Goal: Transaction & Acquisition: Purchase product/service

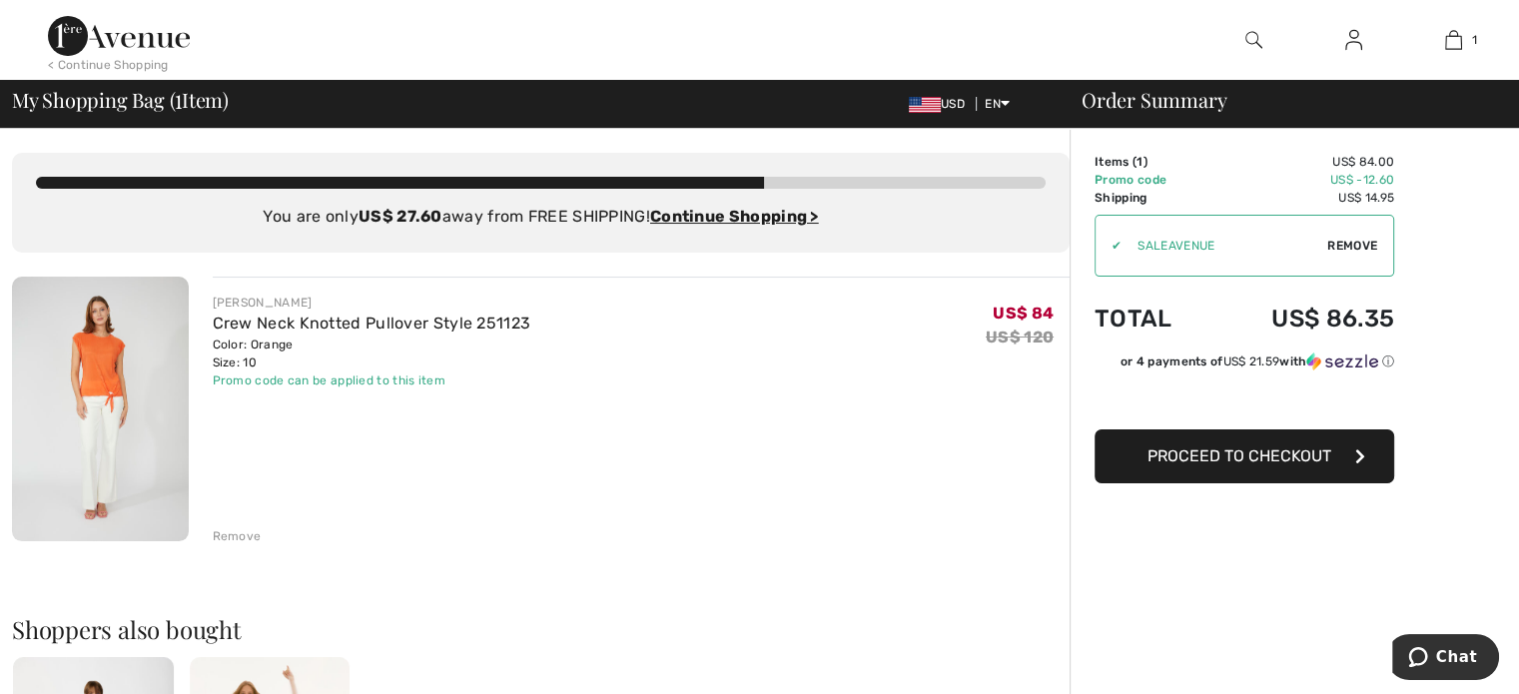
click at [468, 415] on div "FRANK LYMAN Crew Neck Knotted Pullover Style 251123 Color: Orange Size: 10 Fina…" at bounding box center [642, 411] width 858 height 269
click at [711, 215] on ins "Continue Shopping >" at bounding box center [734, 216] width 169 height 19
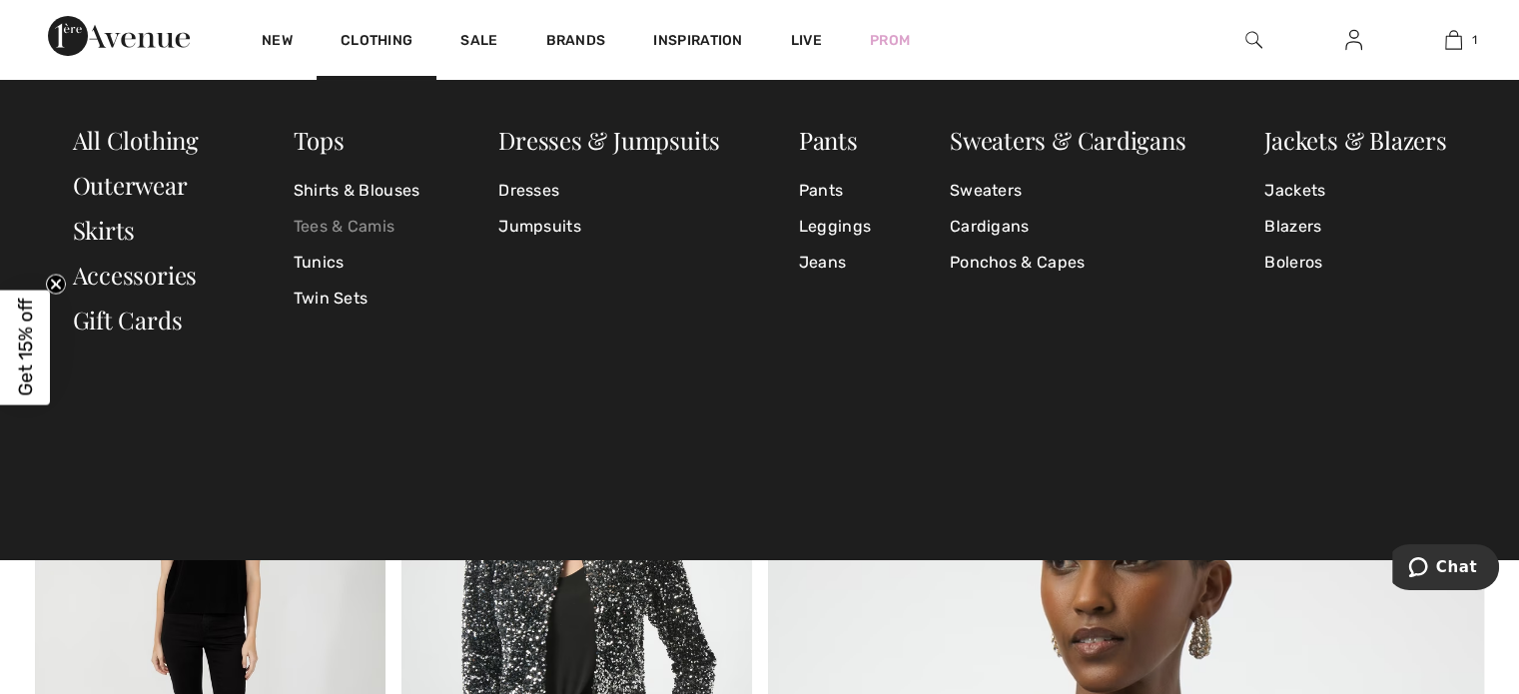
click at [357, 226] on link "Tees & Camis" at bounding box center [357, 227] width 127 height 36
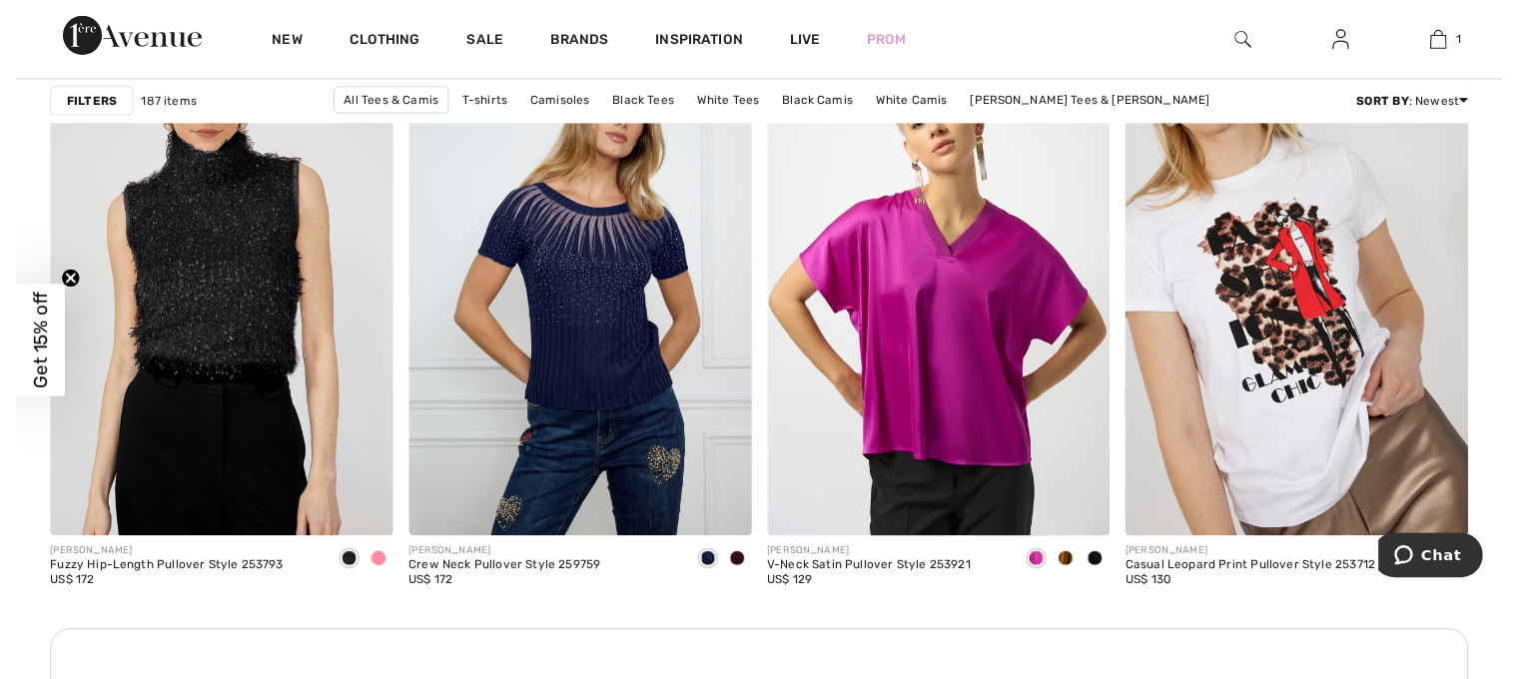
scroll to position [2230, 0]
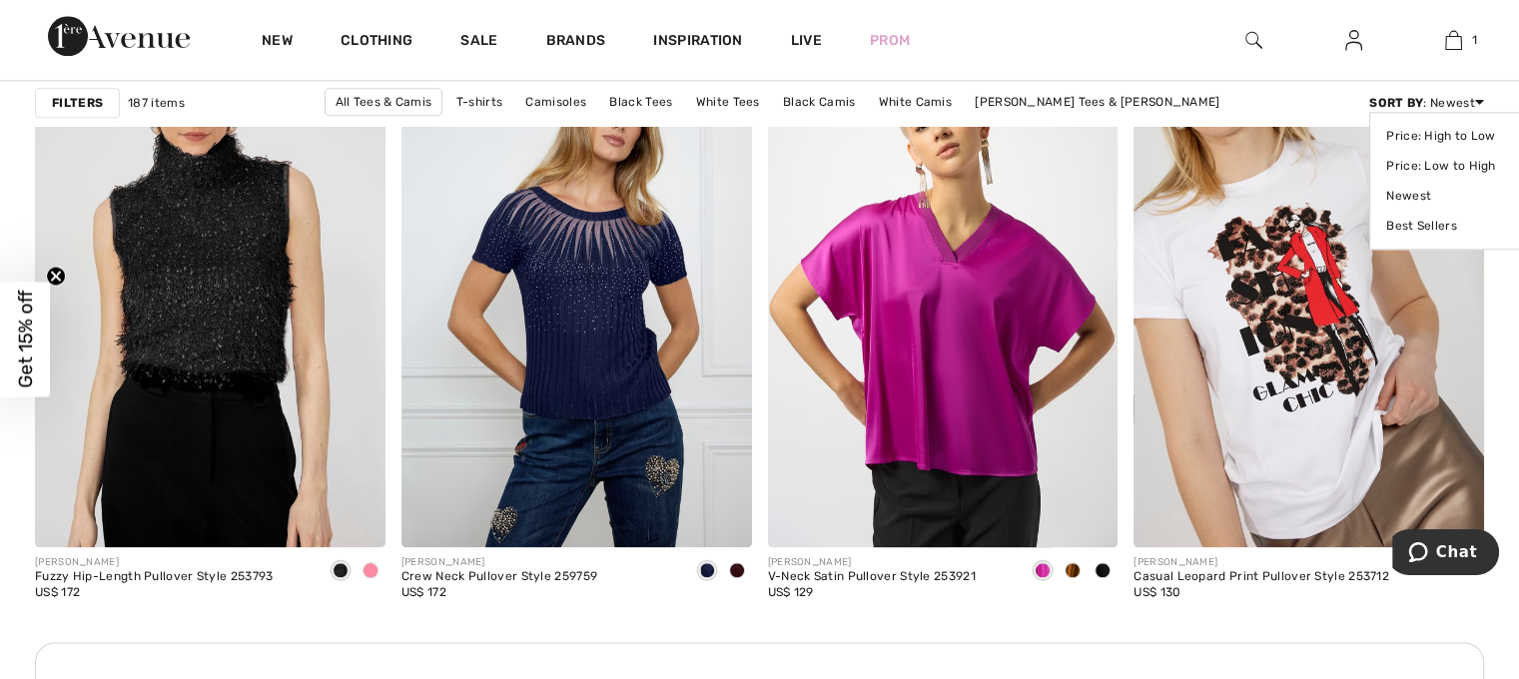
click at [1466, 100] on div "Sort By : Newest Price: High to Low Price: Low to High Newest Best Sellers" at bounding box center [1427, 103] width 115 height 18
click at [1468, 165] on link "Price: Low to High" at bounding box center [1450, 166] width 126 height 30
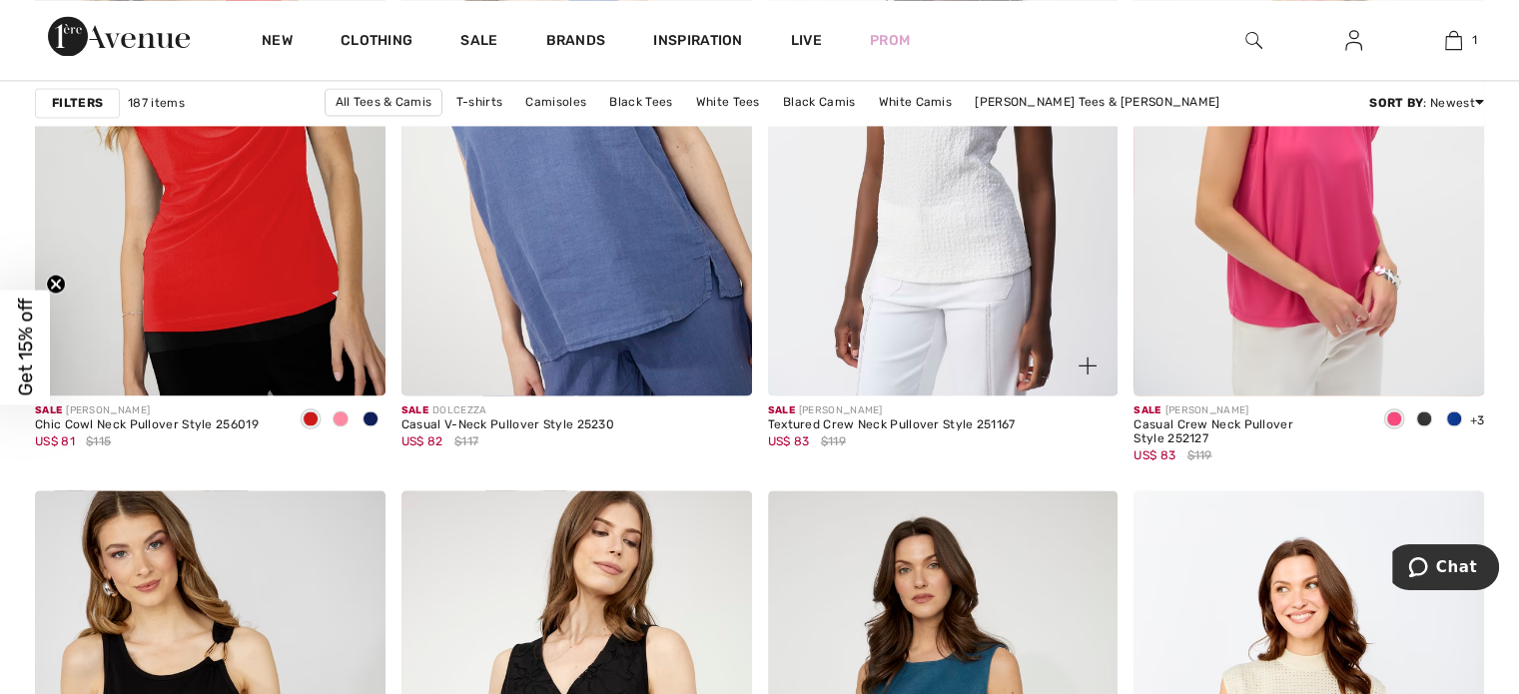
scroll to position [3237, 0]
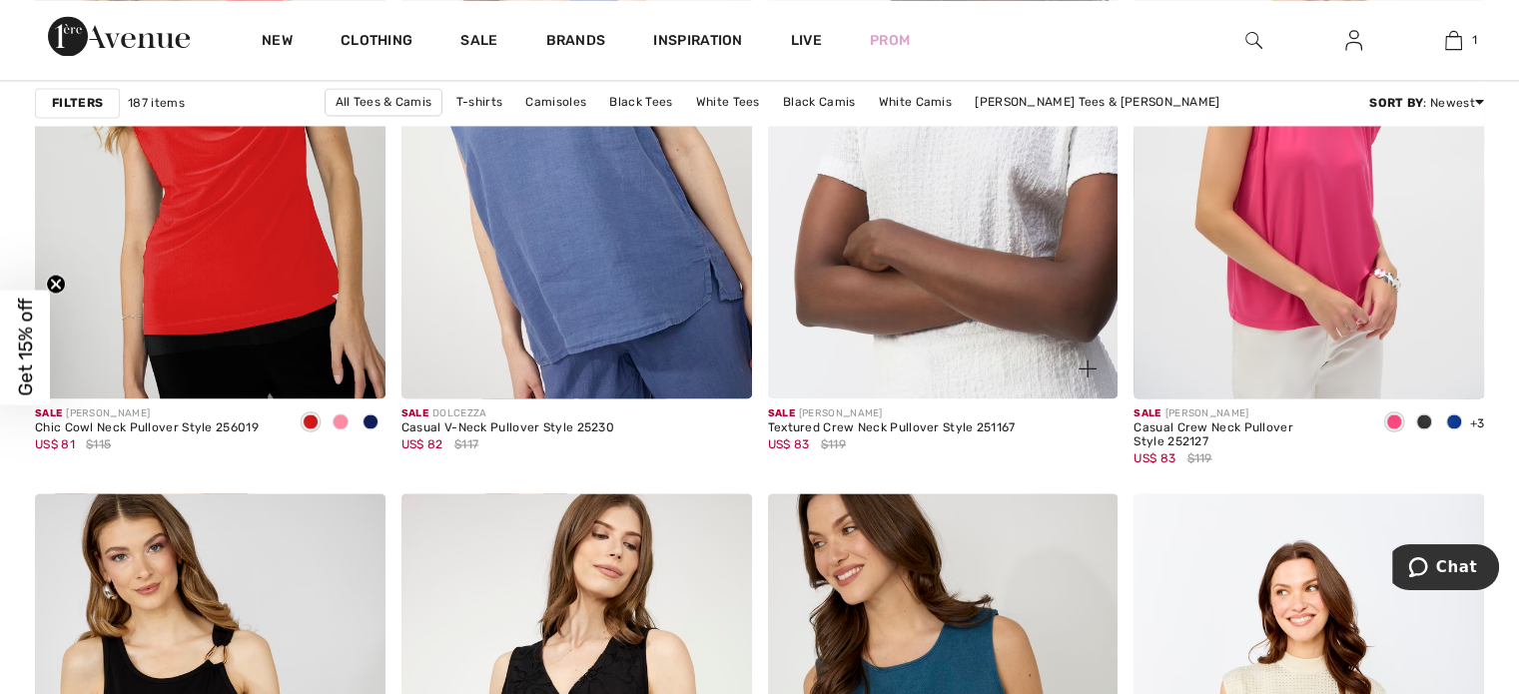
click at [966, 295] on img at bounding box center [943, 135] width 351 height 525
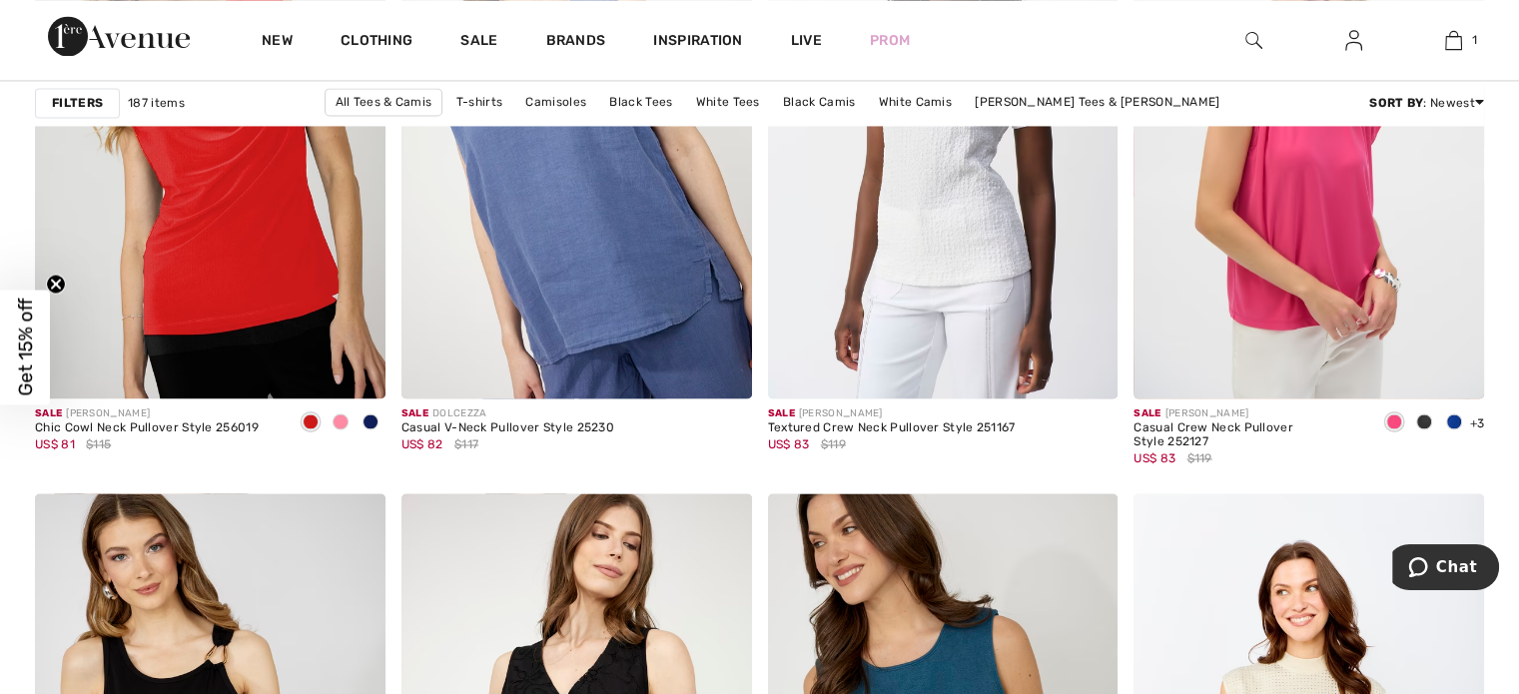
click at [76, 109] on strong "Filters" at bounding box center [77, 103] width 51 height 18
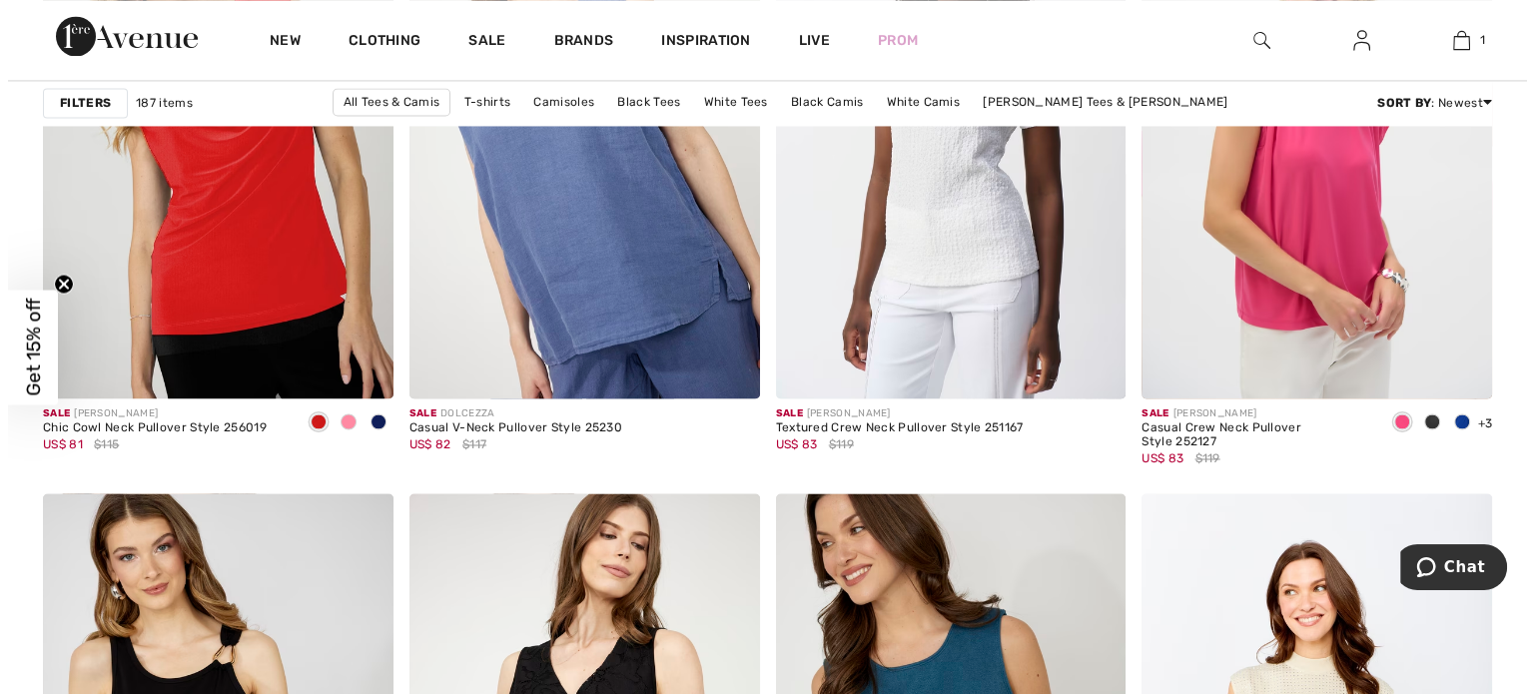
scroll to position [3263, 0]
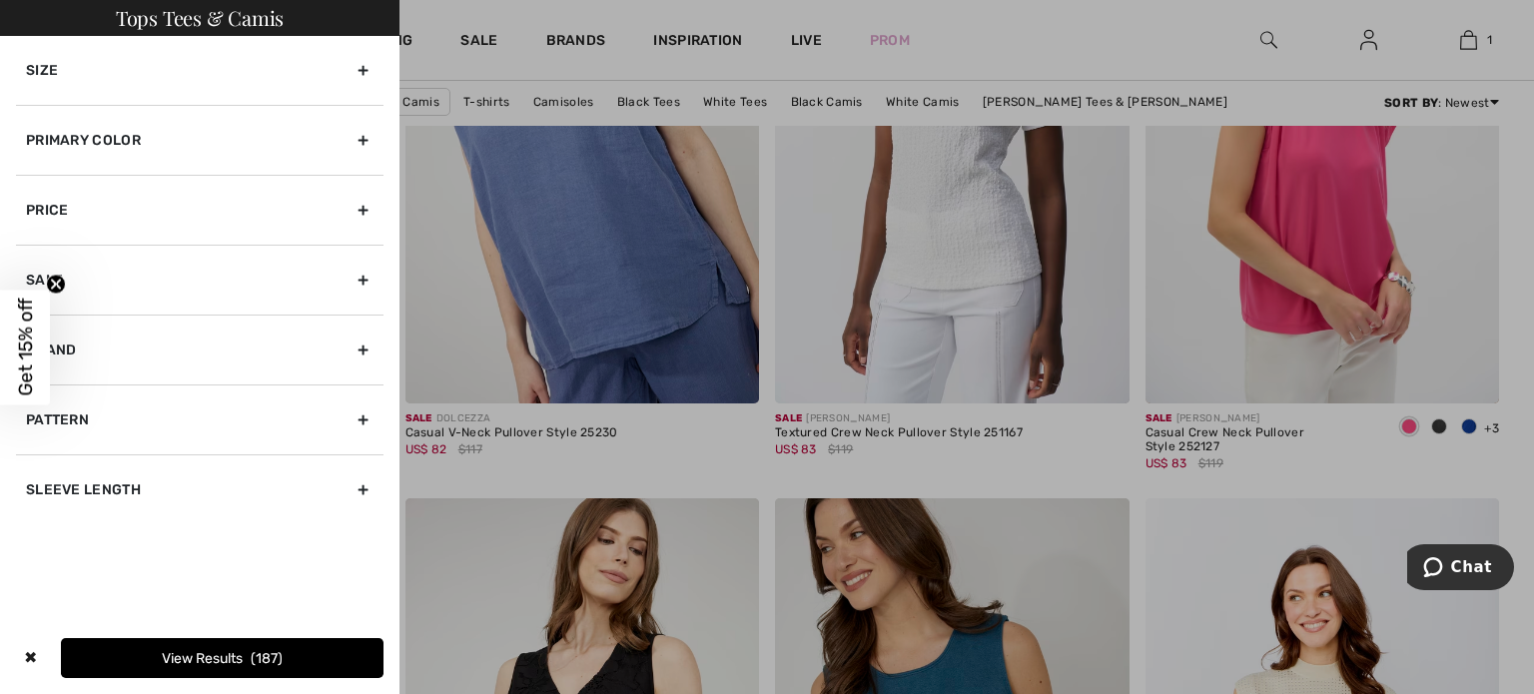
click at [200, 63] on div "Size" at bounding box center [200, 70] width 368 height 69
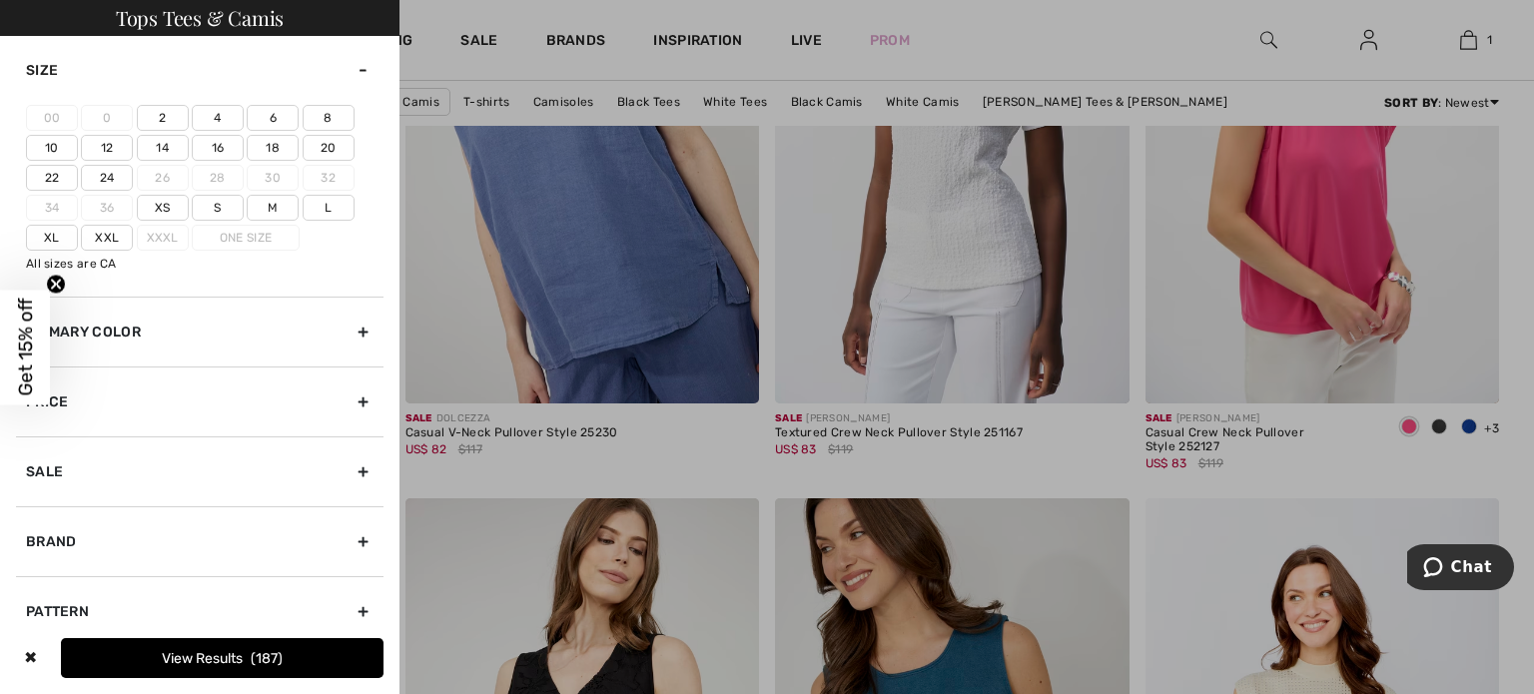
click at [56, 146] on label "10" at bounding box center [52, 148] width 52 height 26
click at [0, 0] on input"] "10" at bounding box center [0, 0] width 0 height 0
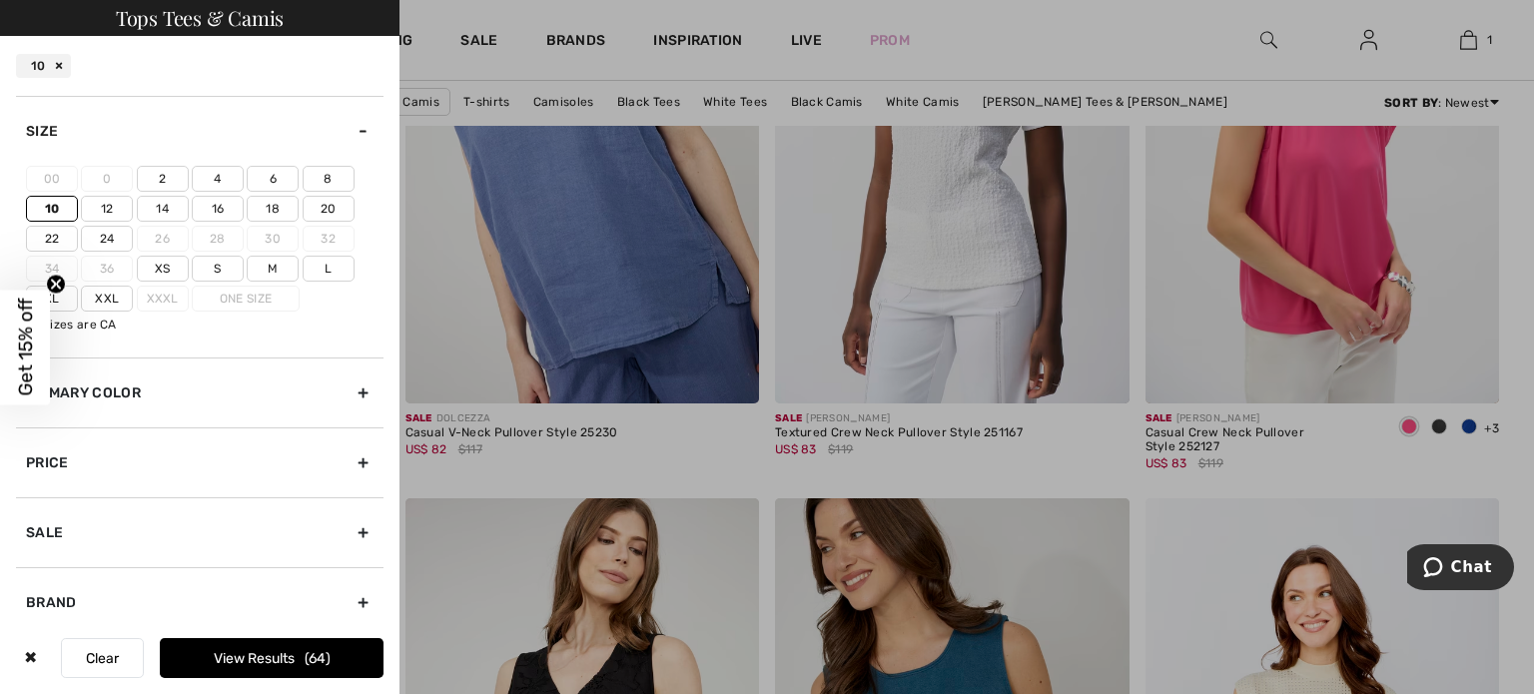
click at [273, 667] on button "View Results 64" at bounding box center [272, 658] width 224 height 40
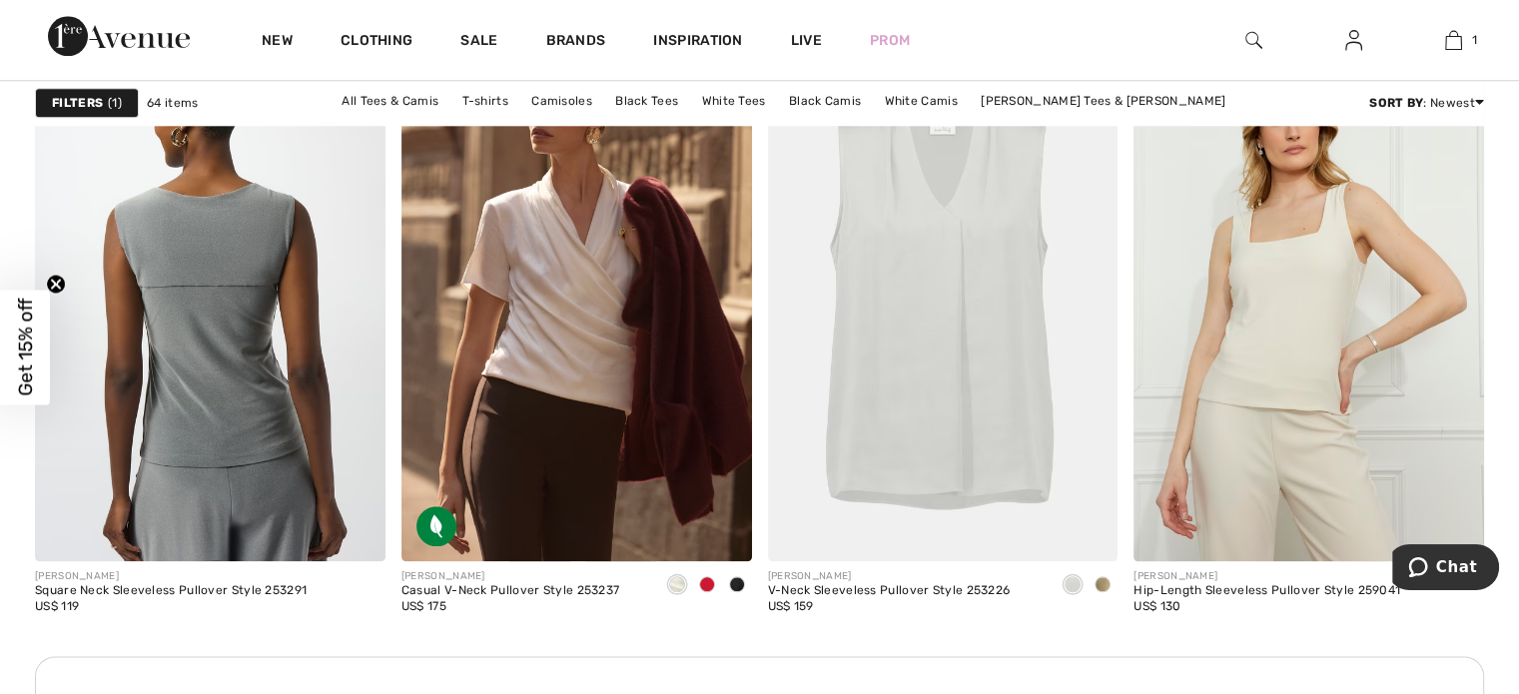
scroll to position [2214, 0]
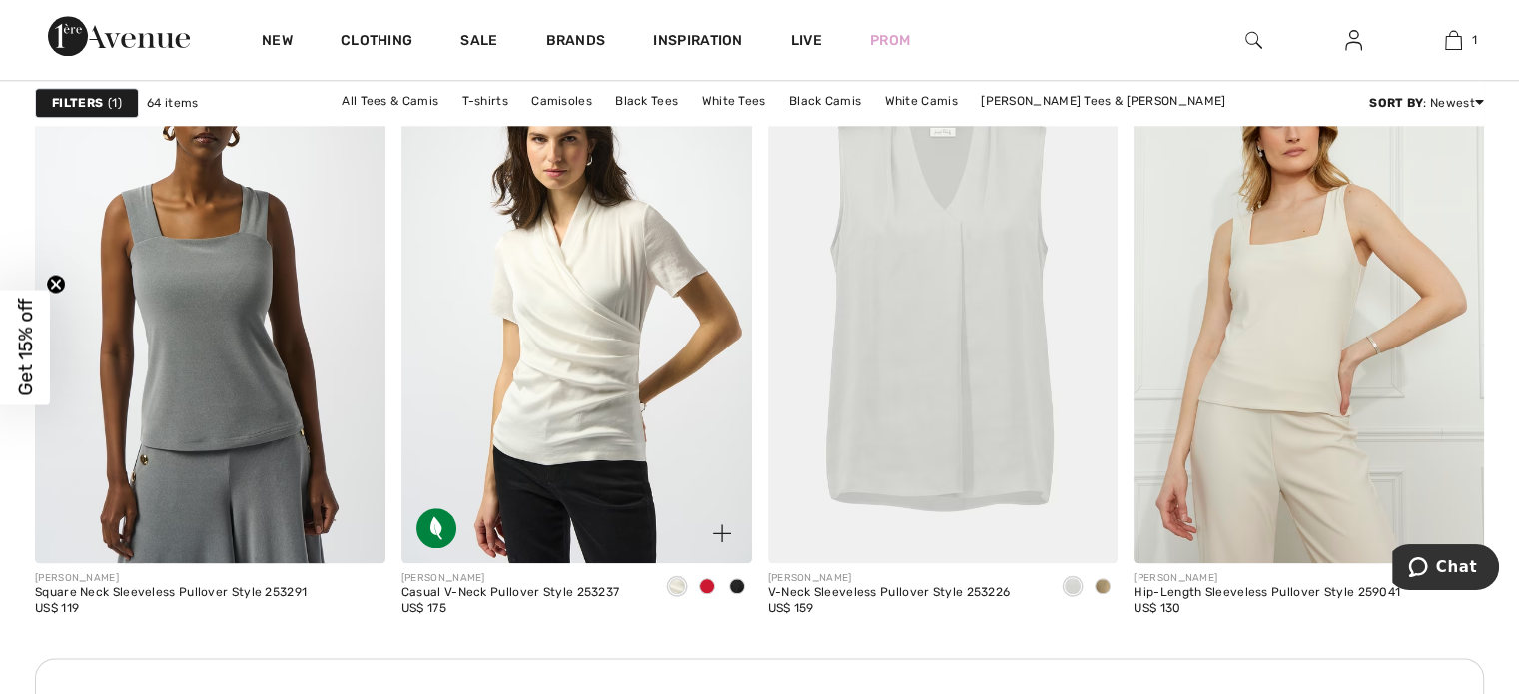
click at [627, 427] on img at bounding box center [577, 299] width 351 height 525
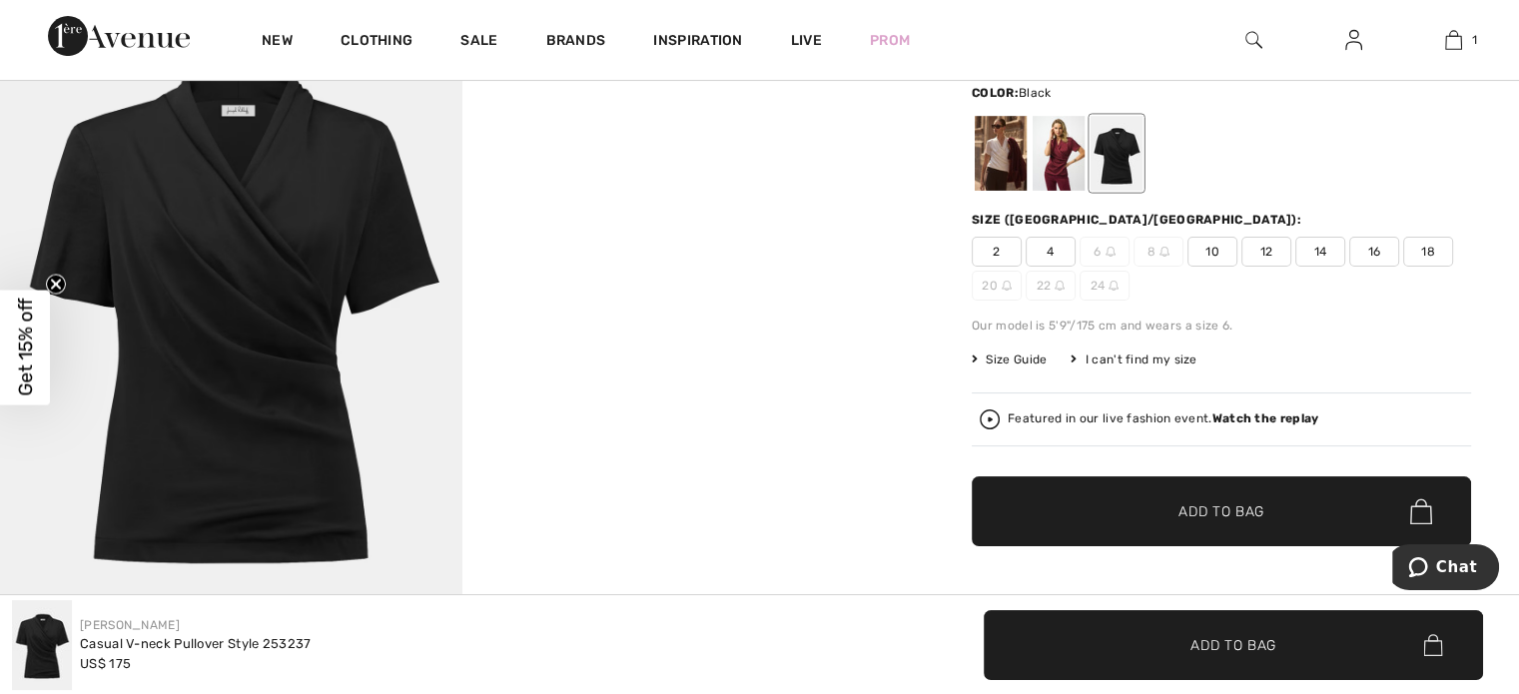
scroll to position [260, 0]
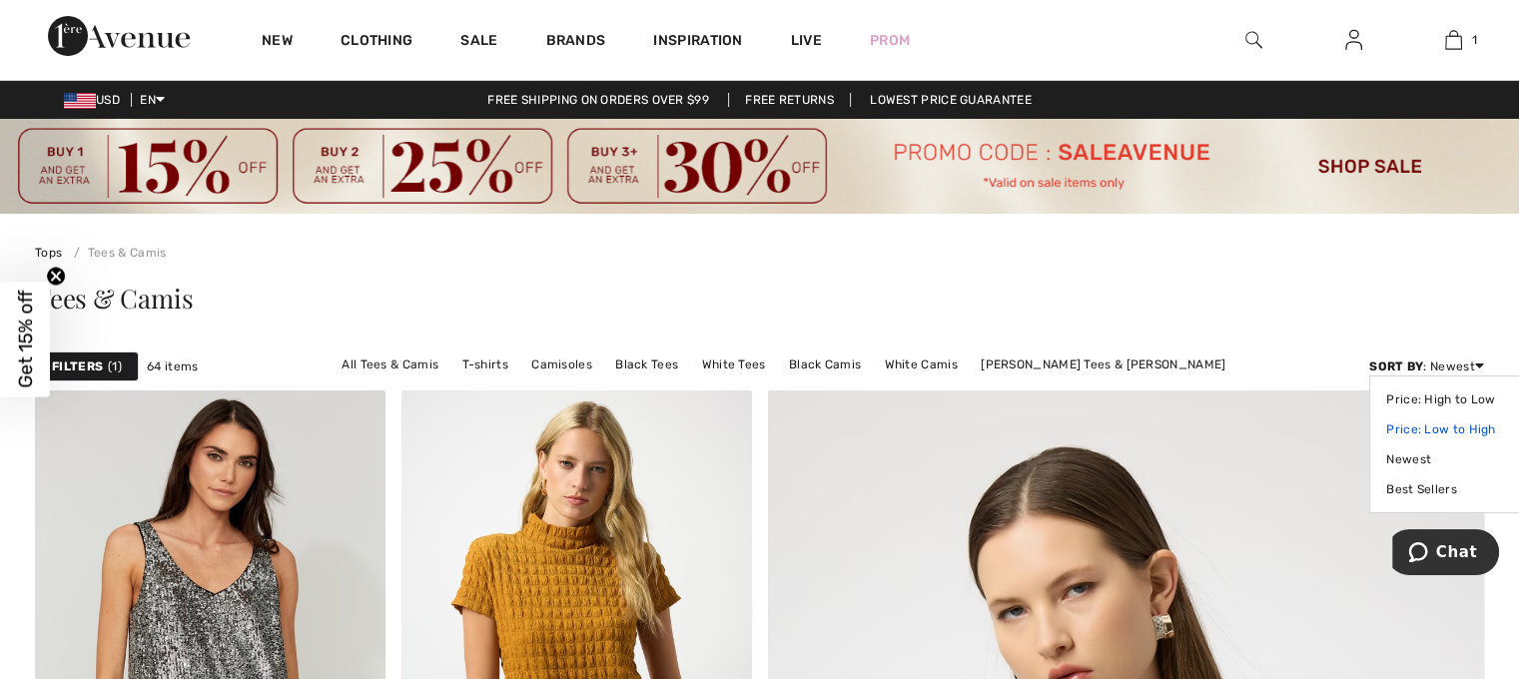
click at [1435, 424] on link "Price: Low to High" at bounding box center [1450, 430] width 126 height 30
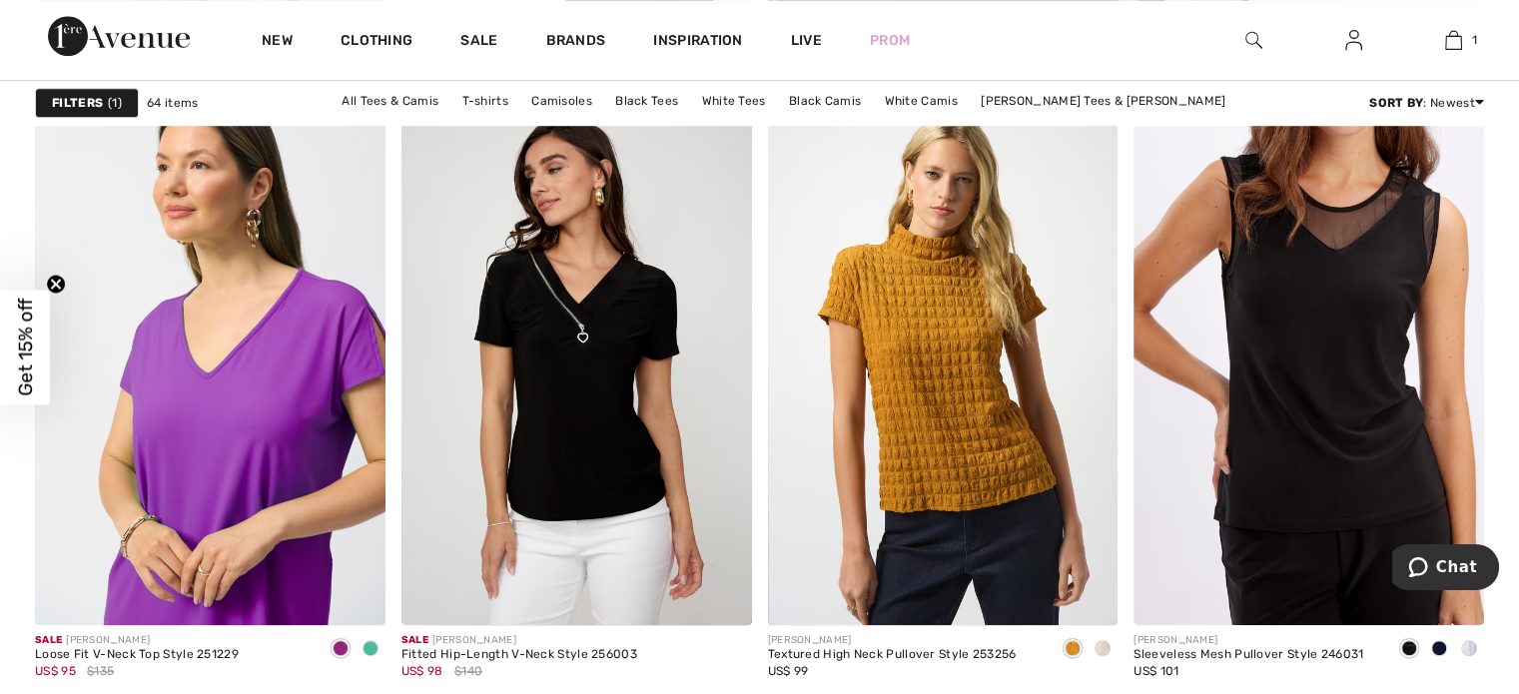
scroll to position [1606, 0]
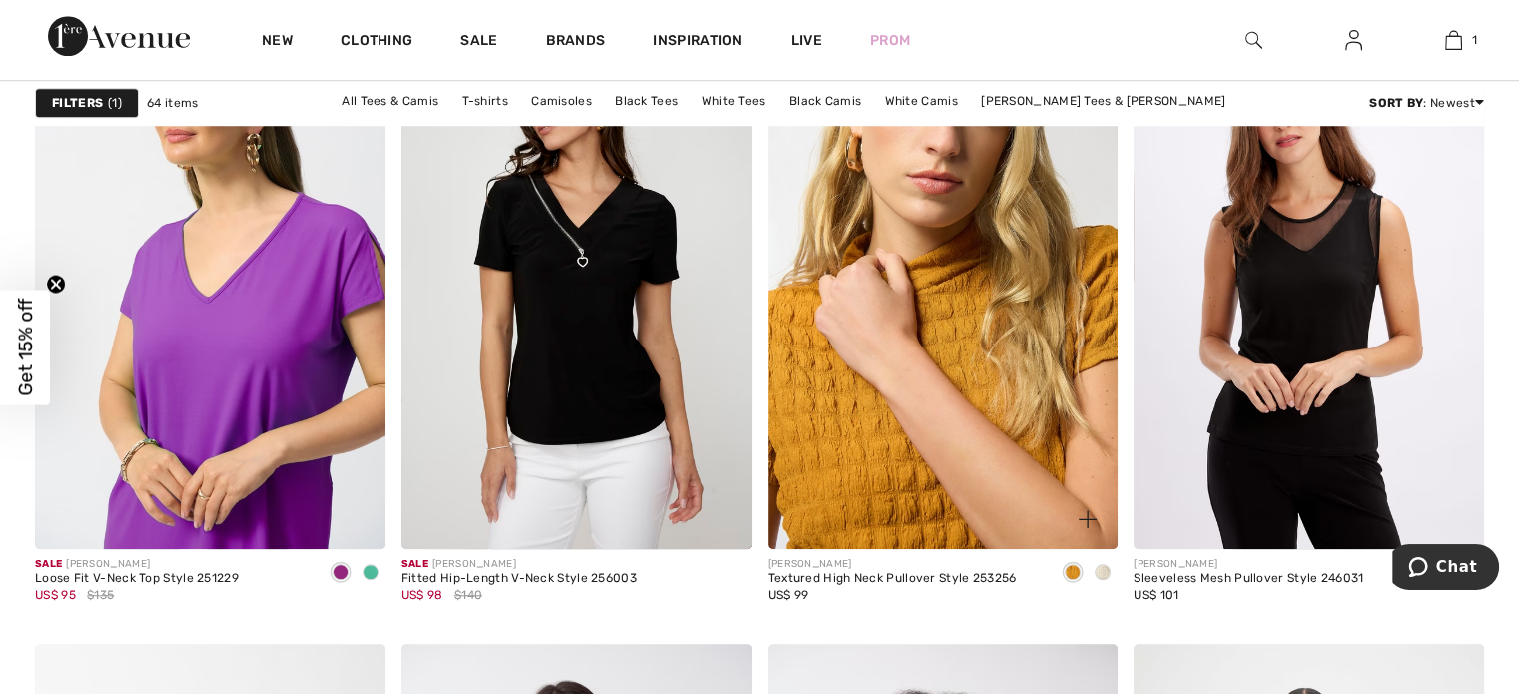
click at [1007, 276] on img at bounding box center [943, 286] width 351 height 525
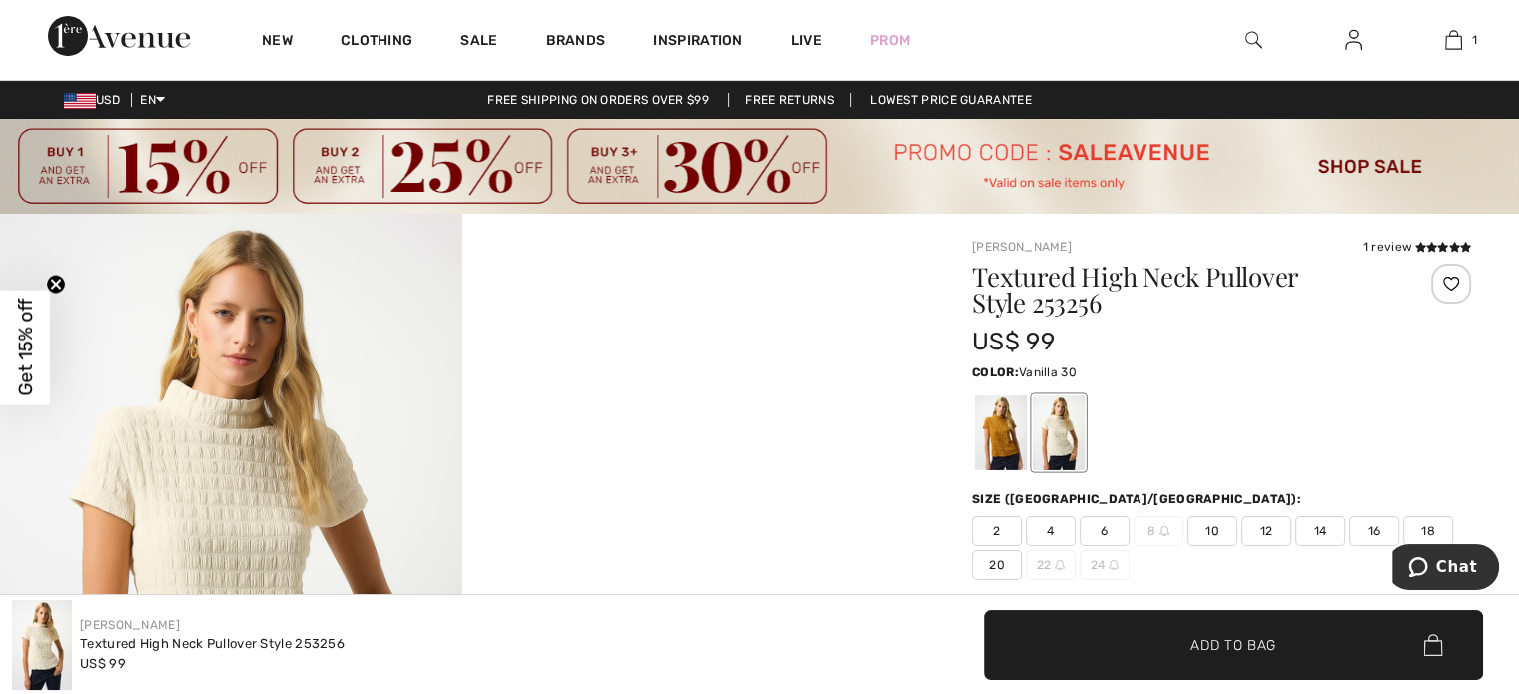
click at [1214, 538] on span "10" at bounding box center [1213, 531] width 50 height 30
click at [1186, 668] on span "✔ Added to Bag Add to Bag" at bounding box center [1233, 645] width 499 height 70
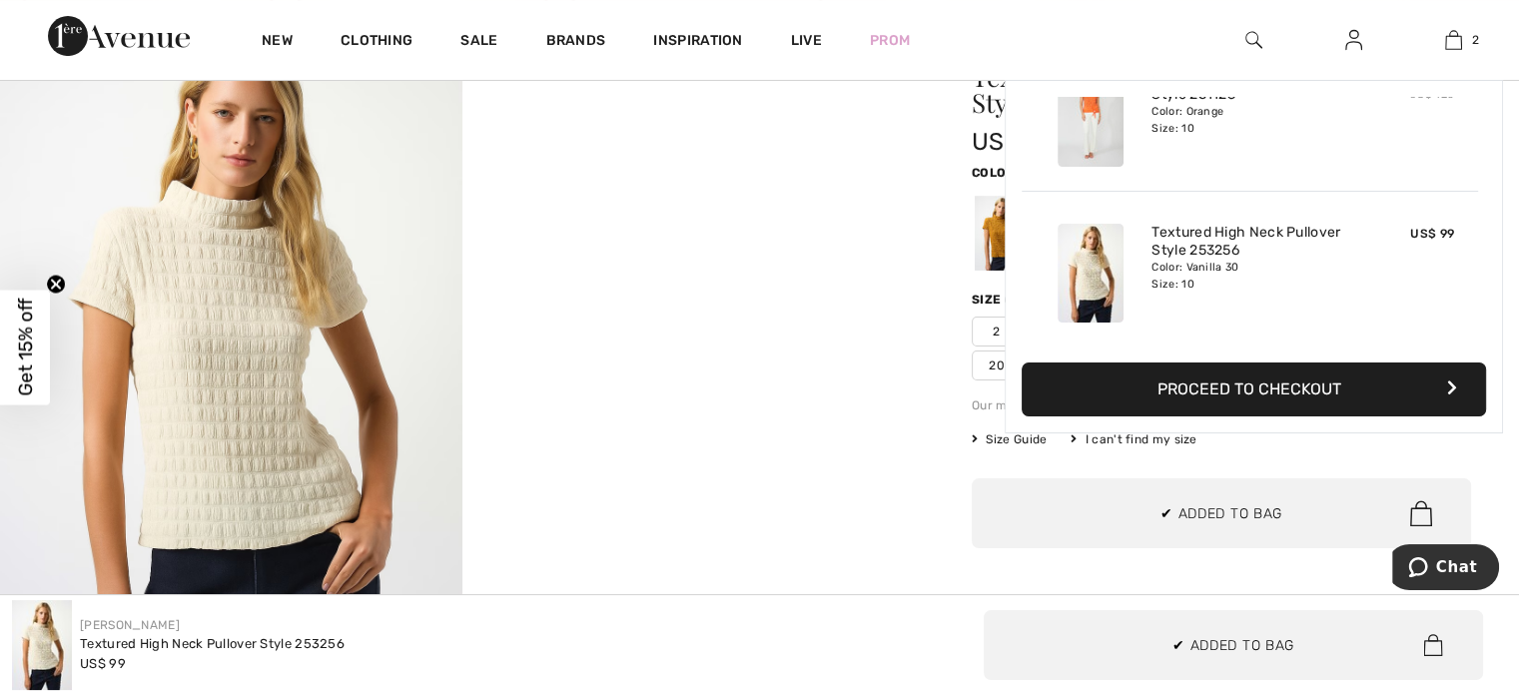
scroll to position [239, 0]
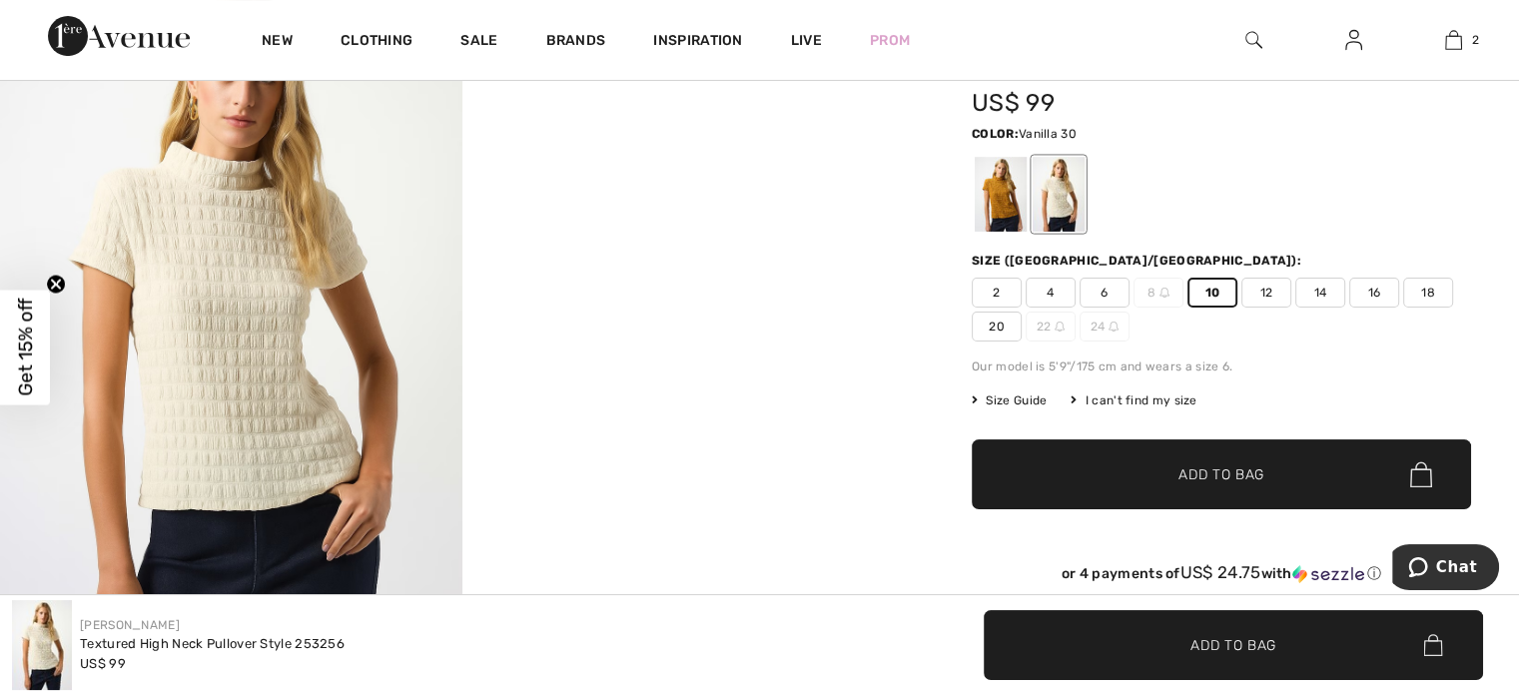
click at [217, 424] on img at bounding box center [231, 321] width 463 height 693
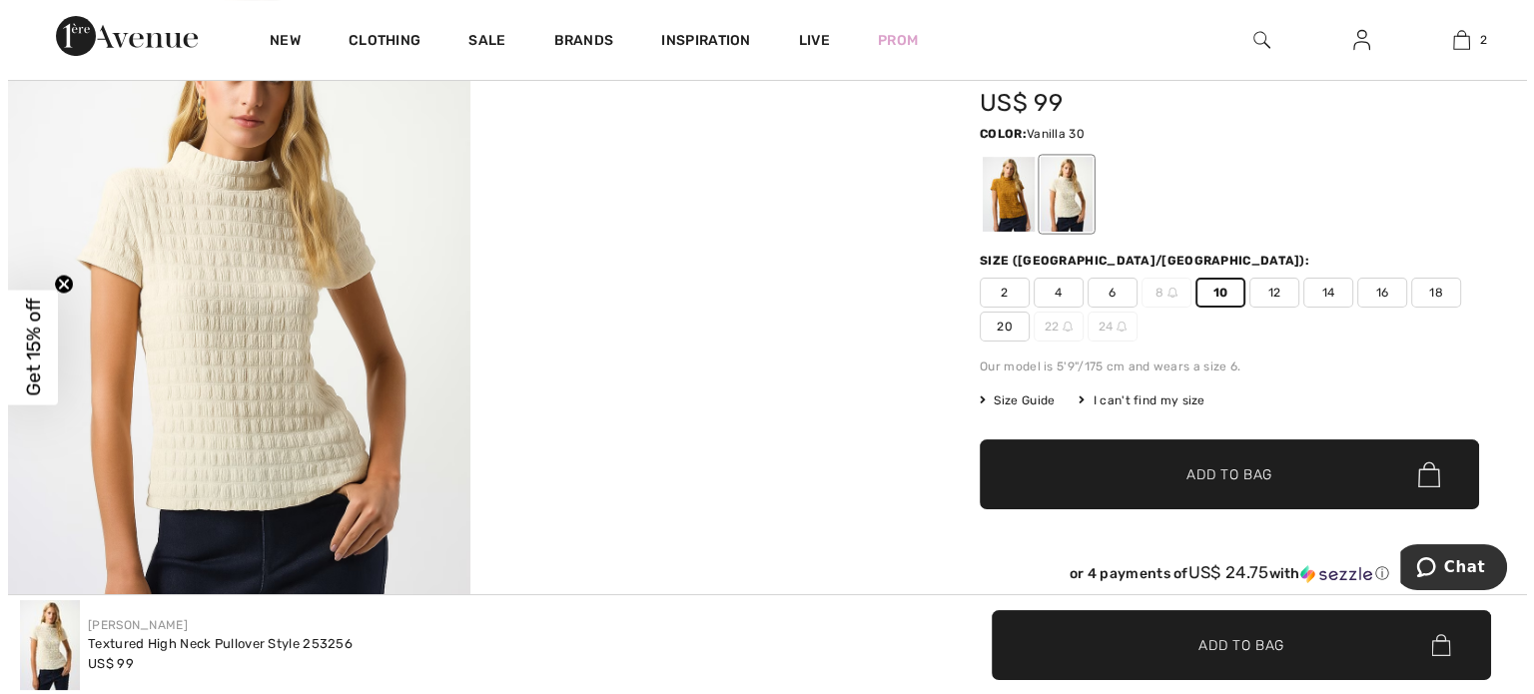
scroll to position [240, 0]
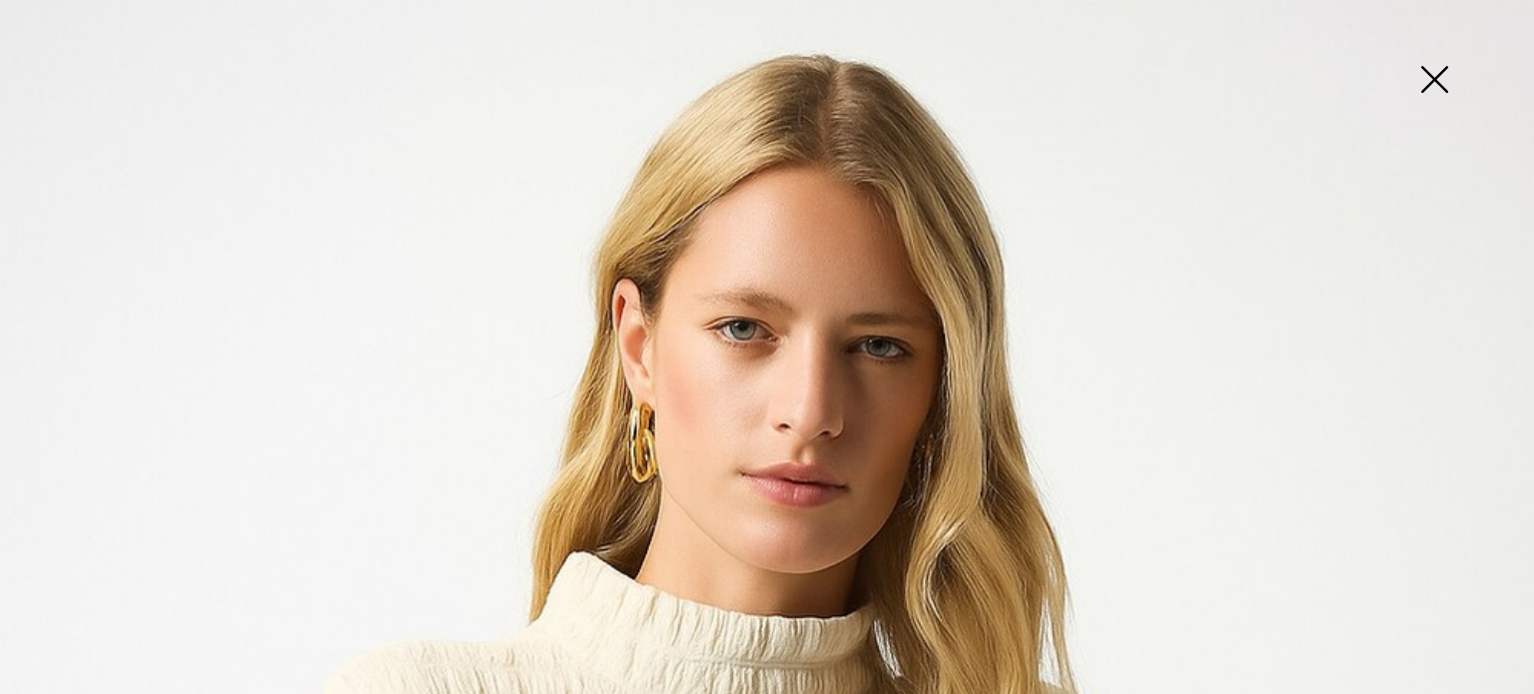
click at [1447, 76] on img at bounding box center [1435, 81] width 100 height 103
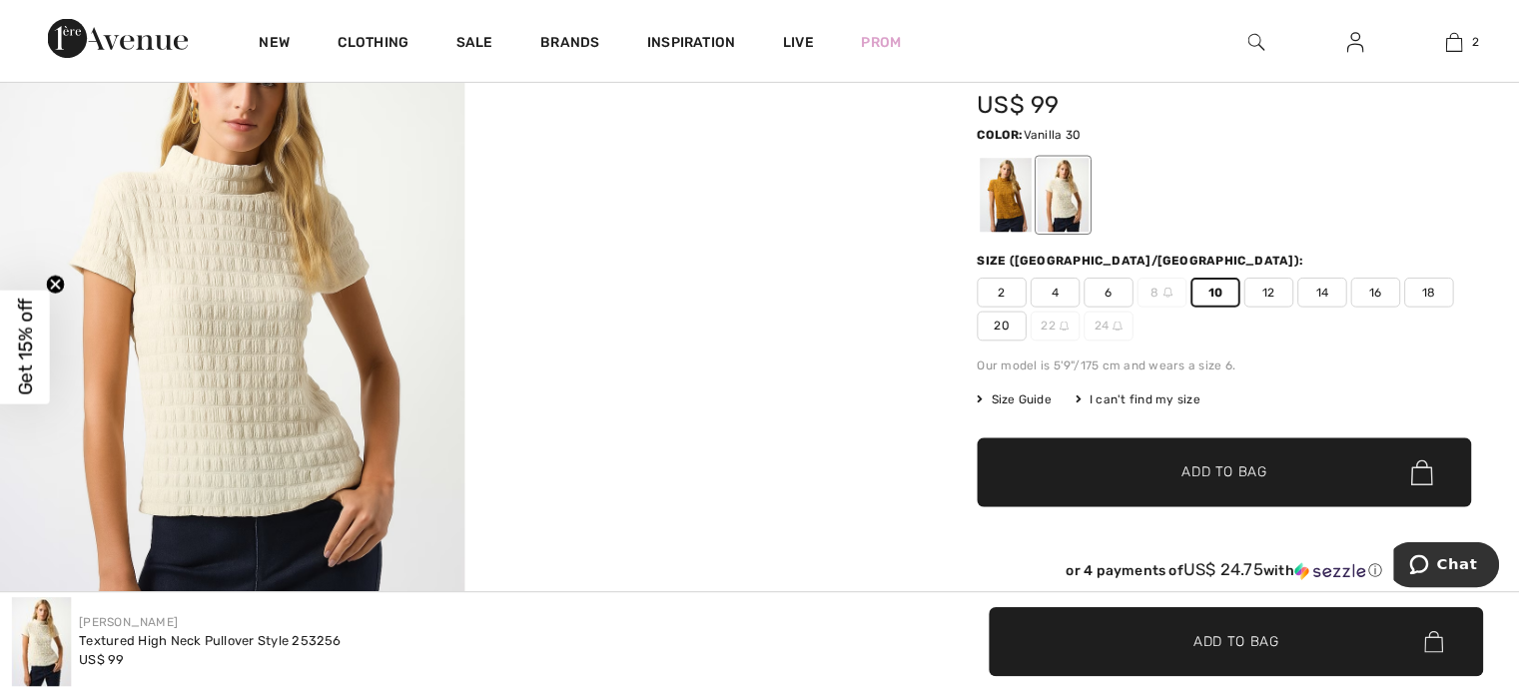
scroll to position [239, 0]
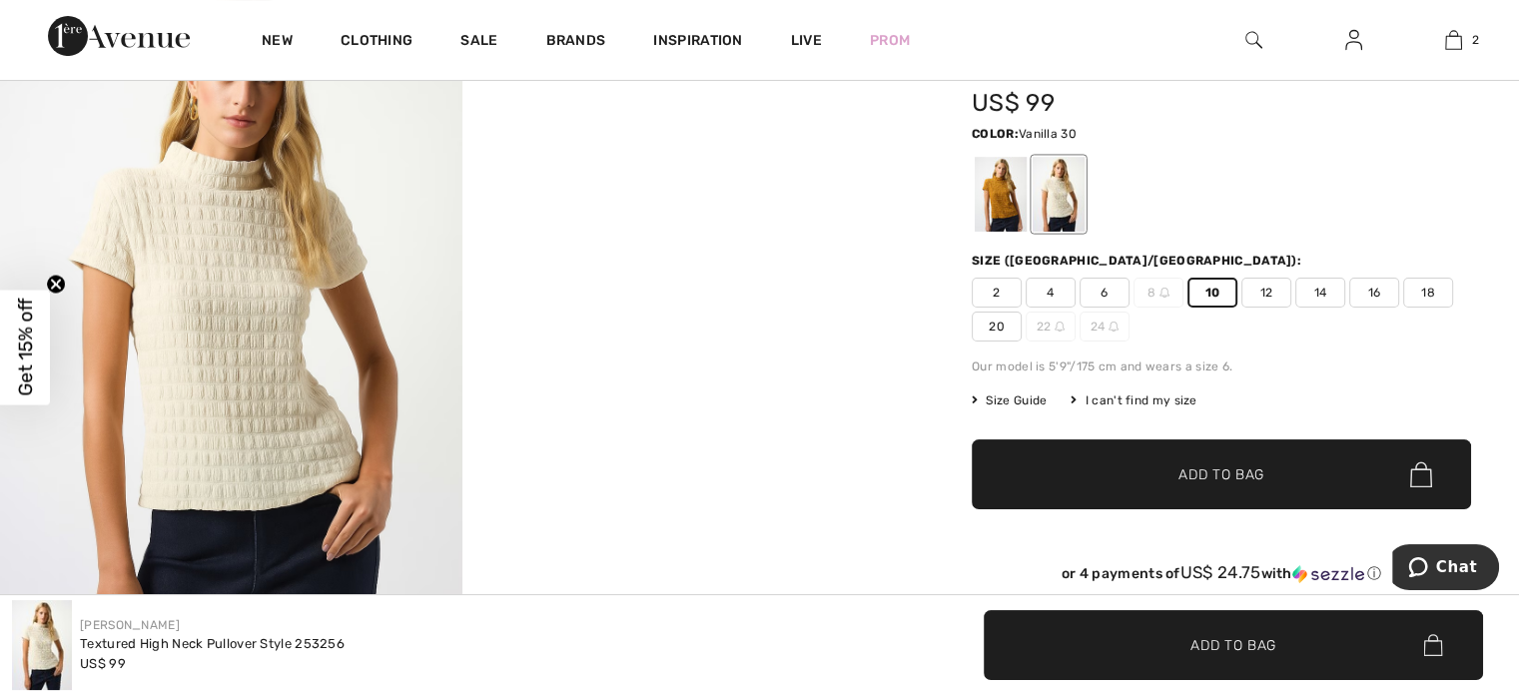
click at [1083, 214] on div at bounding box center [1059, 194] width 52 height 75
click at [1192, 474] on span "Add to Bag" at bounding box center [1222, 475] width 86 height 21
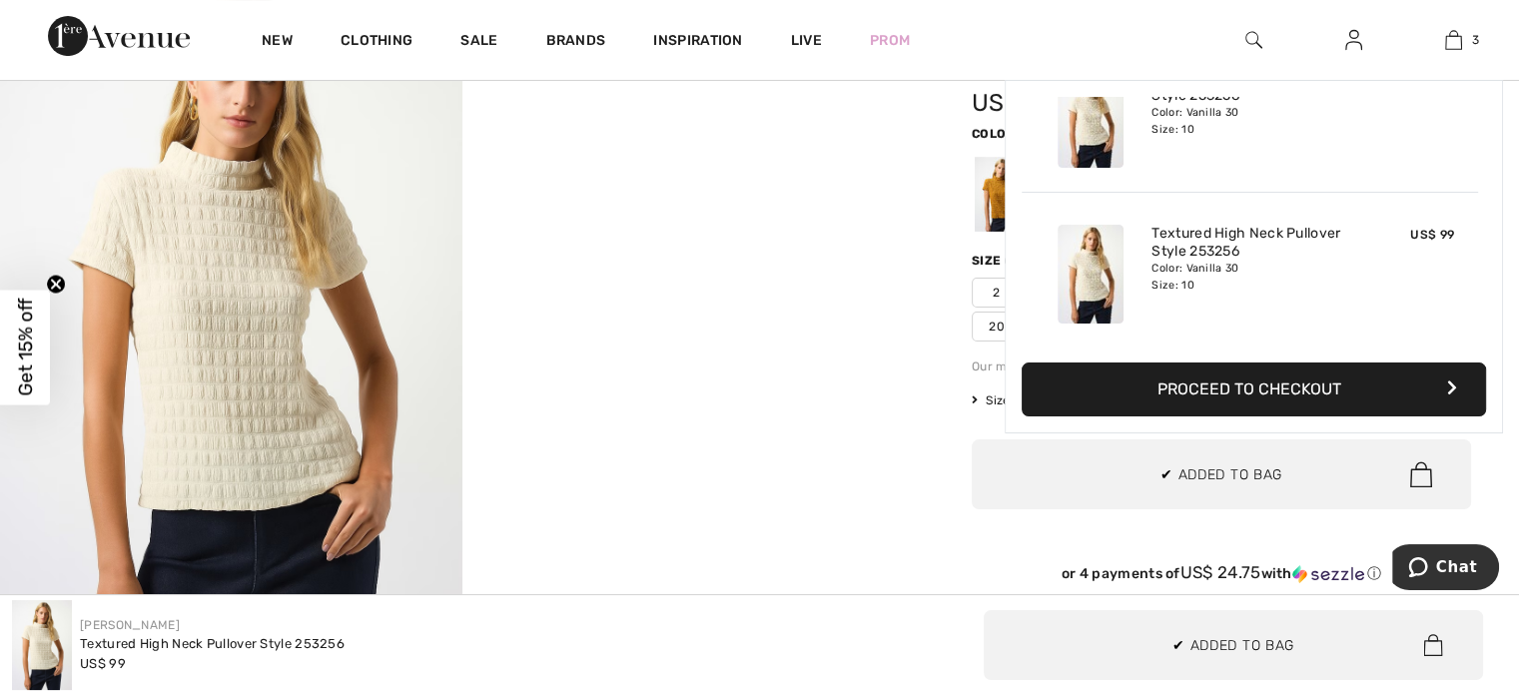
scroll to position [0, 0]
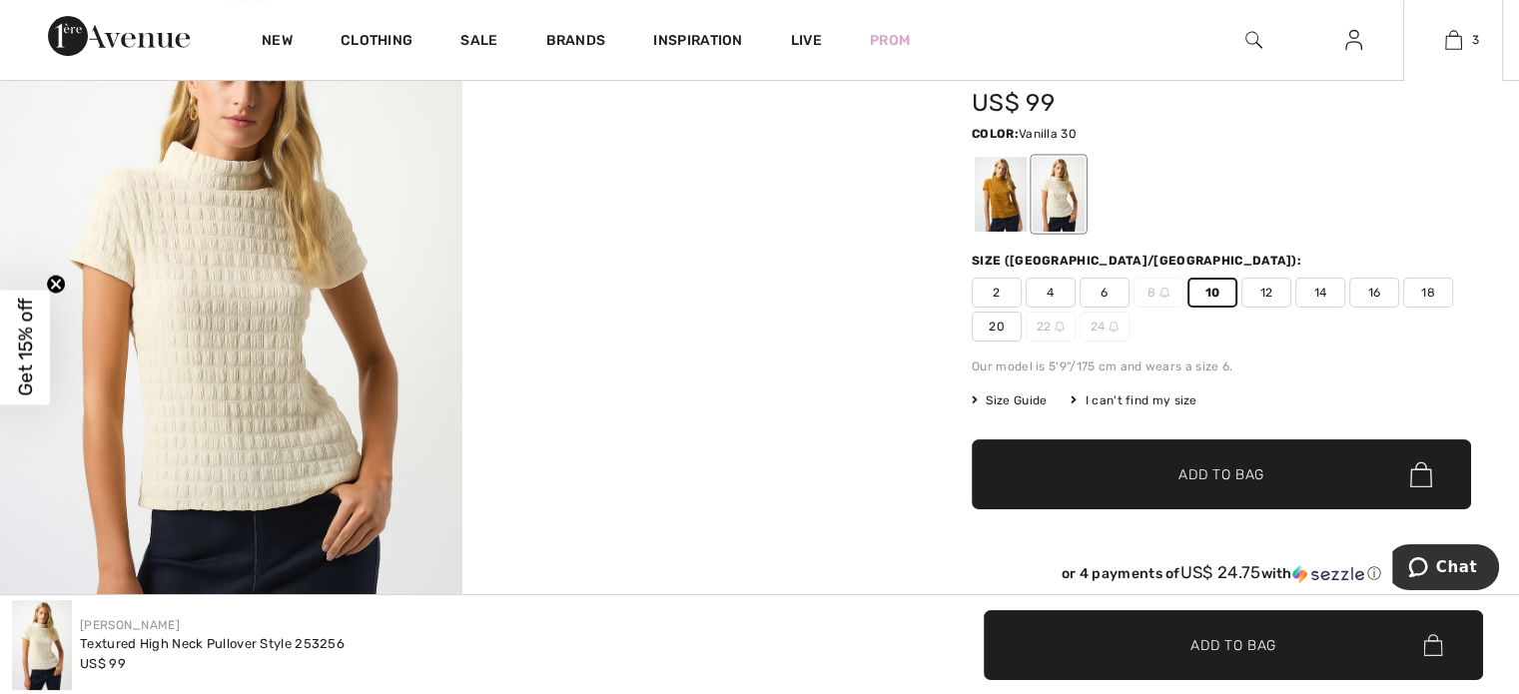
click at [1451, 56] on div "3 Added to Bag Frank Lyman Crew Neck Knotted Pullover Style 251123 US$ 84 US$ 1…" at bounding box center [1454, 40] width 100 height 80
click at [1465, 46] on link "3" at bounding box center [1454, 40] width 98 height 24
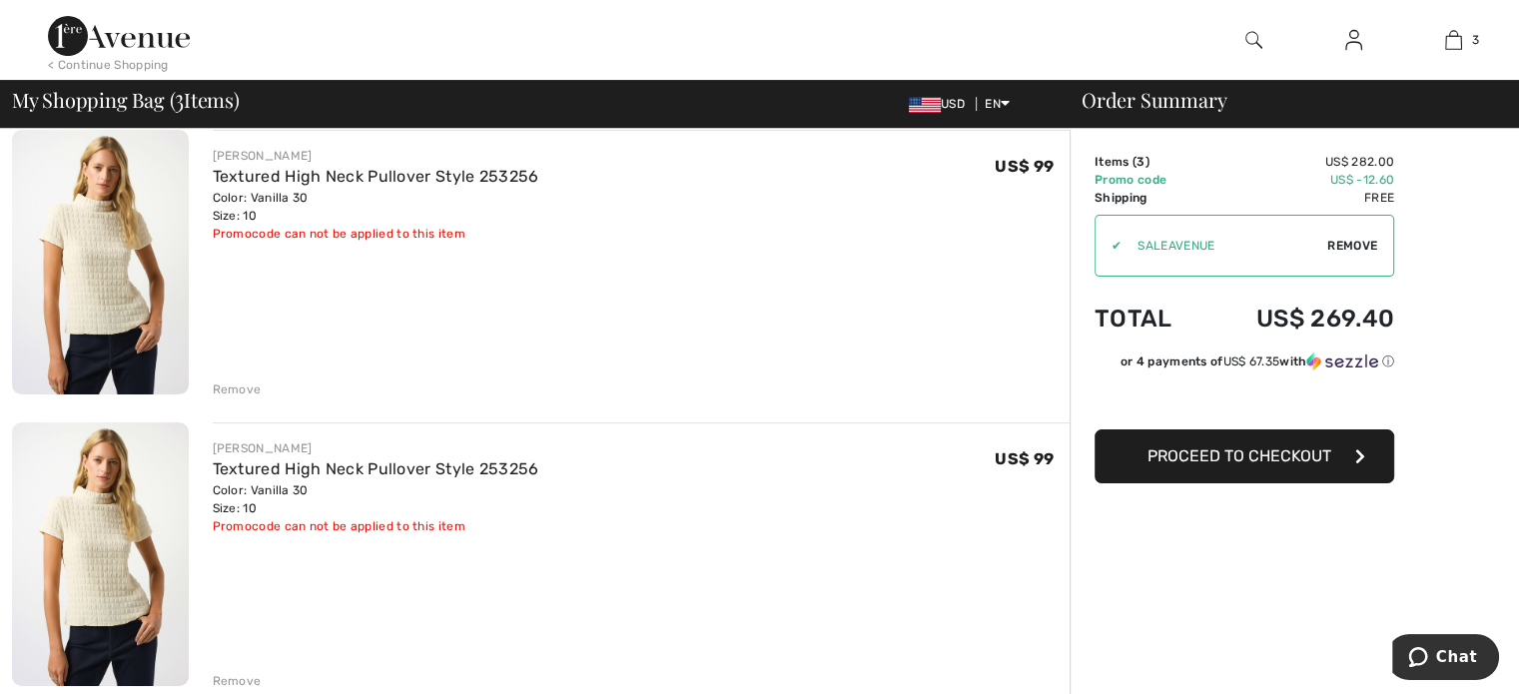
scroll to position [585, 0]
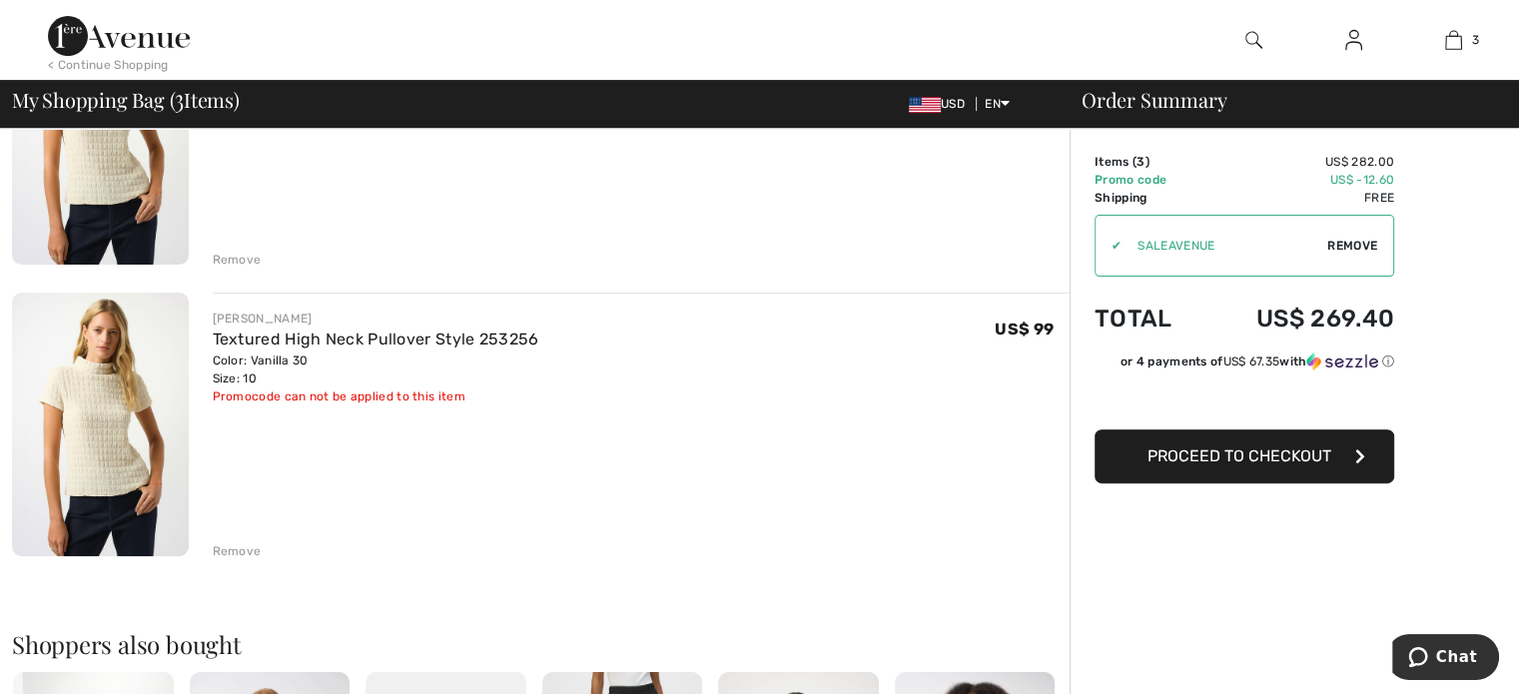
click at [232, 556] on div "Remove" at bounding box center [237, 551] width 49 height 18
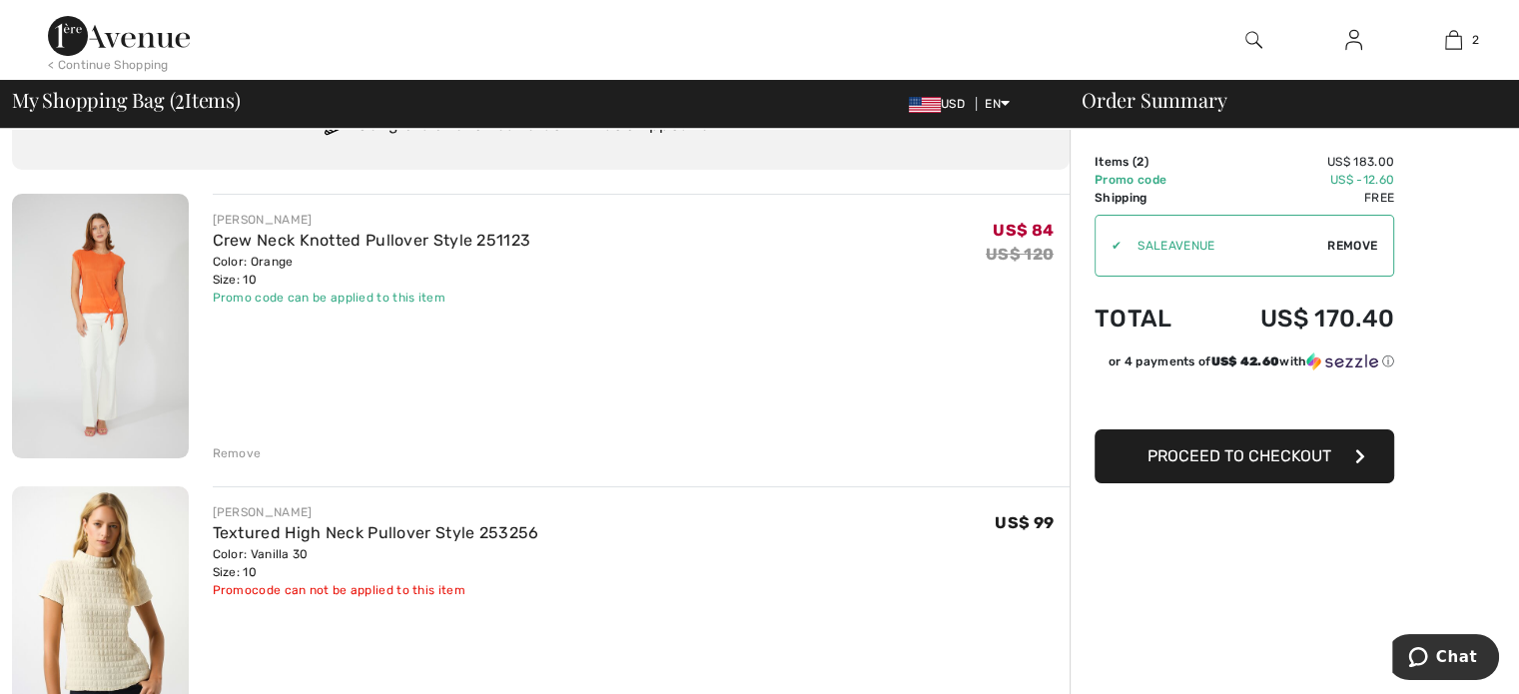
scroll to position [0, 0]
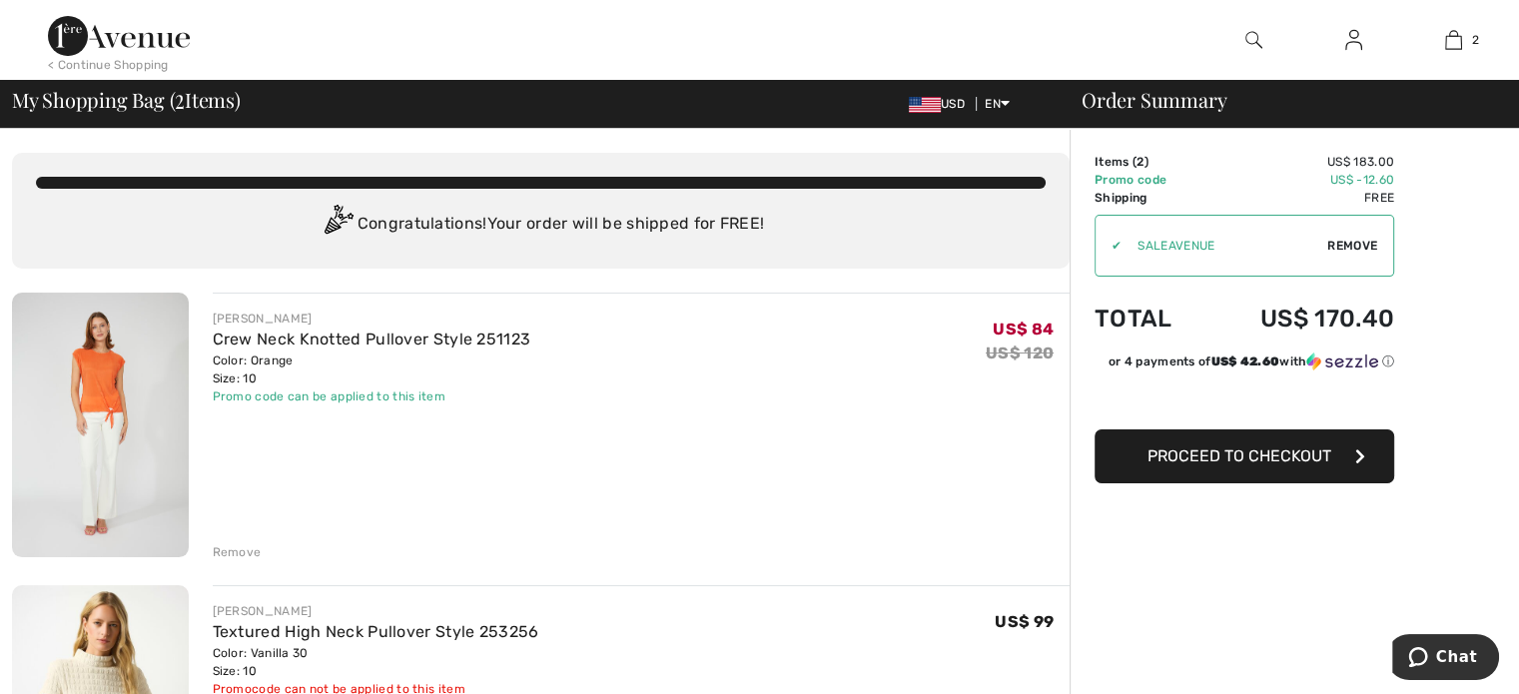
click at [1239, 466] on button "Proceed to Checkout" at bounding box center [1245, 457] width 300 height 54
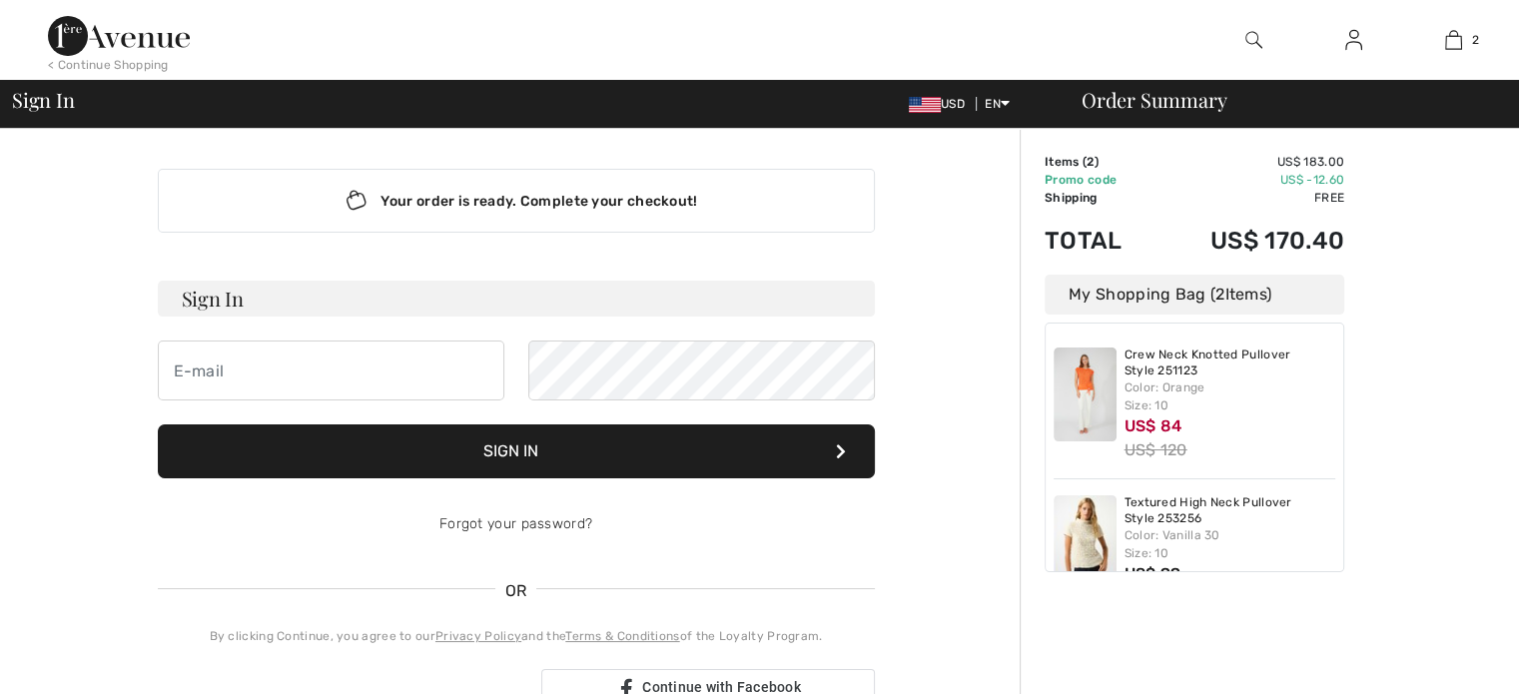
scroll to position [39, 0]
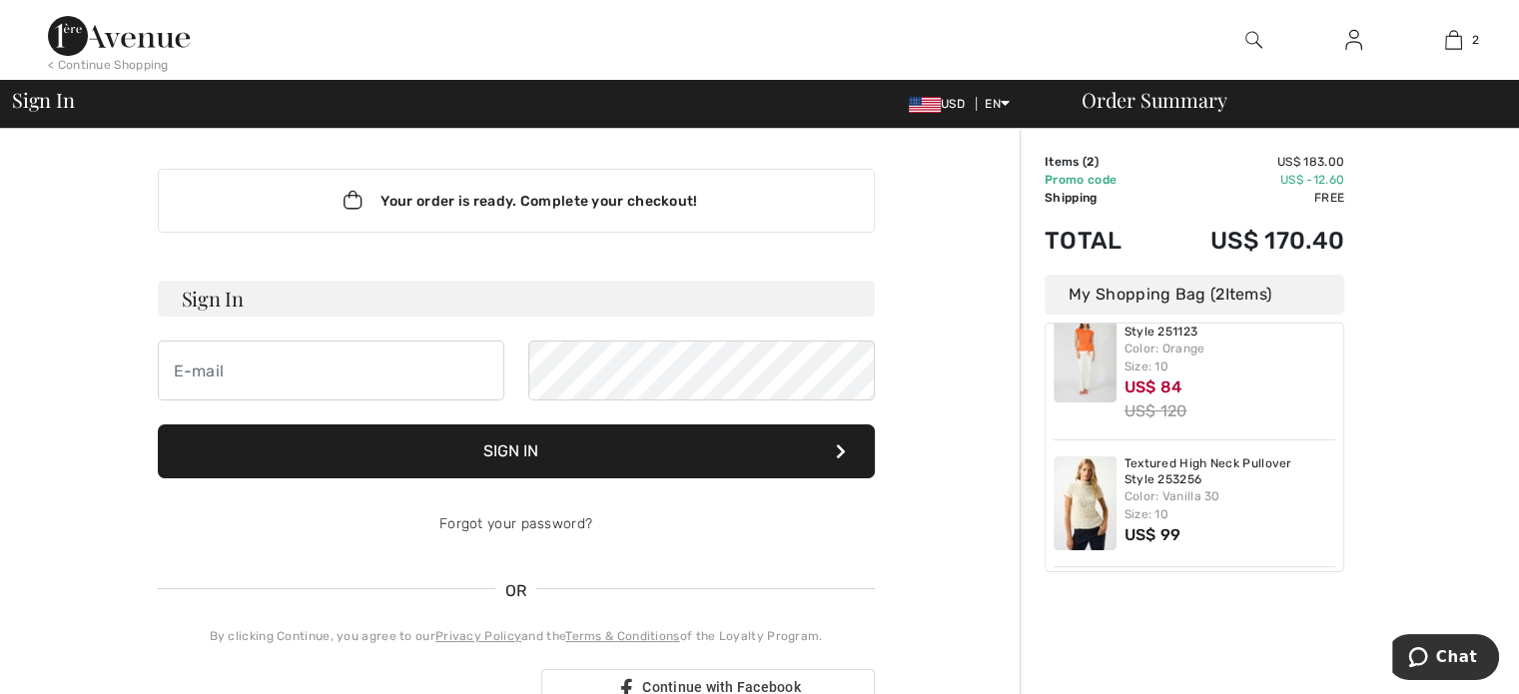
type input "[EMAIL_ADDRESS][DOMAIN_NAME]"
click at [472, 456] on button "Sign In" at bounding box center [516, 452] width 717 height 54
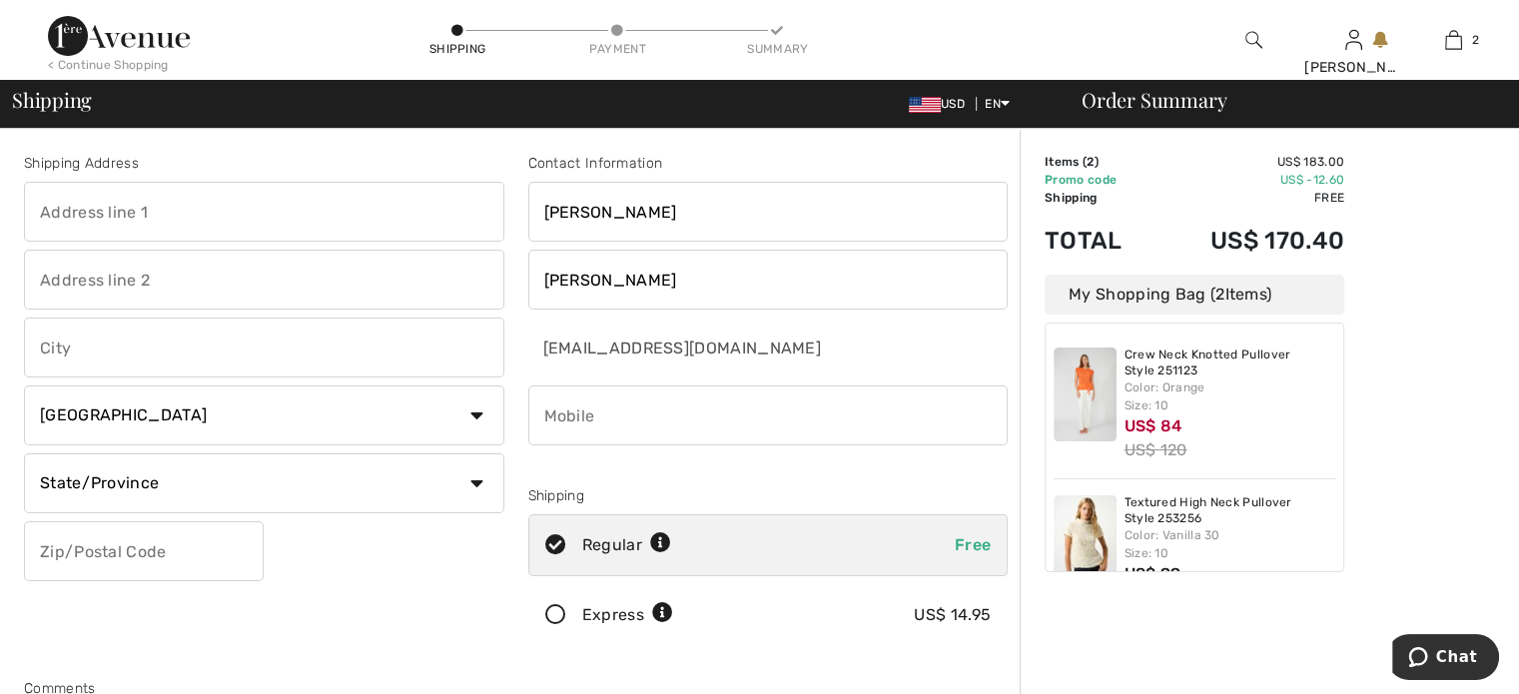
click at [339, 216] on input "text" at bounding box center [264, 212] width 481 height 60
type input "1954 N. OAKWOOD DRIVE"
type input "Arlington Heights"
select select "US"
select select "IL"
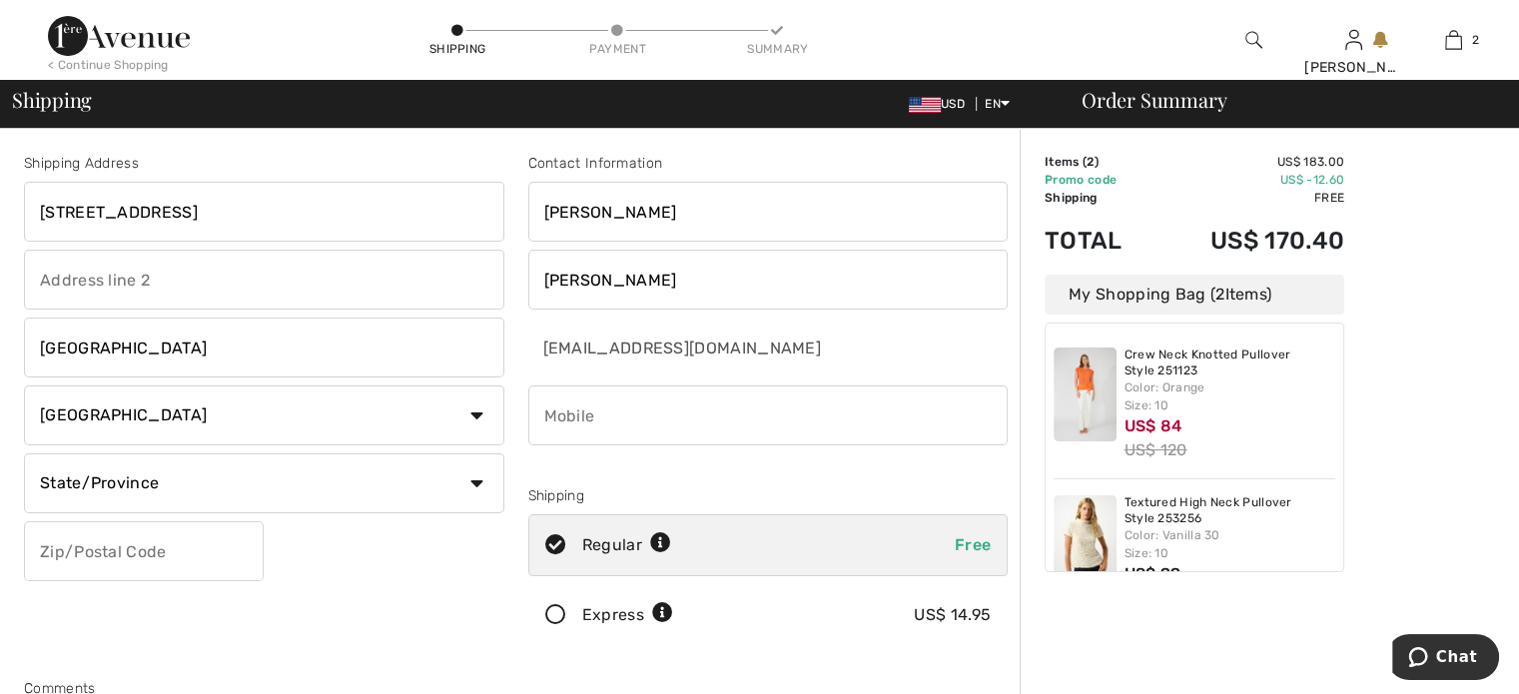
type input "60004"
type input "8479071373"
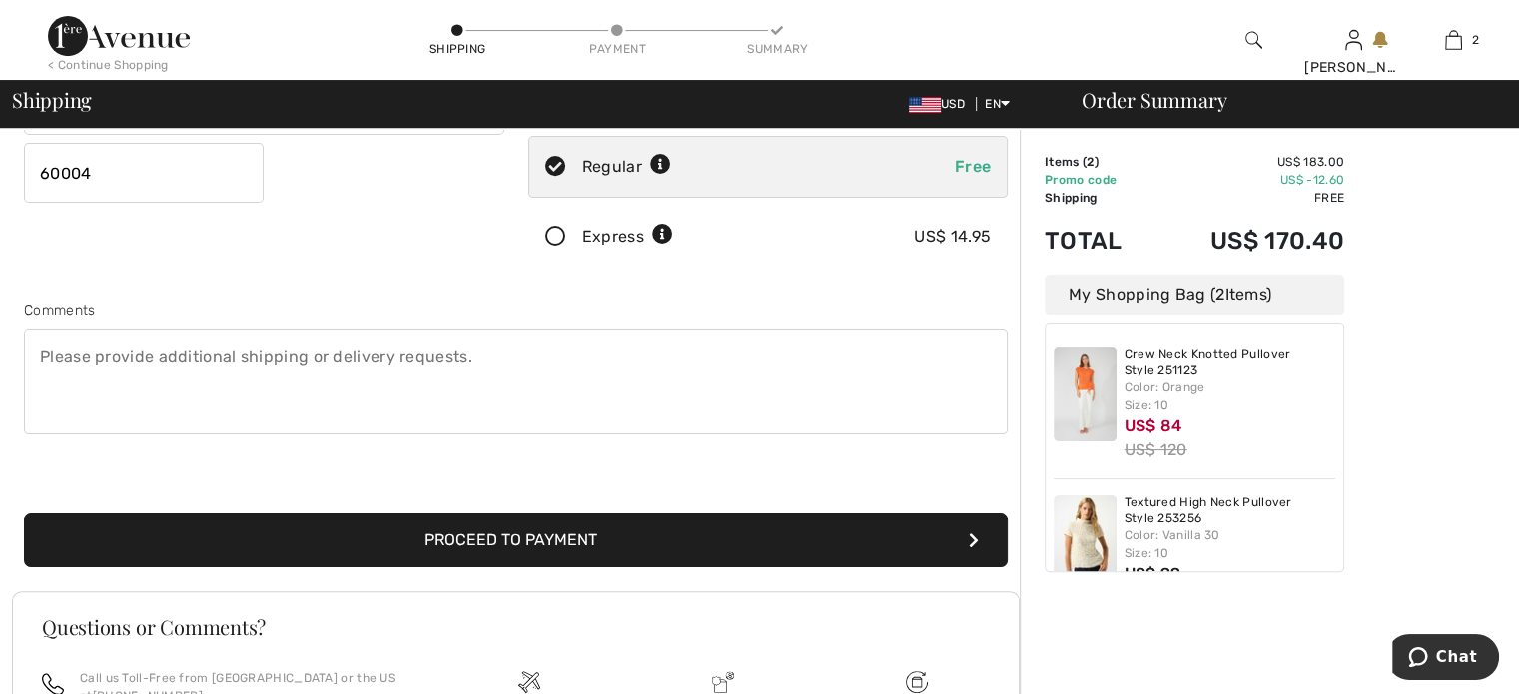
scroll to position [388, 0]
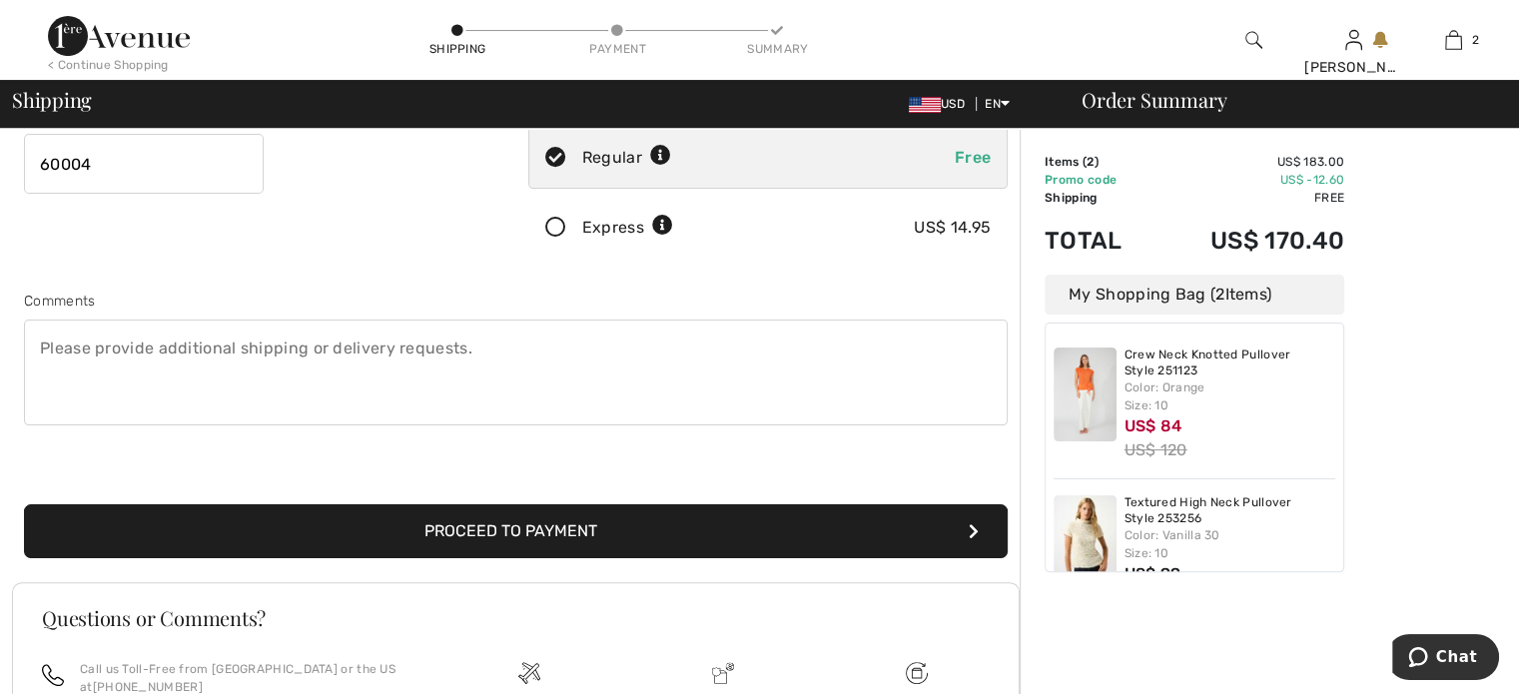
click at [436, 535] on button "Proceed to Payment" at bounding box center [516, 531] width 984 height 54
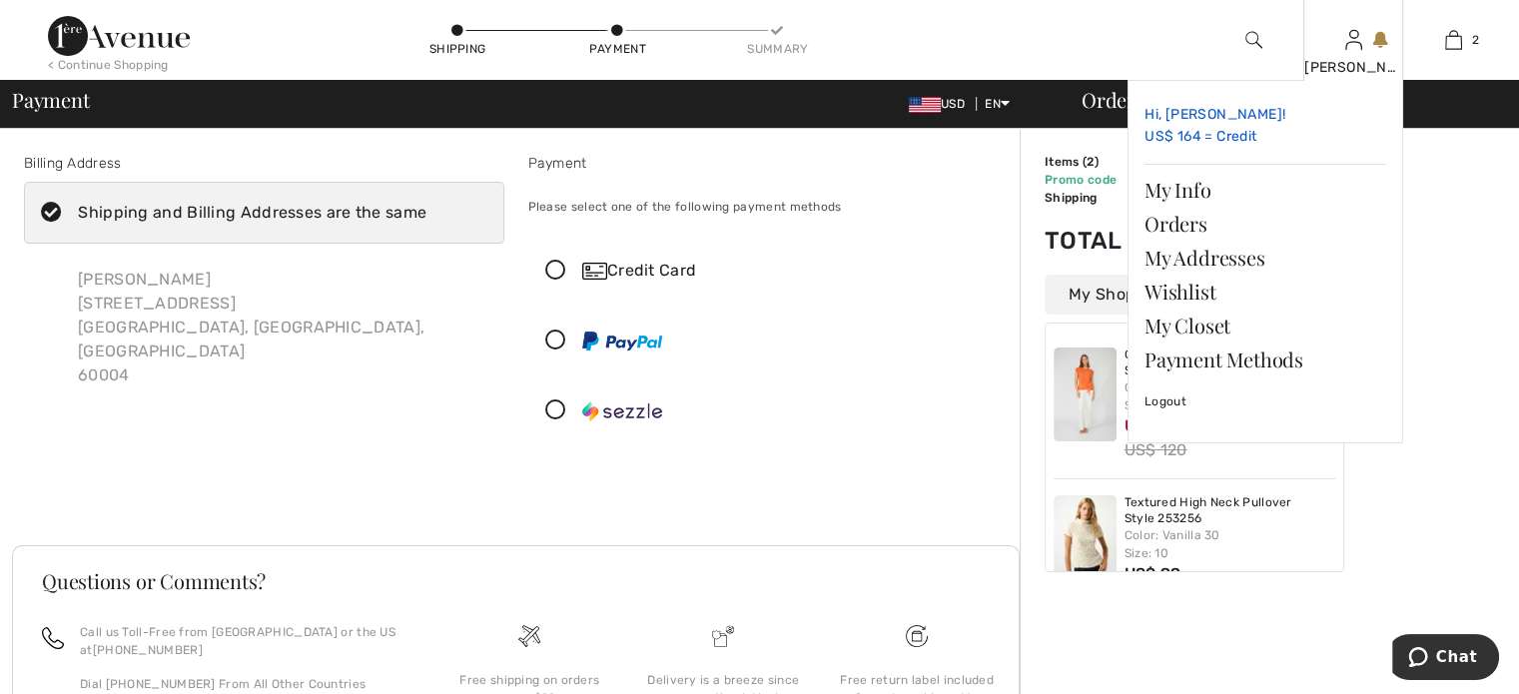
click at [1212, 134] on link "Hi, Kathryn! US$ 164 = Credit" at bounding box center [1266, 126] width 242 height 59
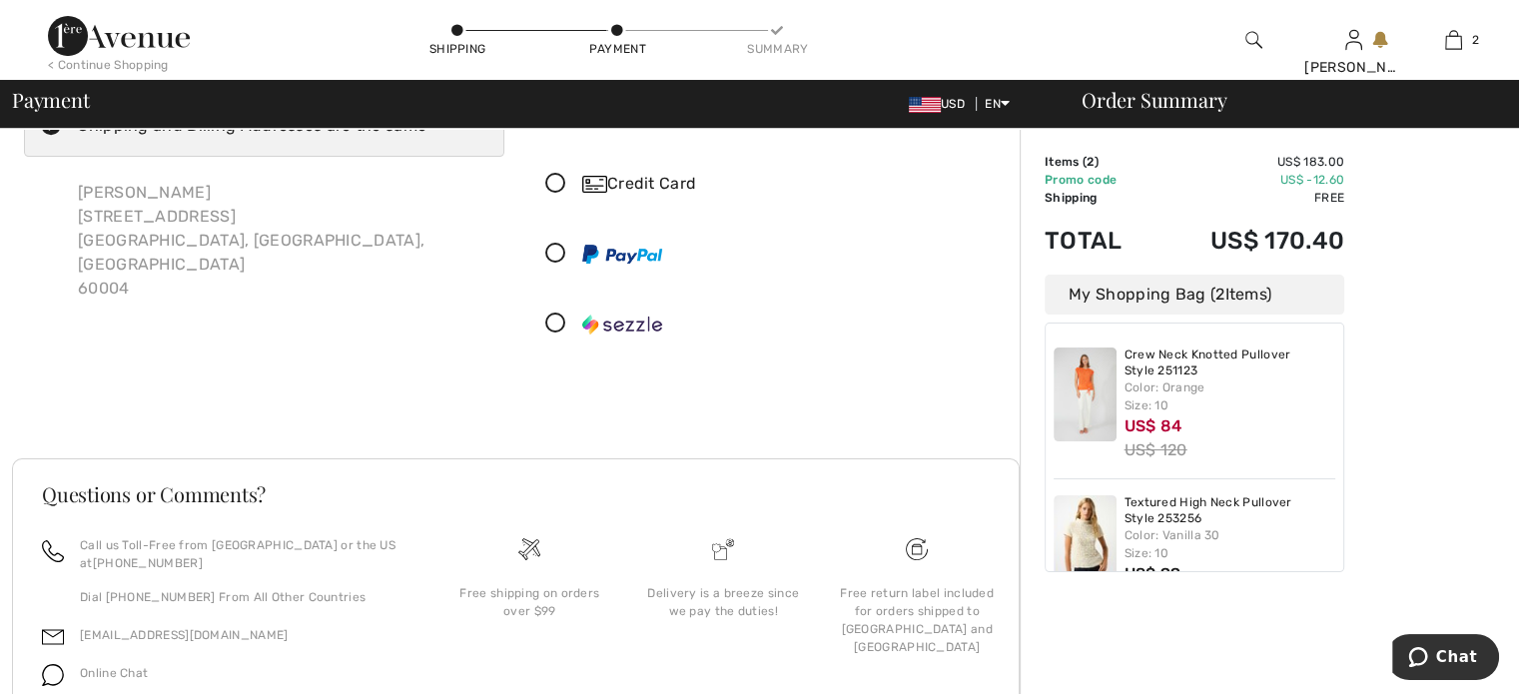
scroll to position [180, 0]
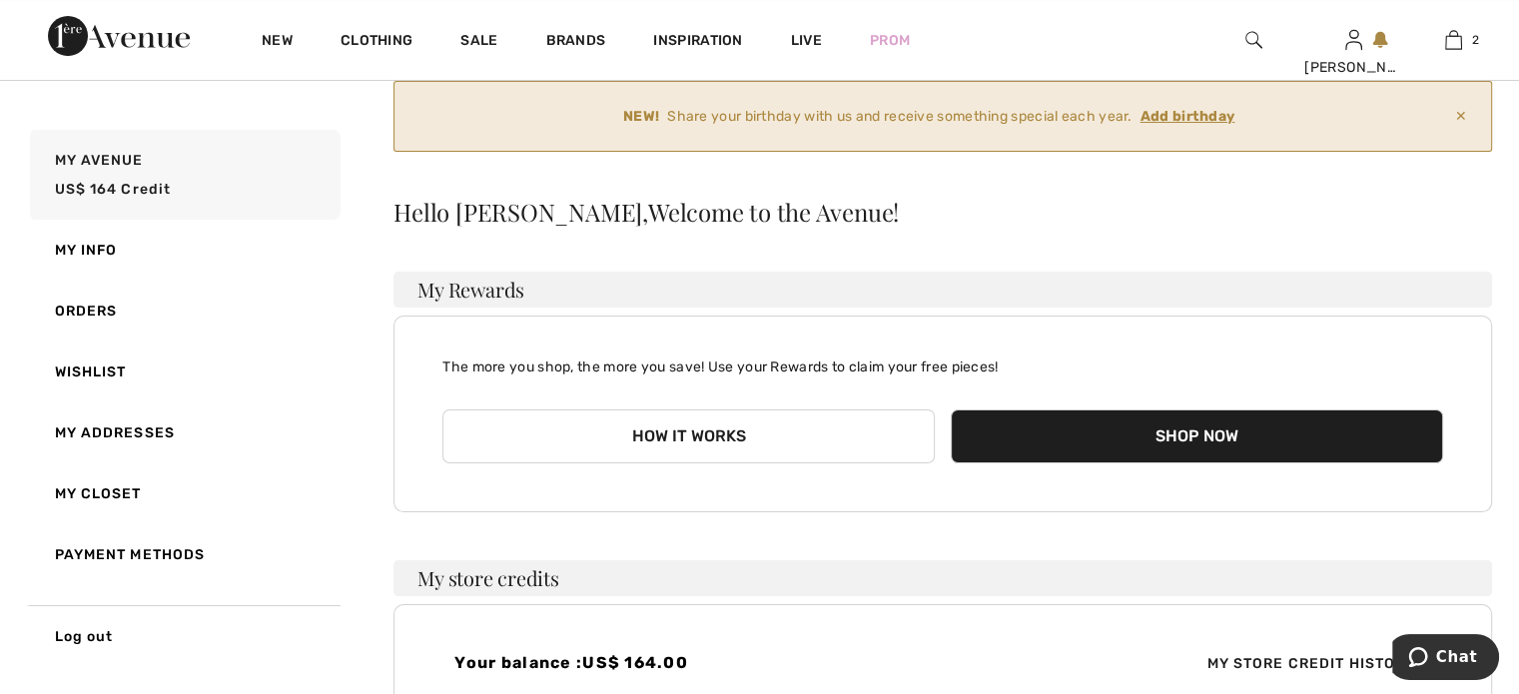
scroll to position [100, 0]
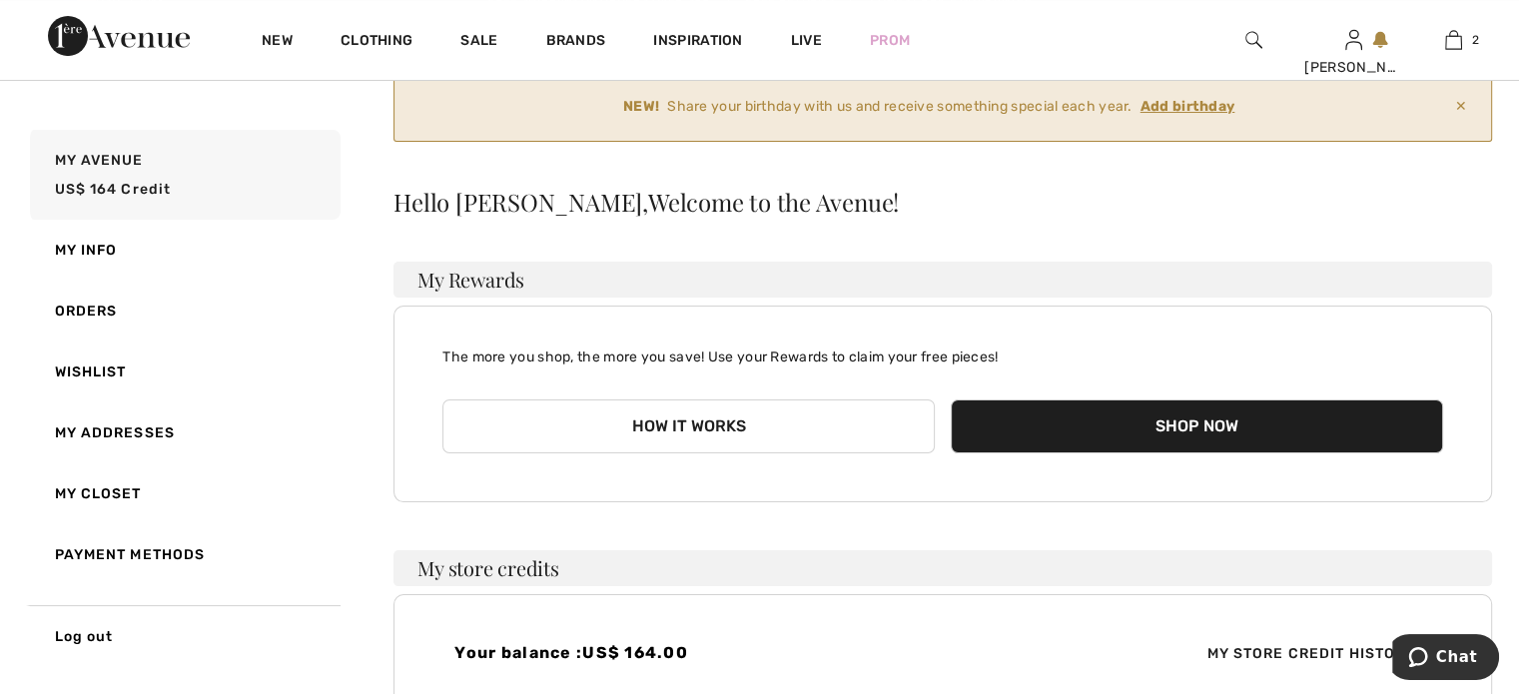
click at [1211, 102] on ins "Add birthday" at bounding box center [1188, 106] width 95 height 17
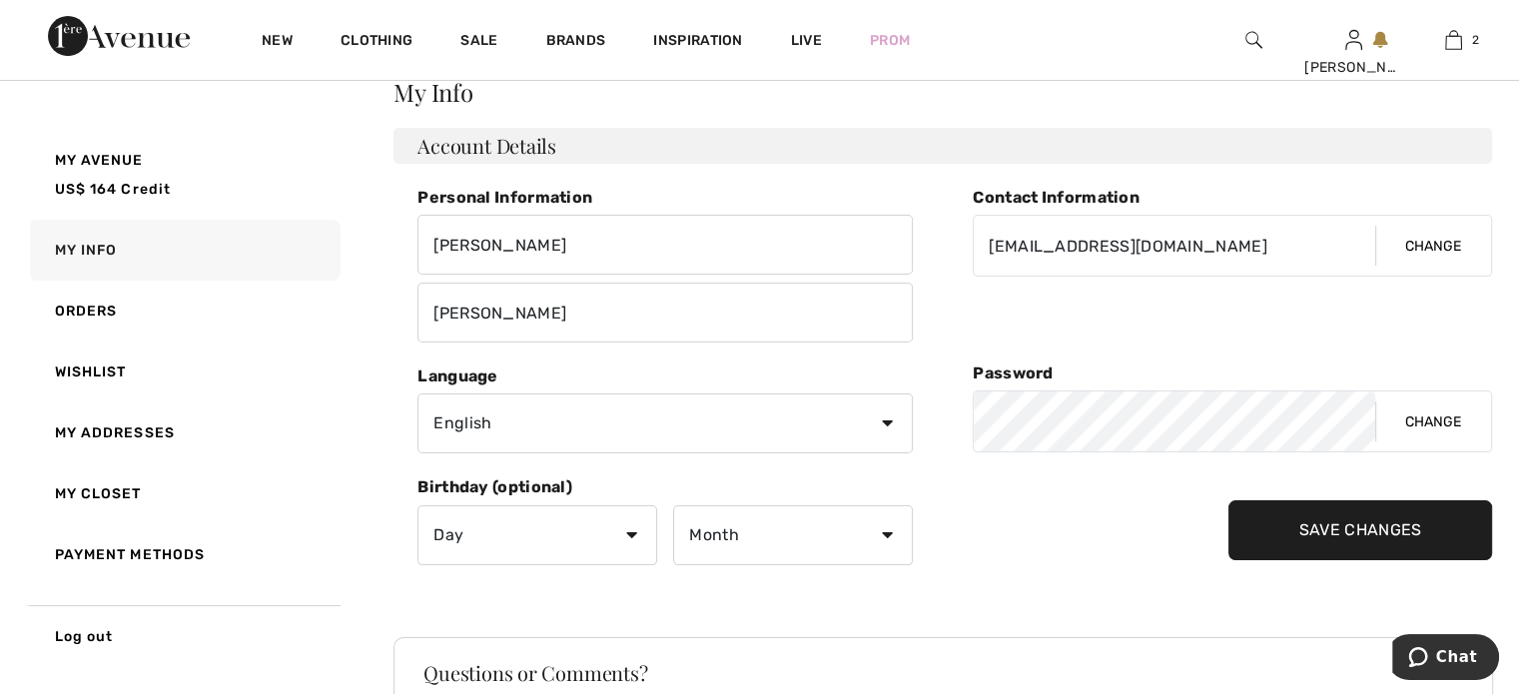
scroll to position [212, 0]
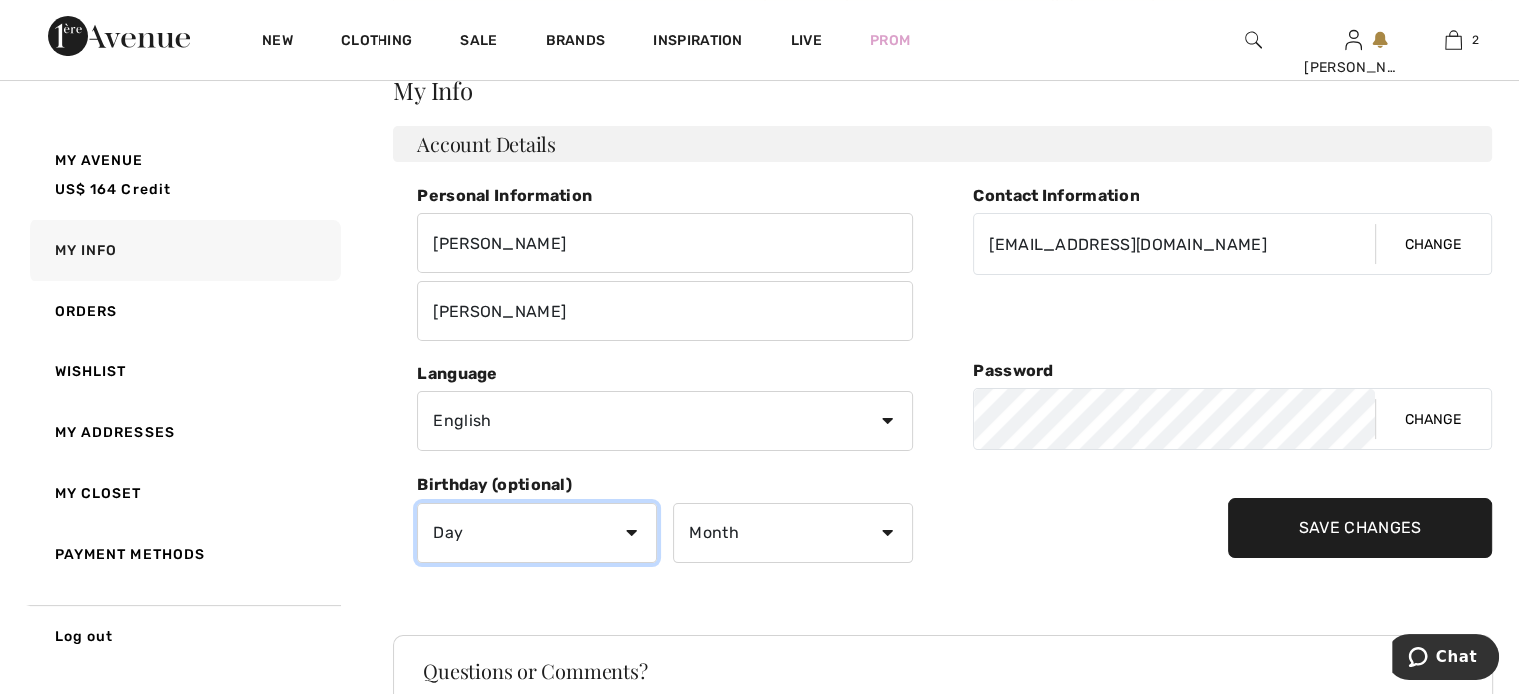
click at [607, 525] on select "Day 1 2 3 4 5 6 7 8 9 10 11 12 13 14 15 16 17 18 19 20 21 22 23 24 25 26 27 28 …" at bounding box center [538, 533] width 240 height 60
click at [418, 503] on select "Day 1 2 3 4 5 6 7 8 9 10 11 12 13 14 15 16 17 18 19 20 21 22 23 24 25 26 27 28 …" at bounding box center [538, 533] width 240 height 60
click at [594, 561] on div "Personal Information Kathryn DeCoursey Contact Information kdecou1@yahoo.com Ch…" at bounding box center [653, 387] width 519 height 402
click at [629, 526] on select "Day 1 2 3 4 5 6 7 8 9 10 11 12 13 14 15 16 17 18 19 20 21 22 23 24 25 26 27 28 …" at bounding box center [538, 533] width 240 height 60
select select "22"
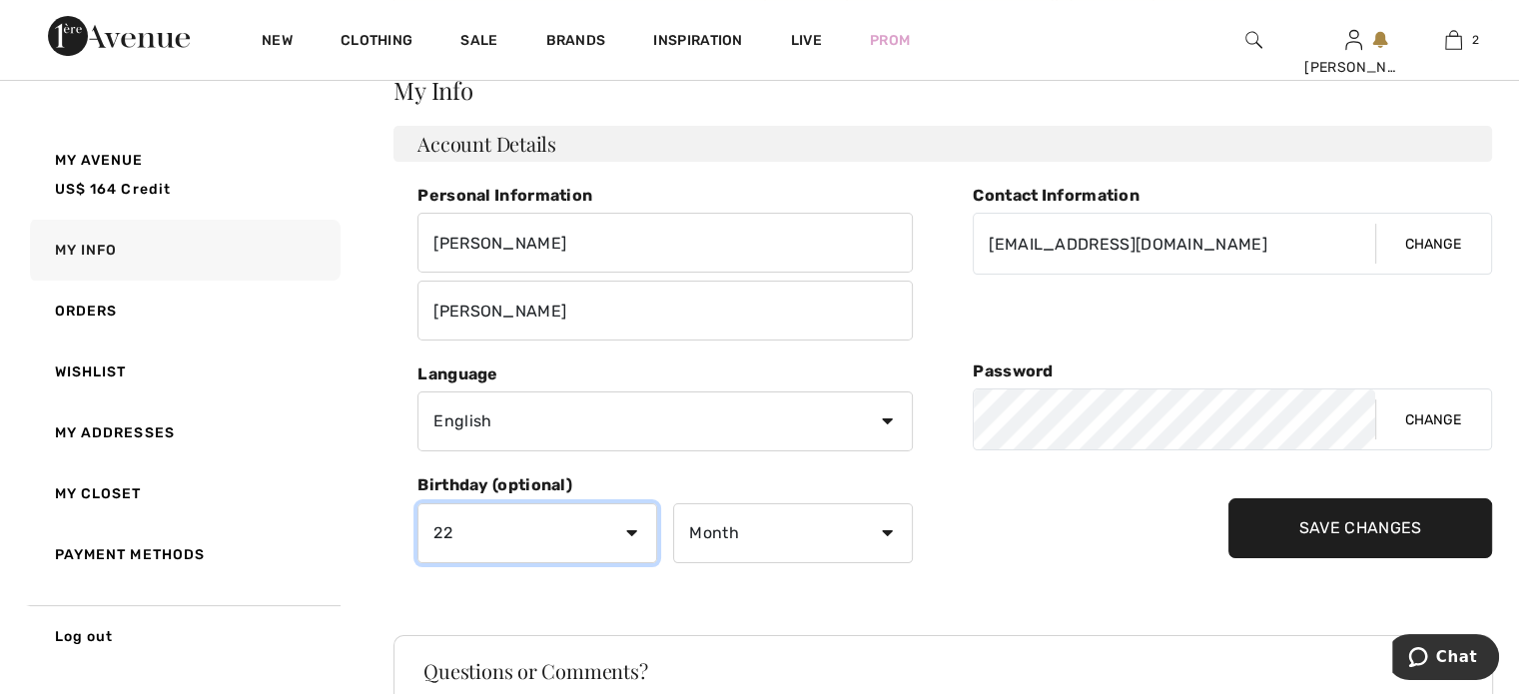
click at [418, 503] on select "Day 1 2 3 4 5 6 7 8 9 10 11 12 13 14 15 16 17 18 19 20 21 22 23 24 25 26 27 28 …" at bounding box center [538, 533] width 240 height 60
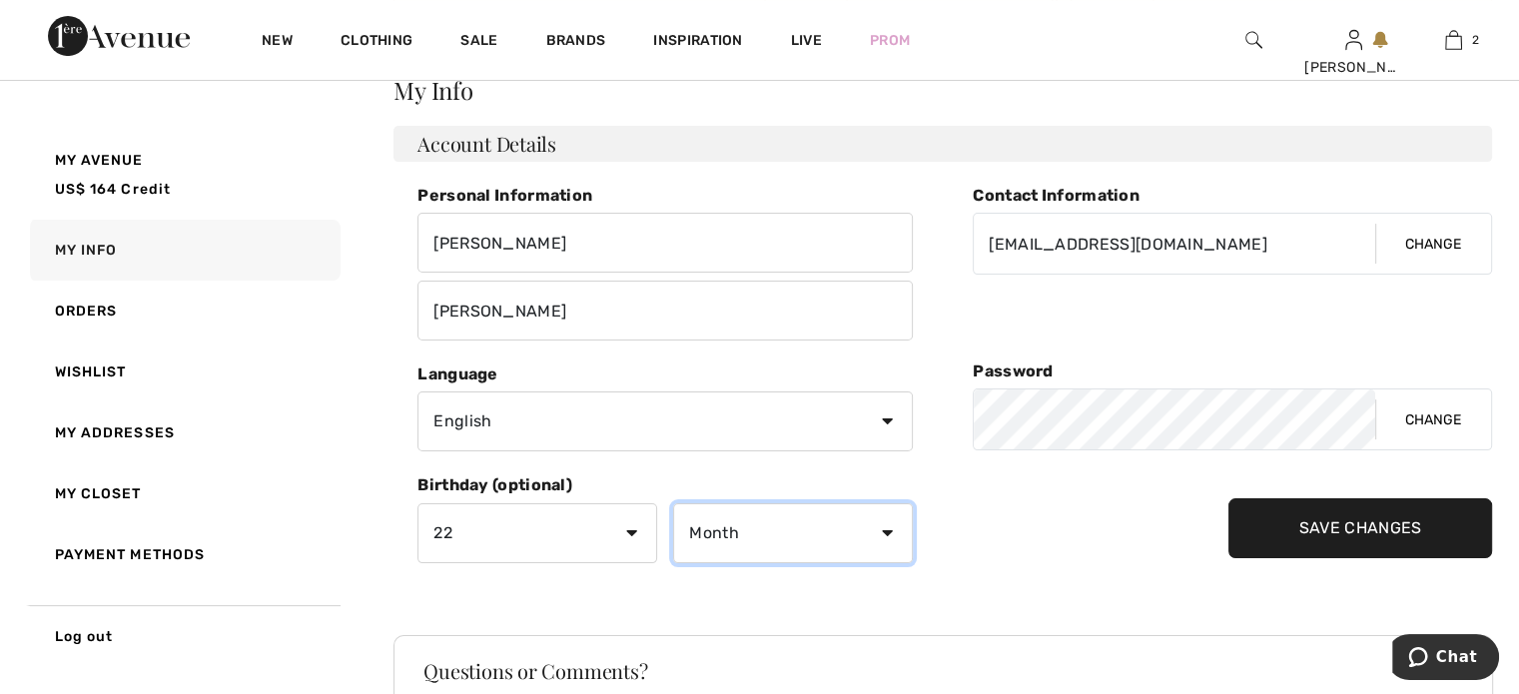
click at [745, 524] on select "Month January February March April May June July August September October Novem…" at bounding box center [793, 533] width 240 height 60
select select "10"
click at [673, 503] on select "Month January February March April May June July August September October Novem…" at bounding box center [793, 533] width 240 height 60
click at [1297, 536] on input "Save Changes" at bounding box center [1361, 529] width 265 height 60
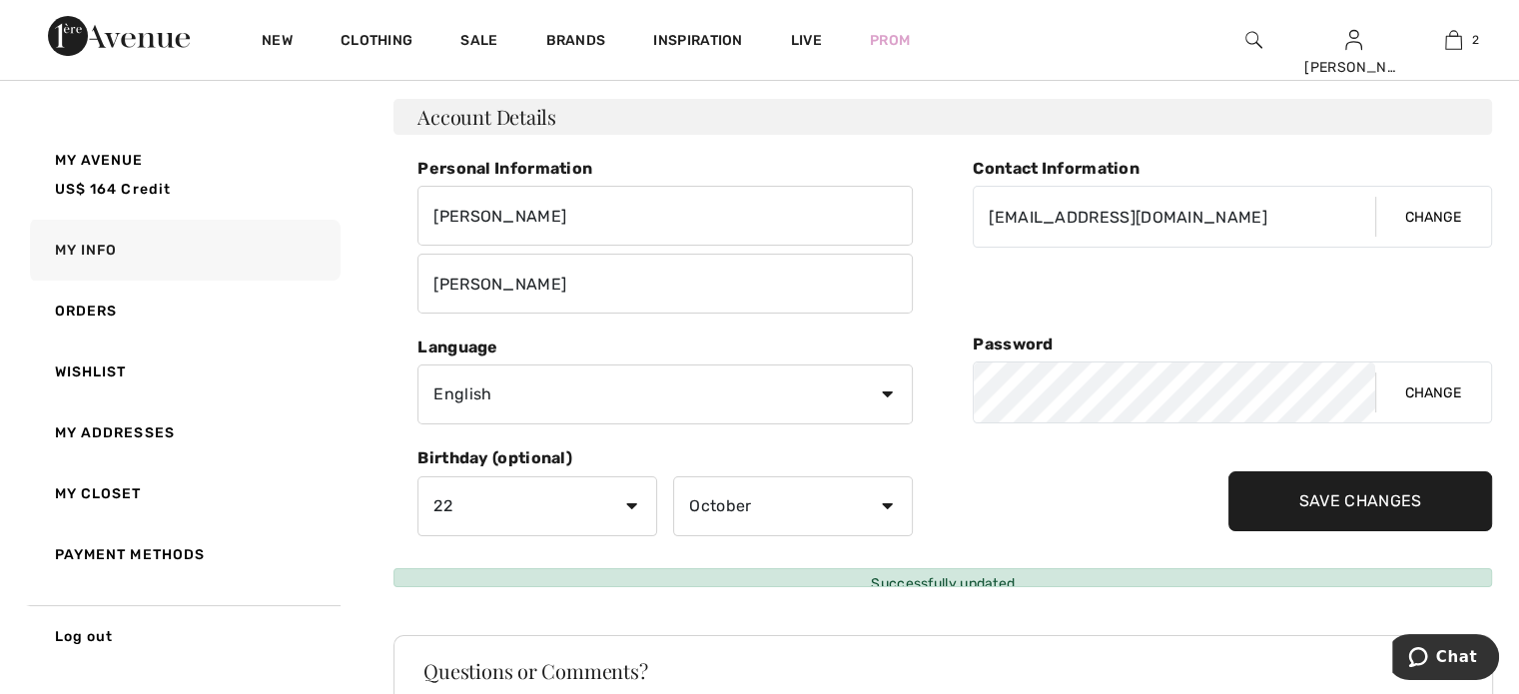
scroll to position [94, 0]
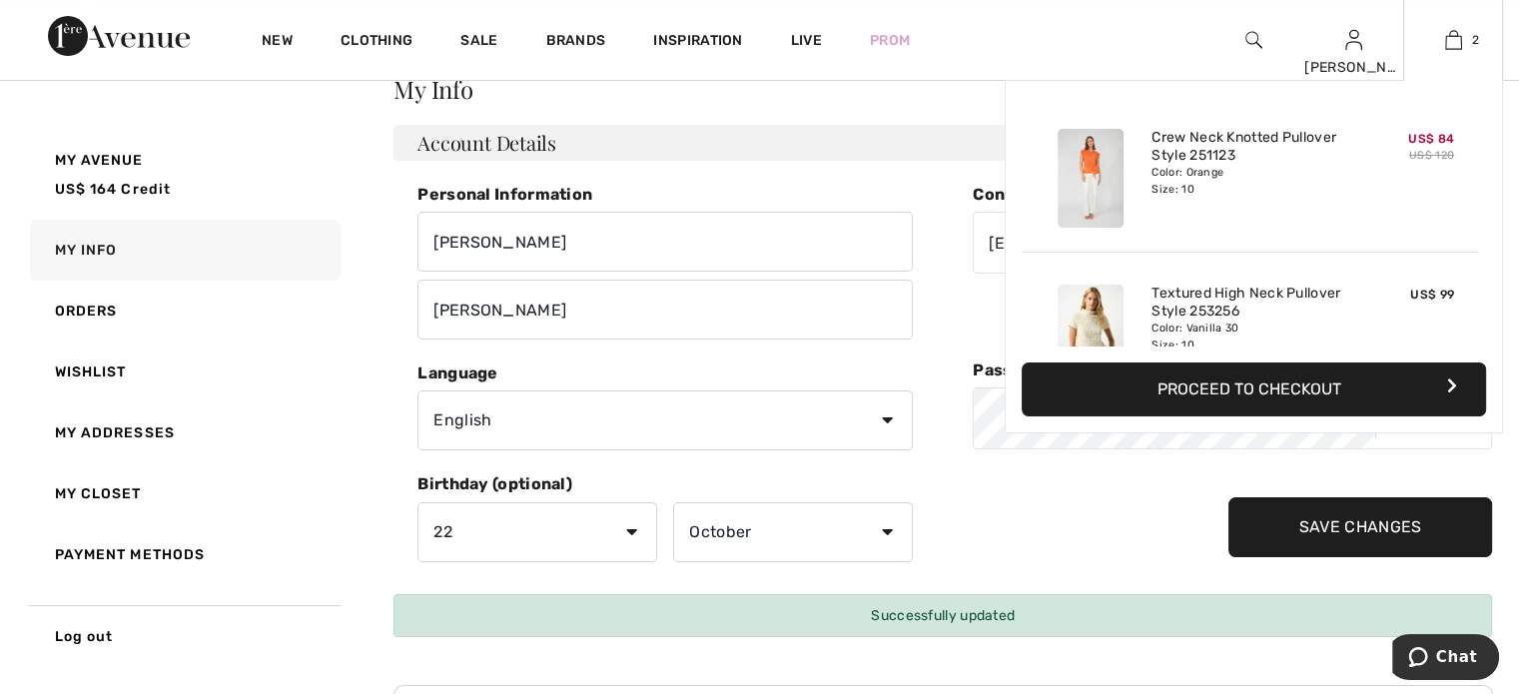
click at [1224, 384] on button "Proceed to Checkout" at bounding box center [1254, 390] width 465 height 54
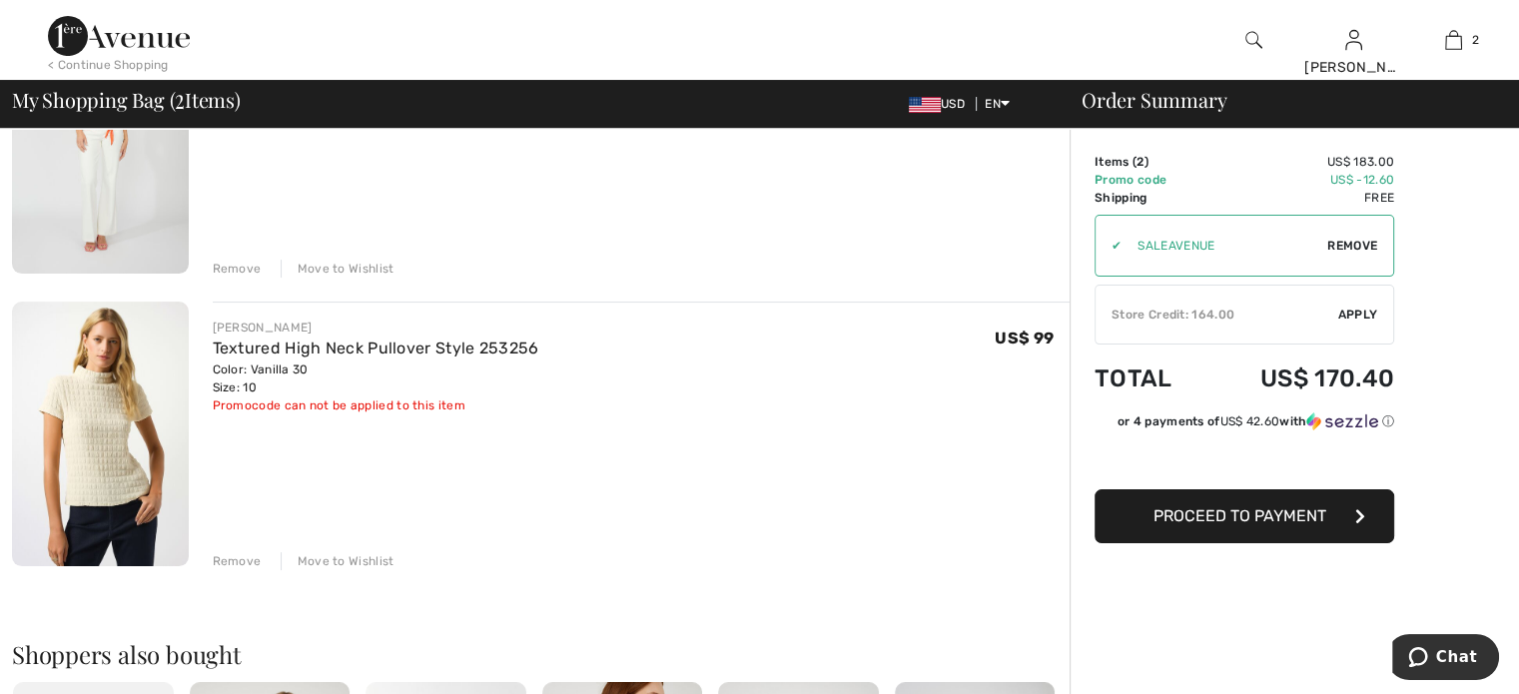
scroll to position [291, 0]
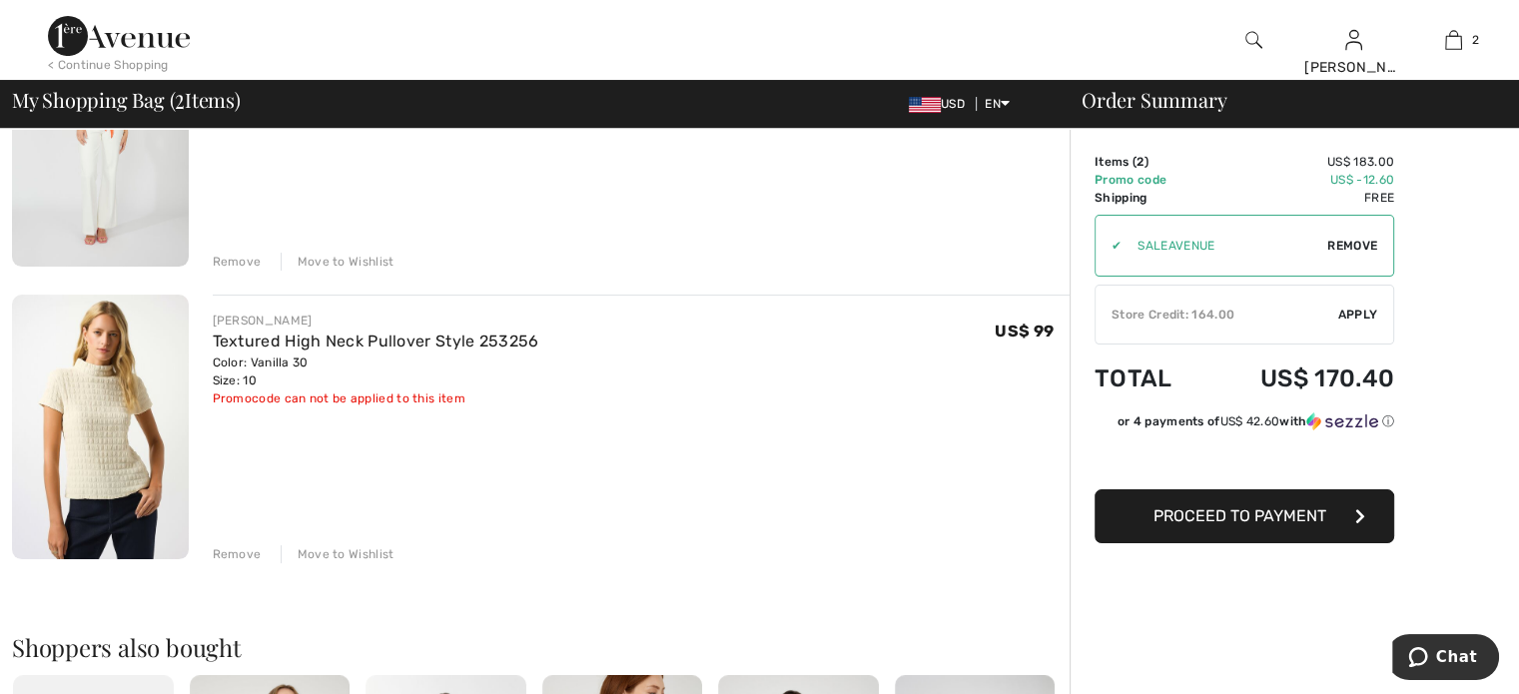
click at [234, 546] on div "Remove" at bounding box center [237, 554] width 49 height 18
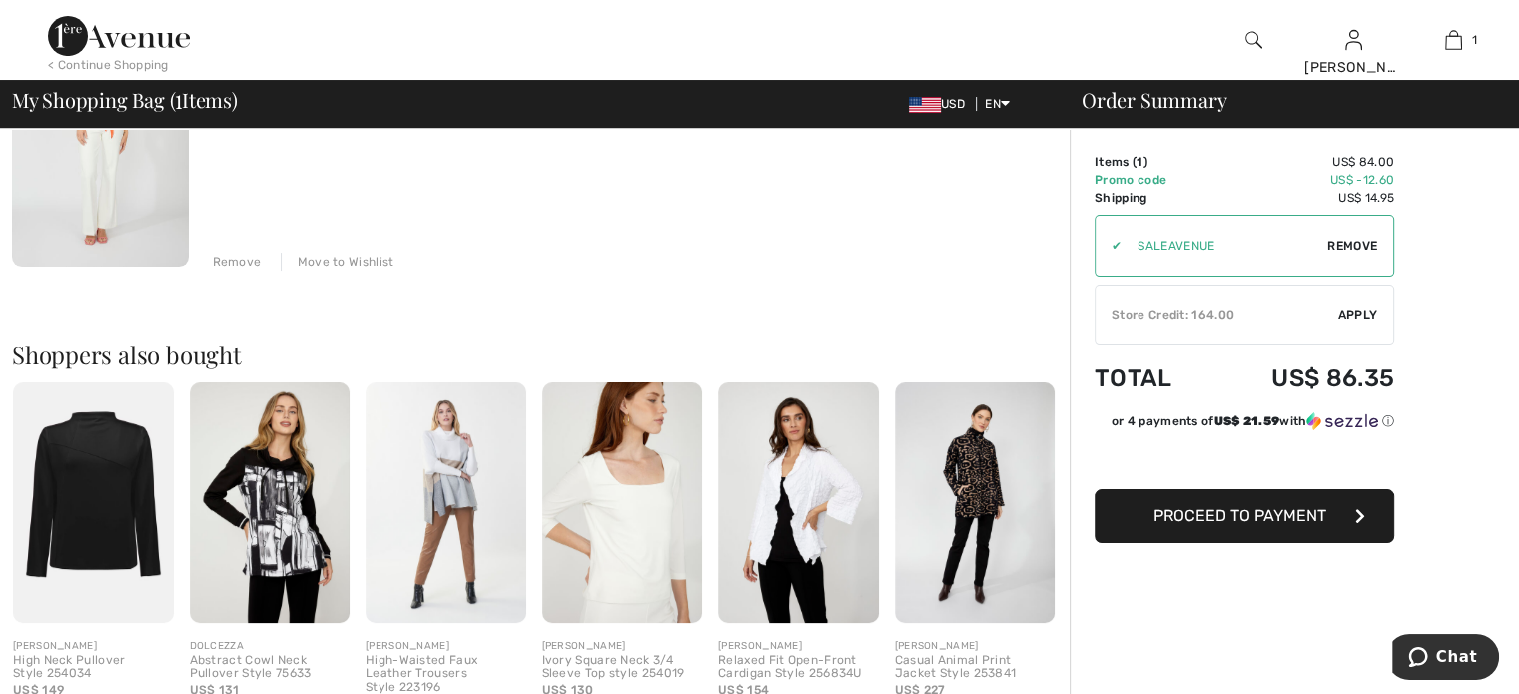
scroll to position [0, 0]
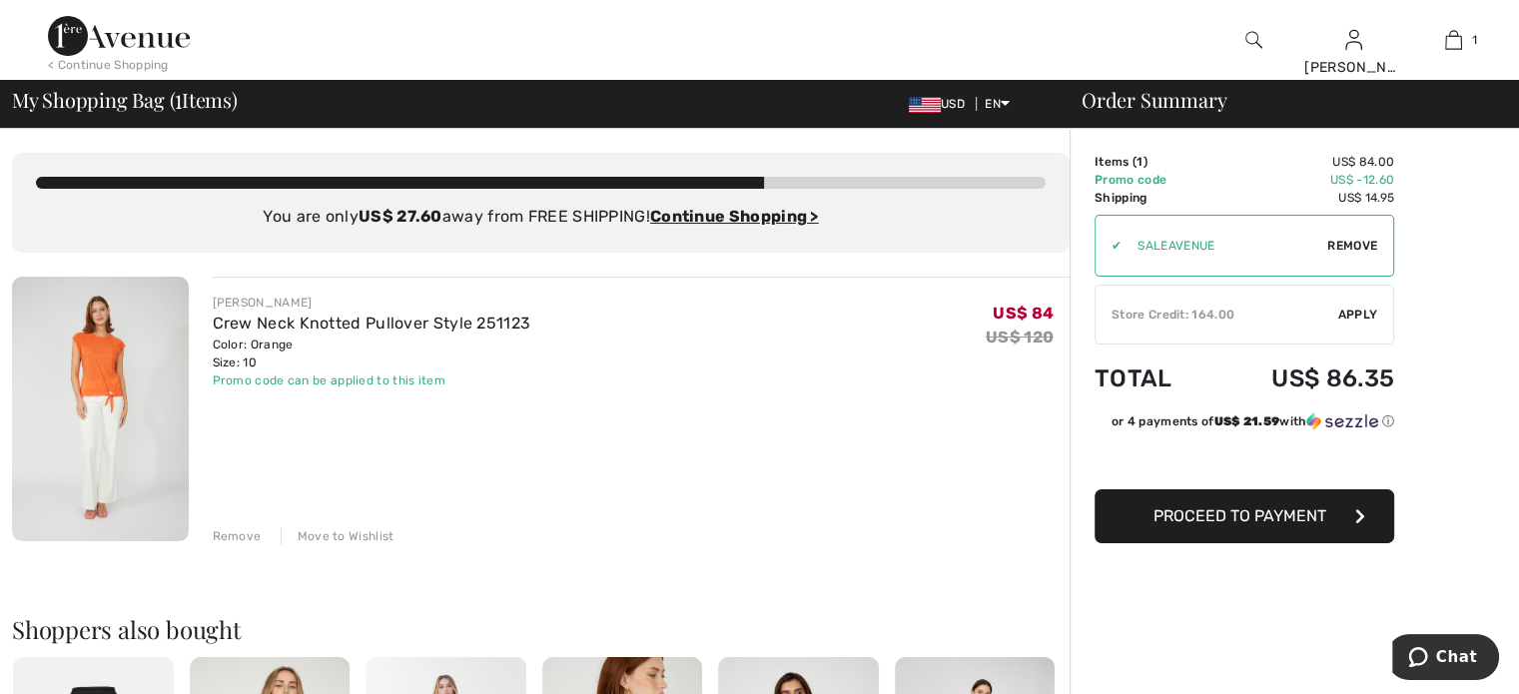
click at [135, 24] on img at bounding box center [119, 36] width 142 height 40
click at [131, 67] on div "< Continue Shopping" at bounding box center [108, 65] width 121 height 18
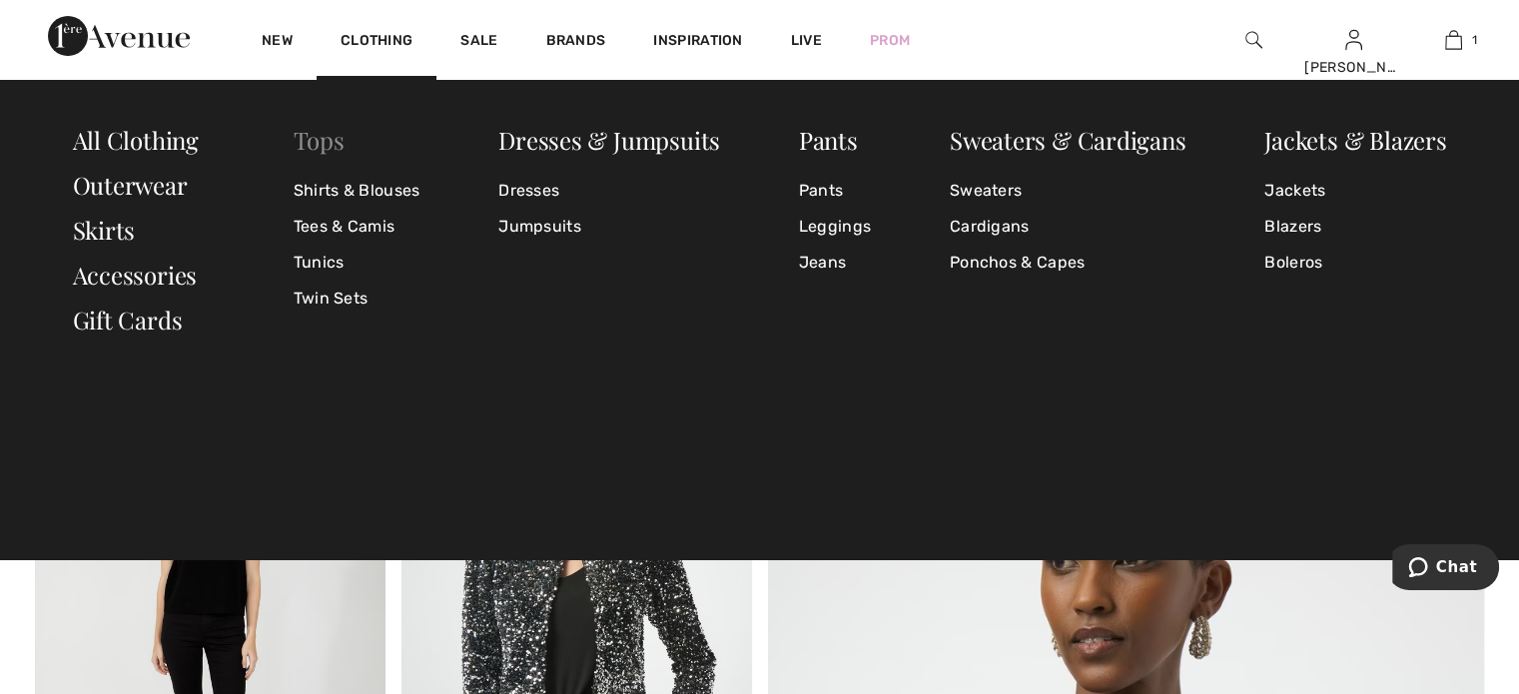
click at [309, 137] on link "Tops" at bounding box center [319, 140] width 51 height 32
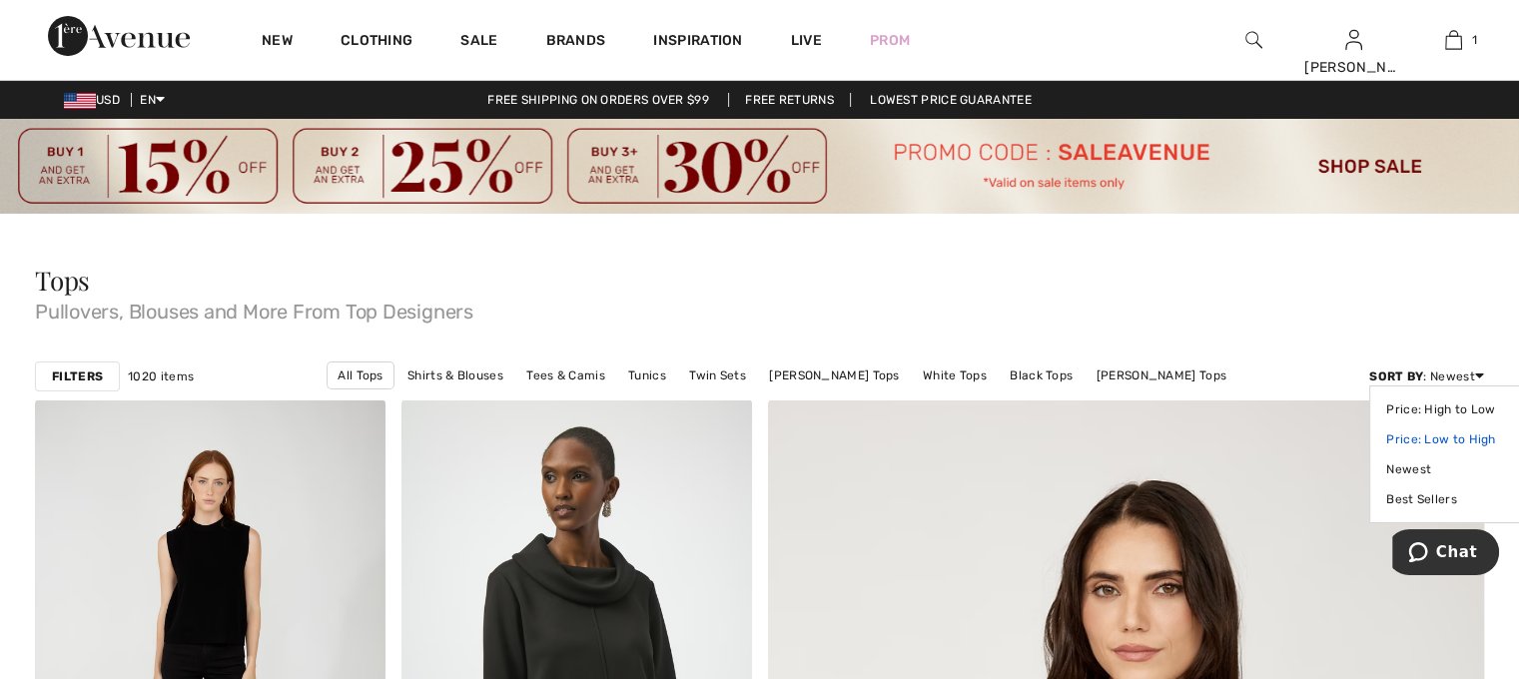
click at [1446, 440] on link "Price: Low to High" at bounding box center [1450, 440] width 126 height 30
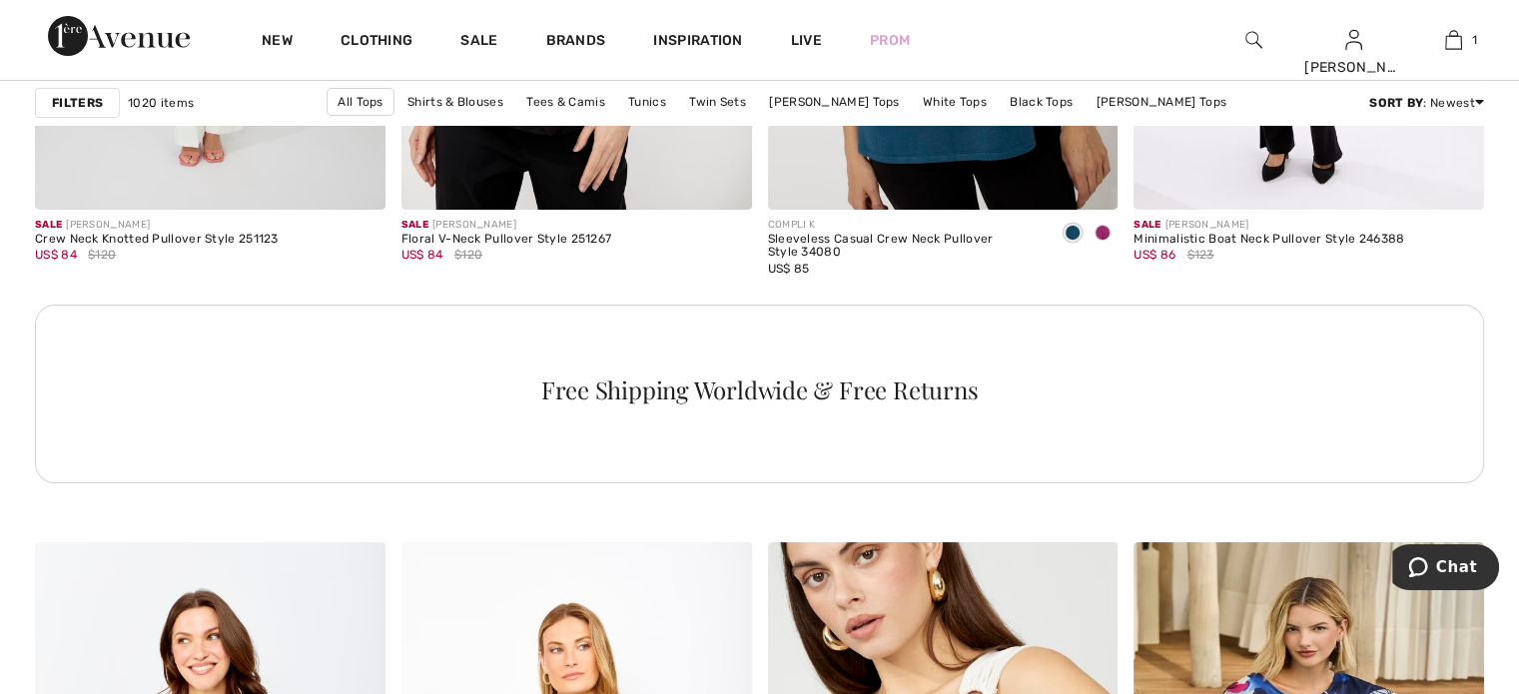
scroll to position [7049, 0]
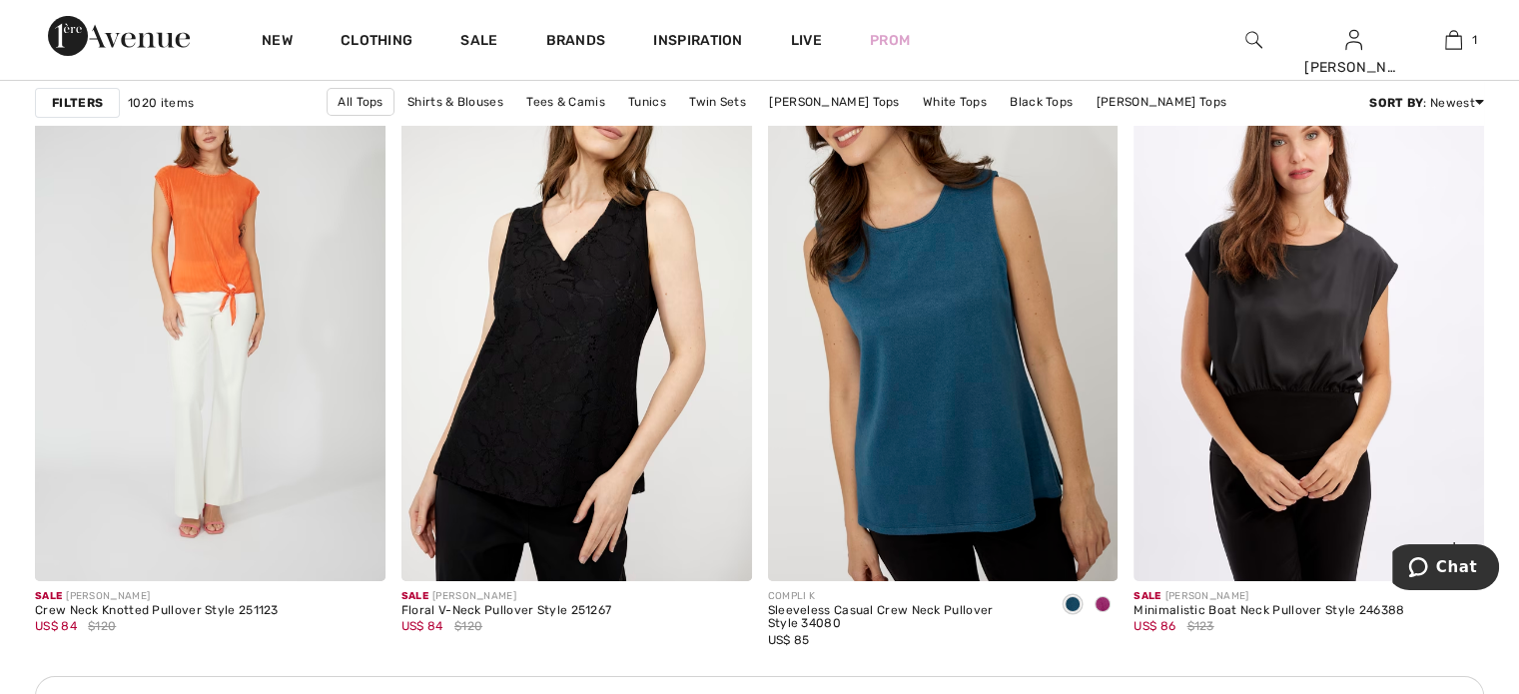
click at [1342, 315] on img at bounding box center [1309, 317] width 351 height 525
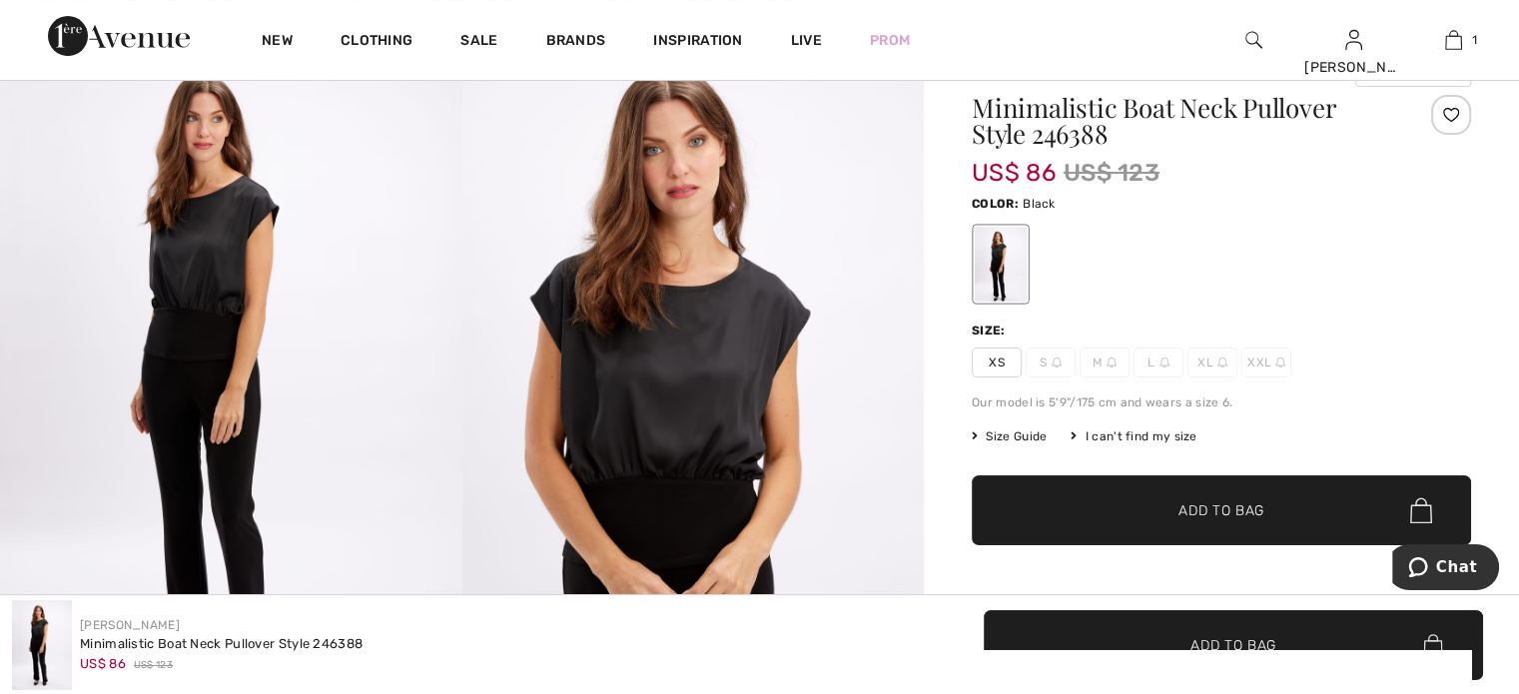
scroll to position [174, 0]
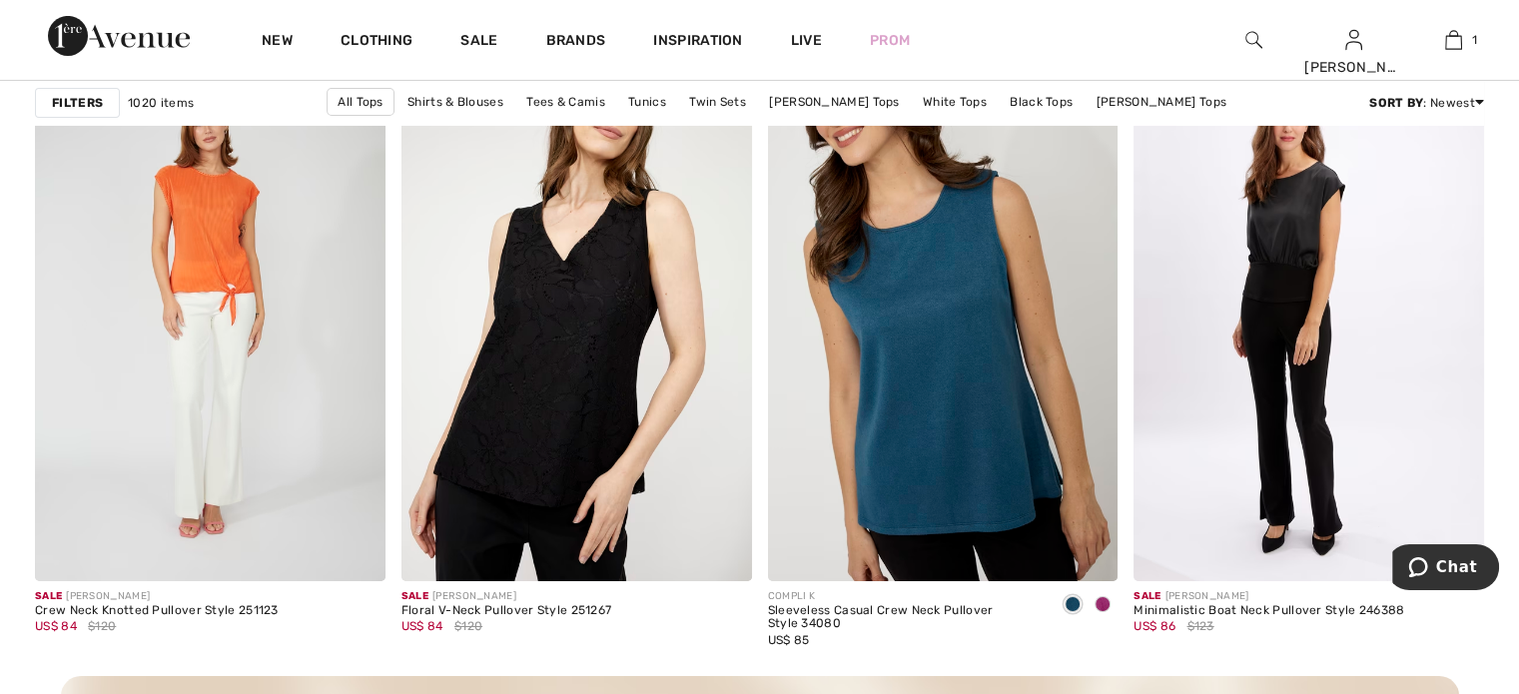
click at [69, 106] on strong "Filters" at bounding box center [77, 103] width 51 height 18
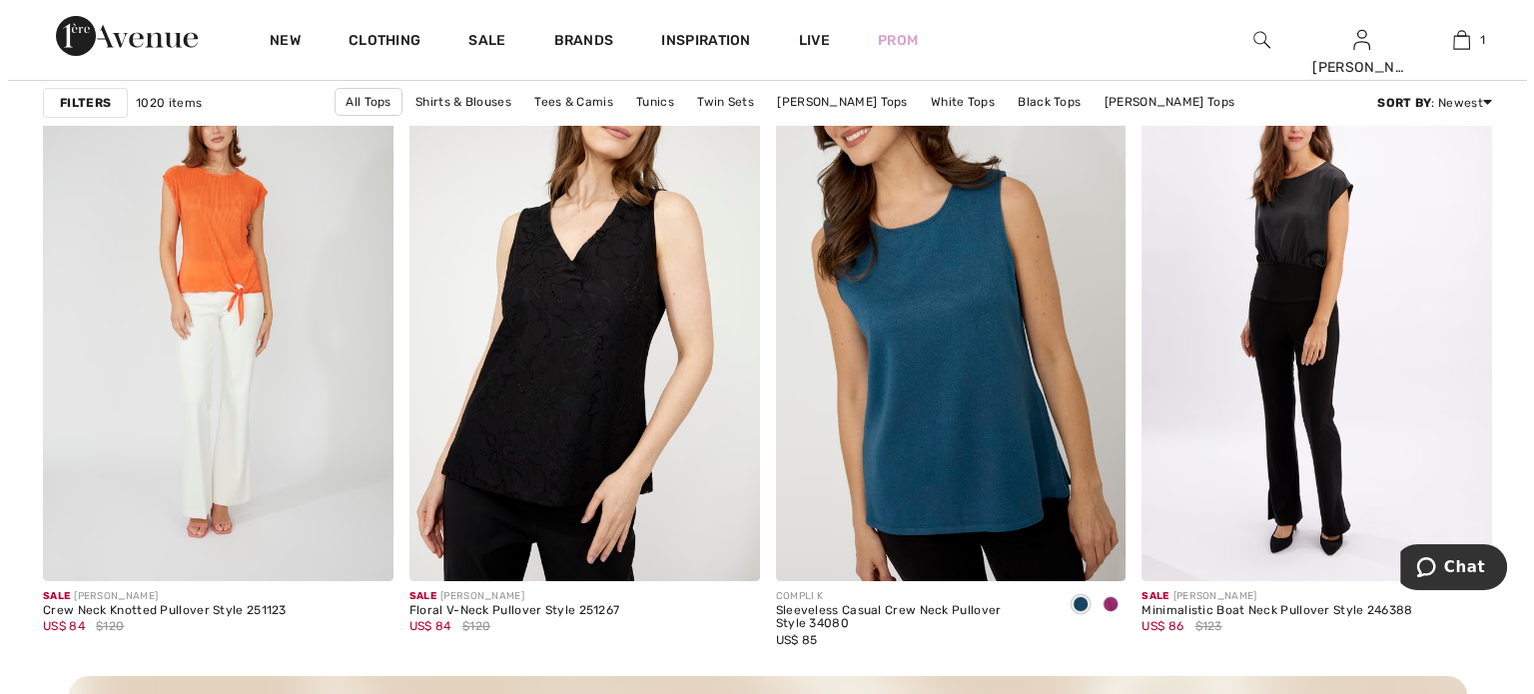
scroll to position [7109, 0]
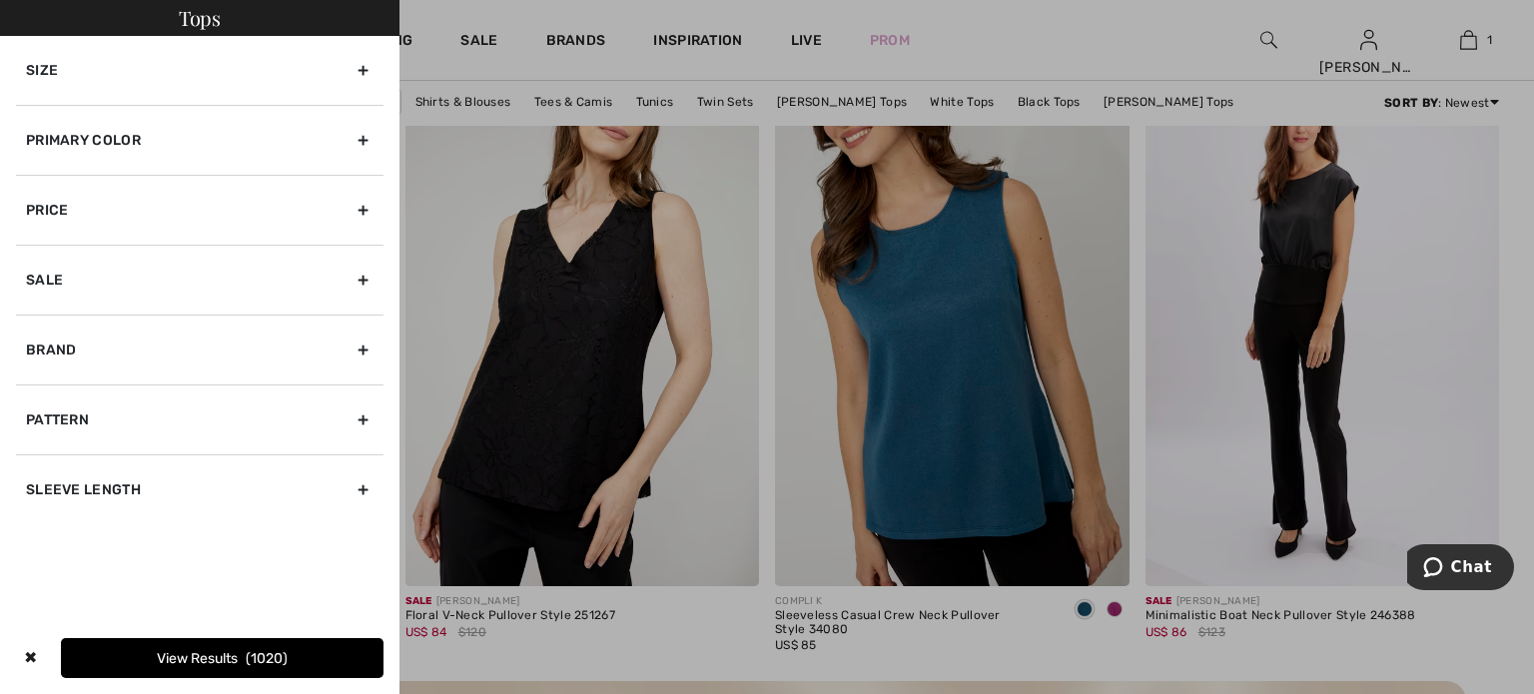
click at [61, 83] on div "Size" at bounding box center [200, 70] width 368 height 69
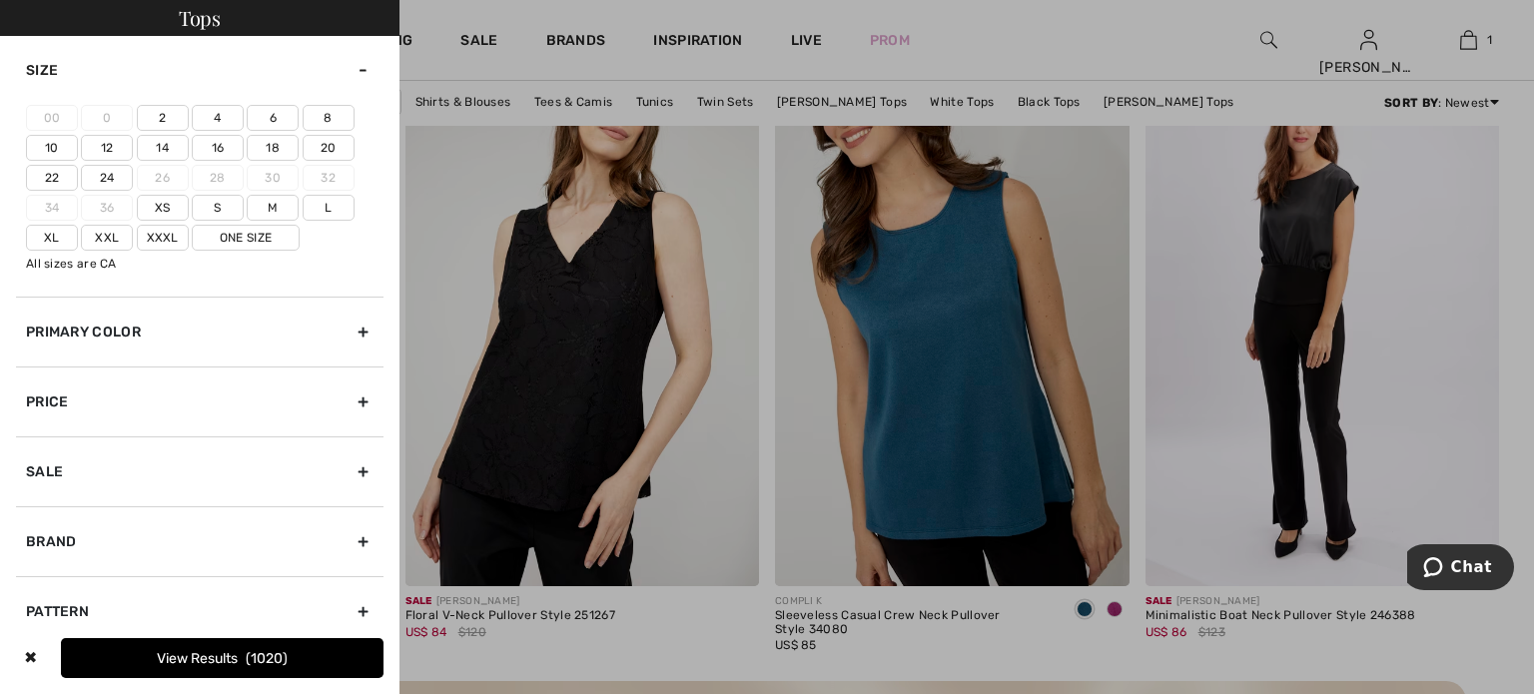
click at [56, 145] on label "10" at bounding box center [52, 148] width 52 height 26
click at [0, 0] on input"] "10" at bounding box center [0, 0] width 0 height 0
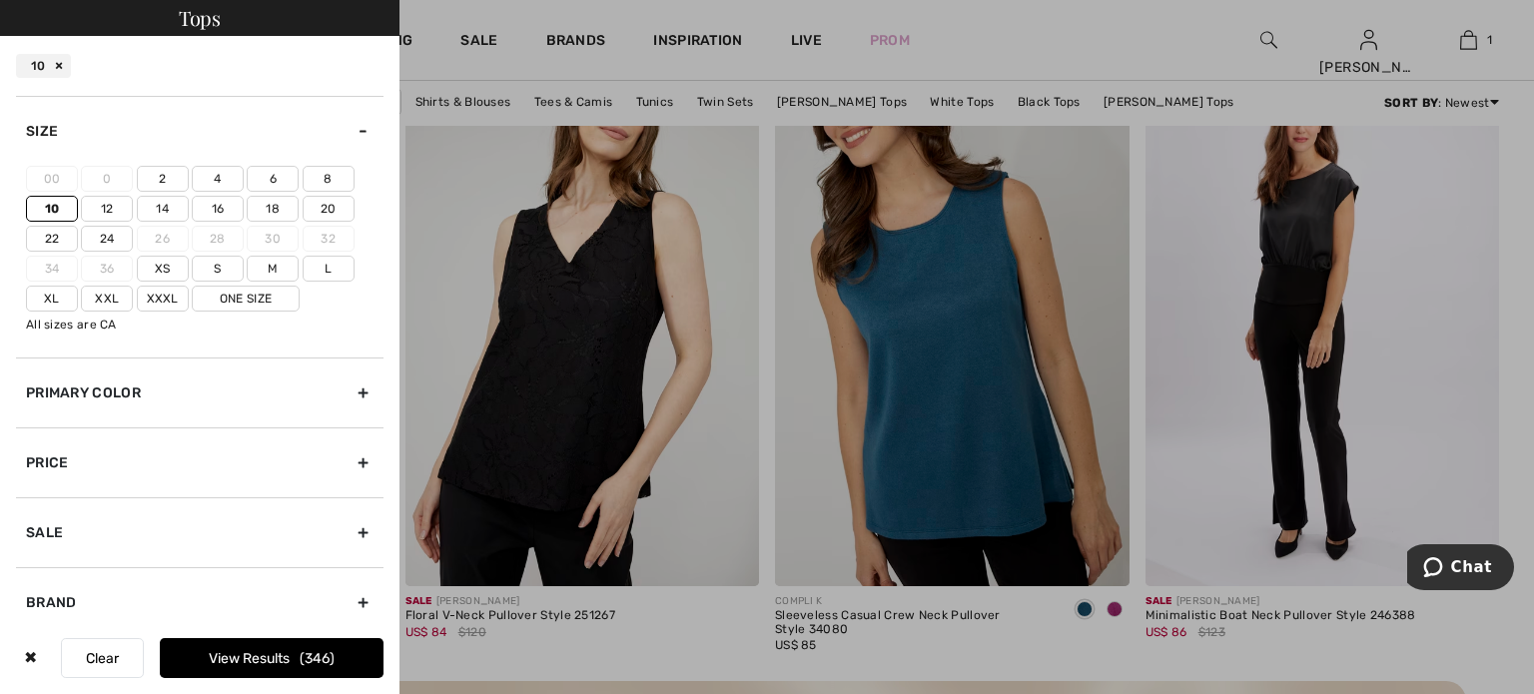
click at [278, 654] on button "View Results 346" at bounding box center [272, 658] width 224 height 40
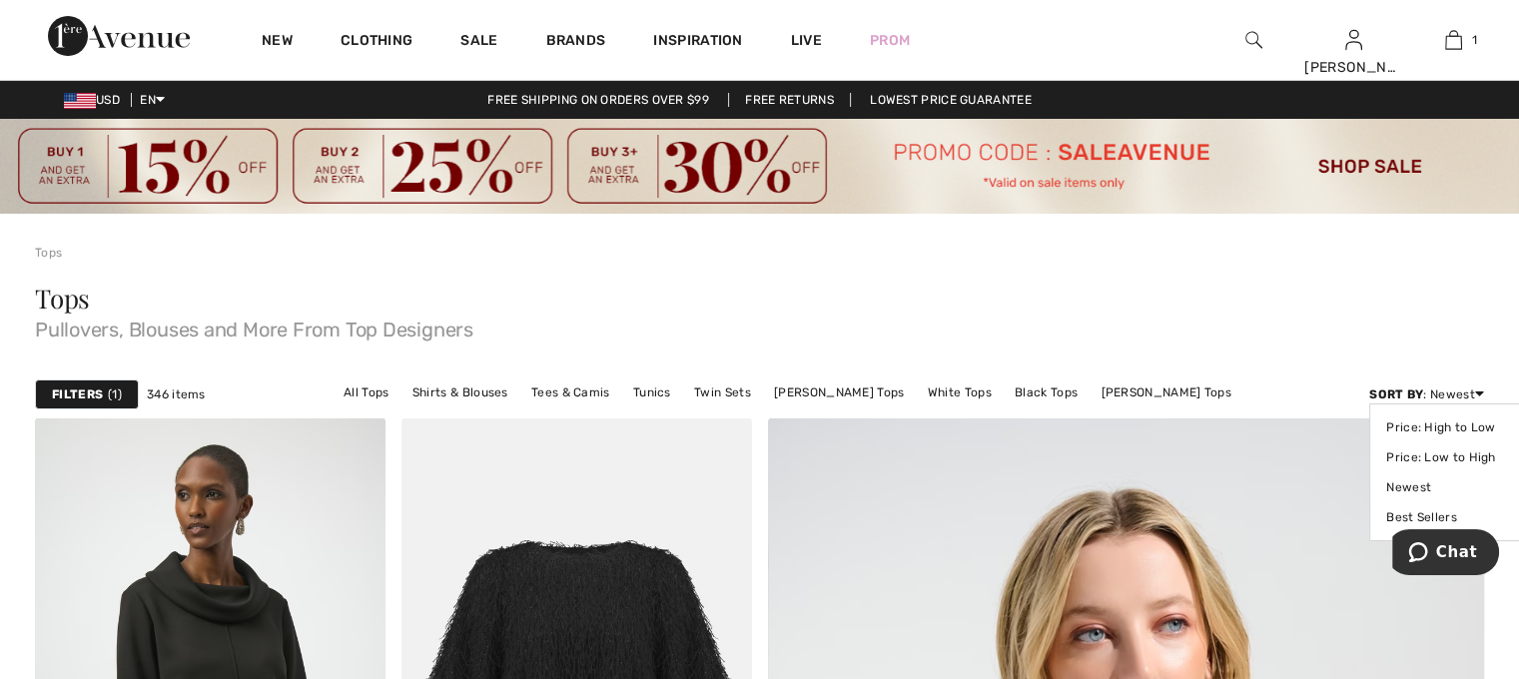
click at [1439, 399] on div "Sort By : Newest Price: High to Low Price: Low to High Newest Best Sellers" at bounding box center [1427, 395] width 115 height 18
click at [1448, 458] on link "Price: Low to High" at bounding box center [1450, 458] width 126 height 30
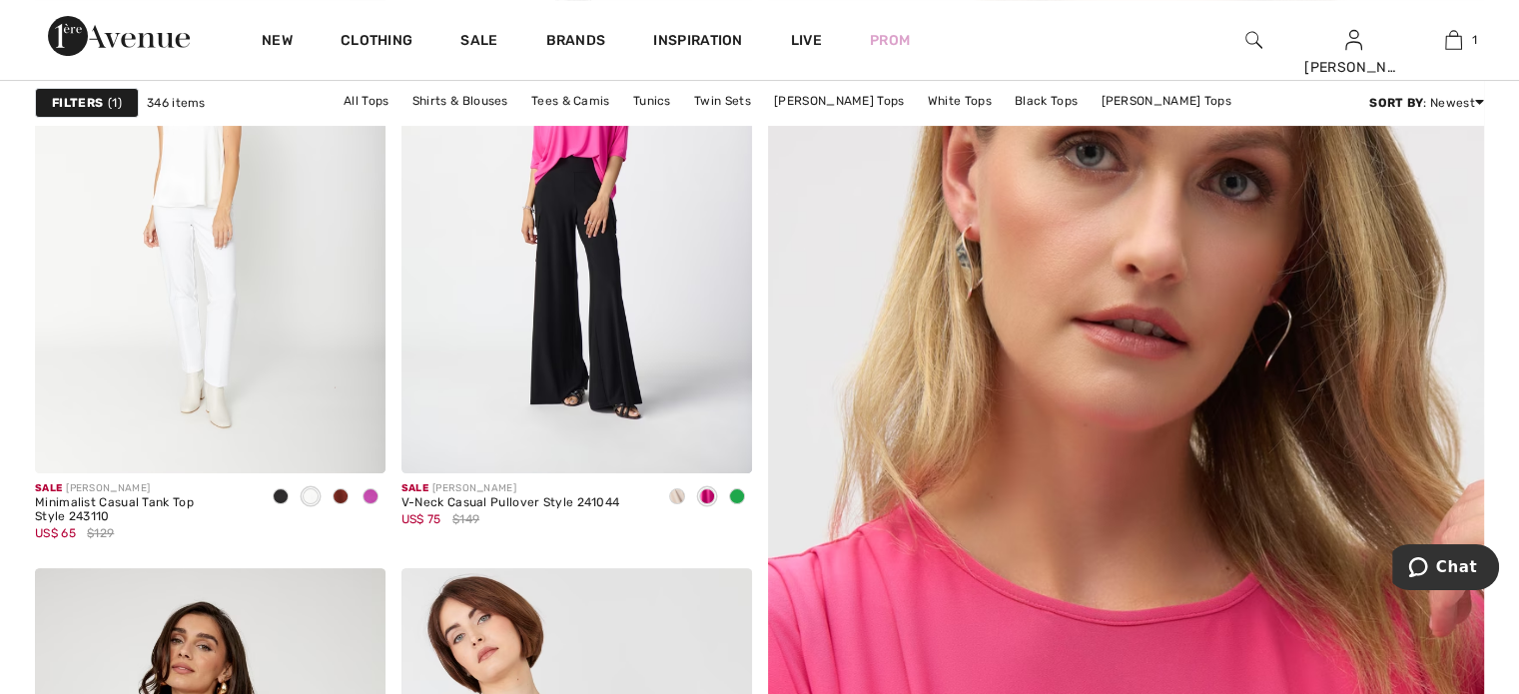
scroll to position [479, 0]
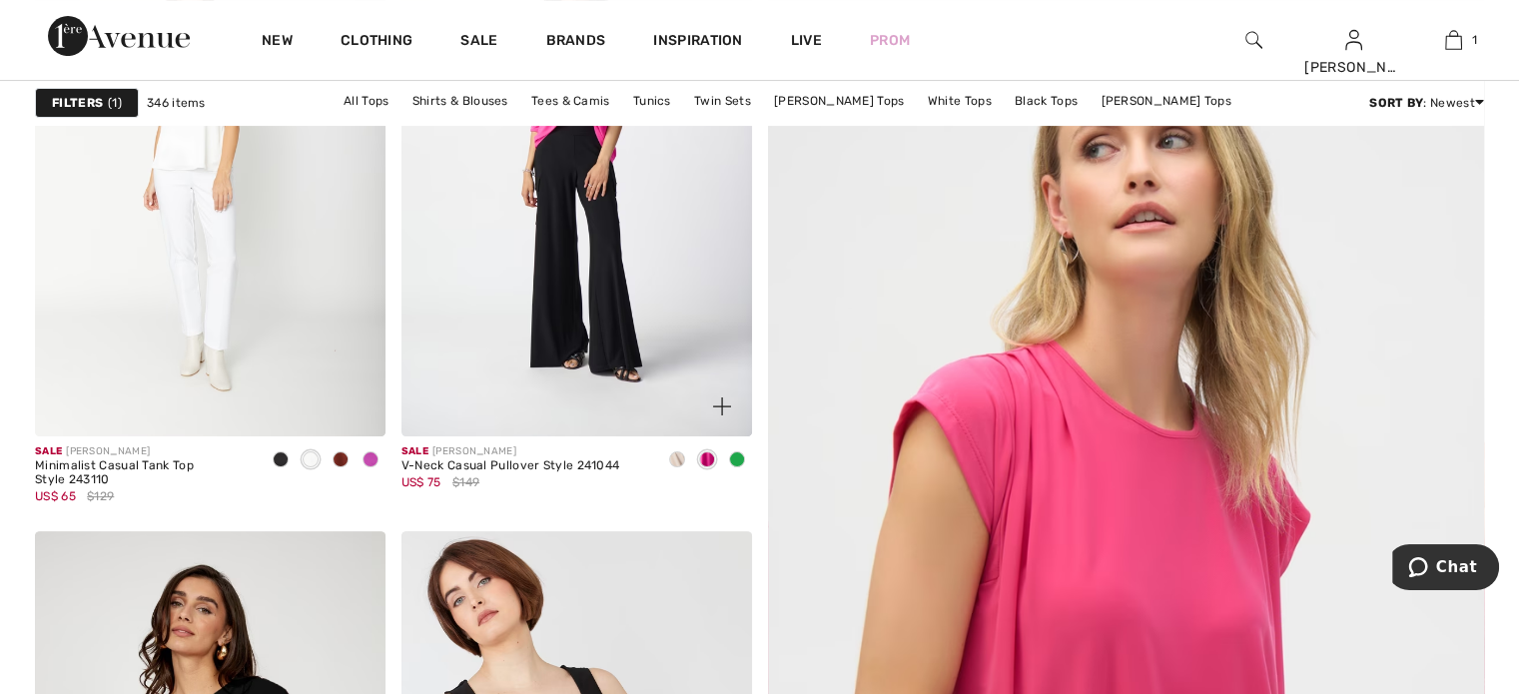
click at [675, 460] on span at bounding box center [677, 460] width 16 height 16
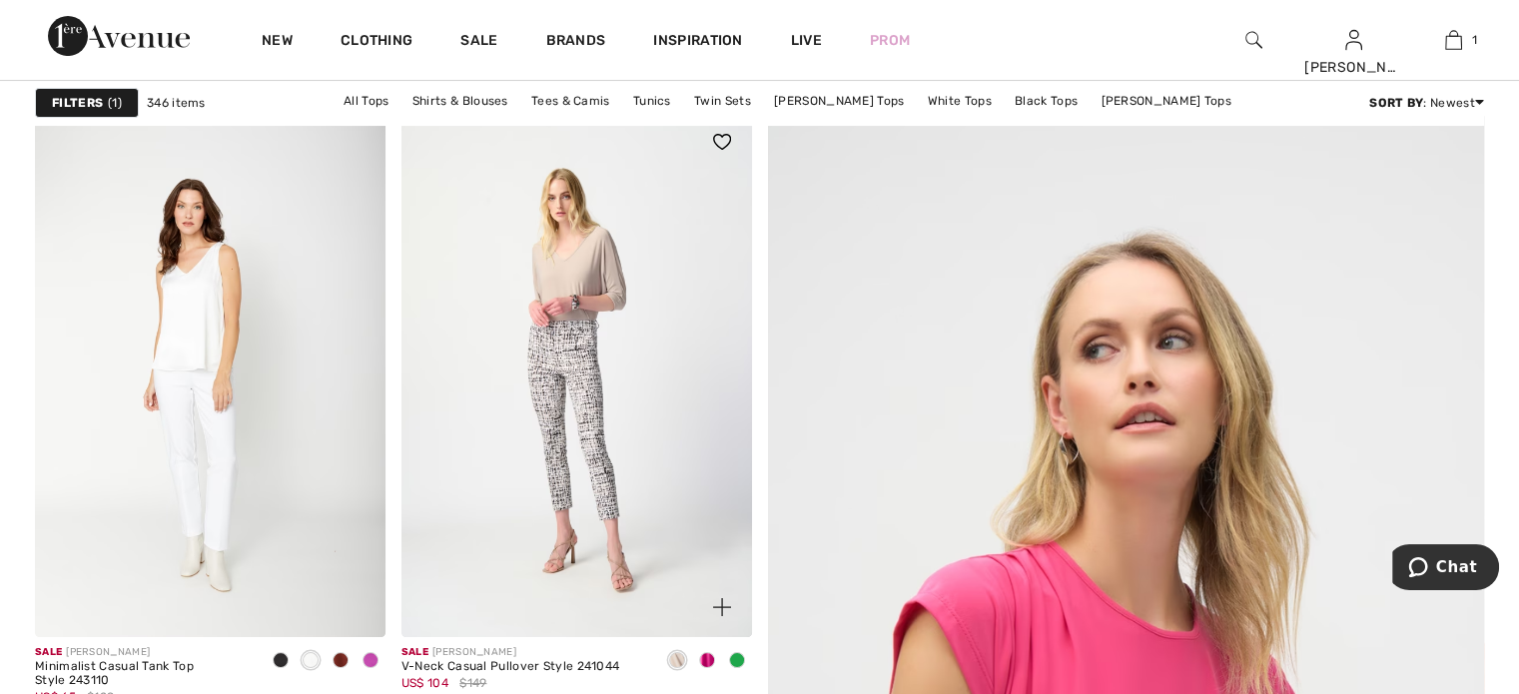
scroll to position [276, 0]
click at [729, 661] on span at bounding box center [737, 662] width 16 height 16
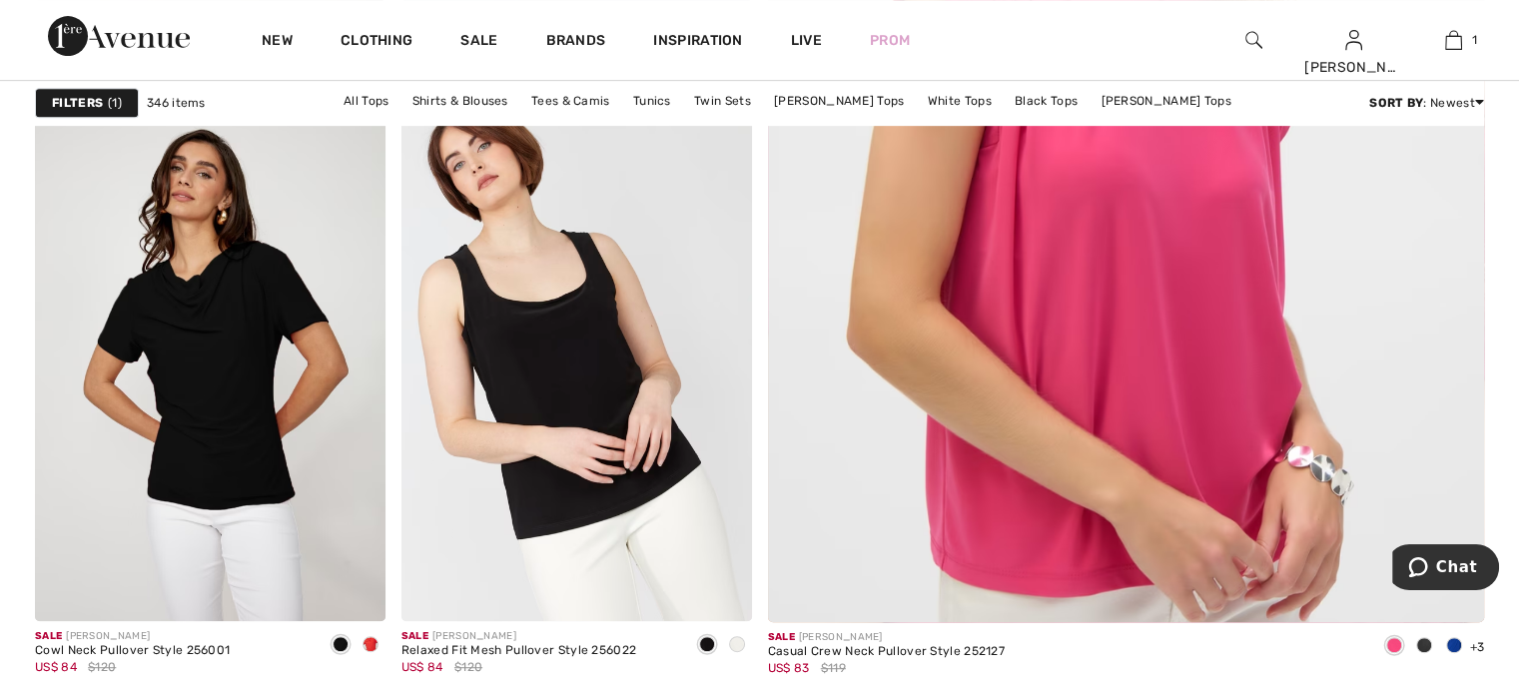
scroll to position [911, 0]
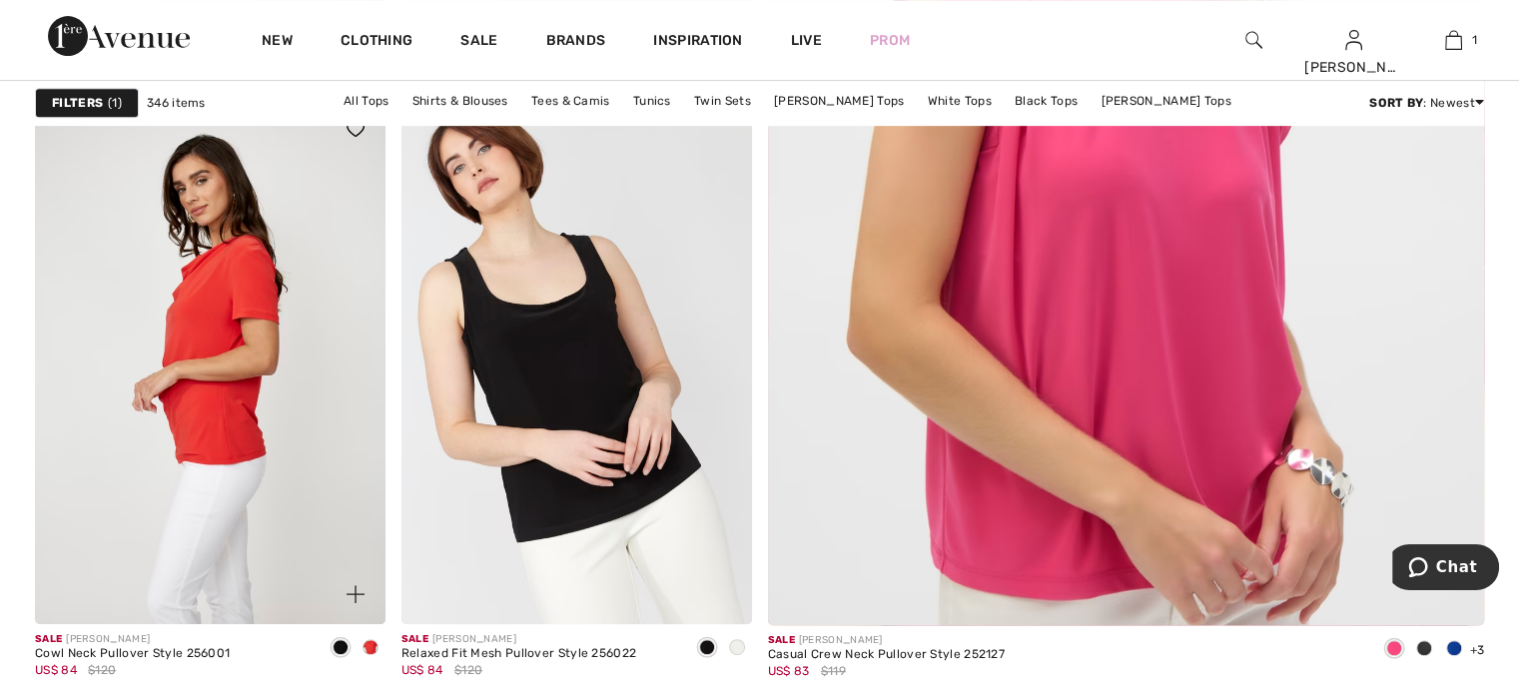
click at [226, 389] on img at bounding box center [210, 361] width 351 height 525
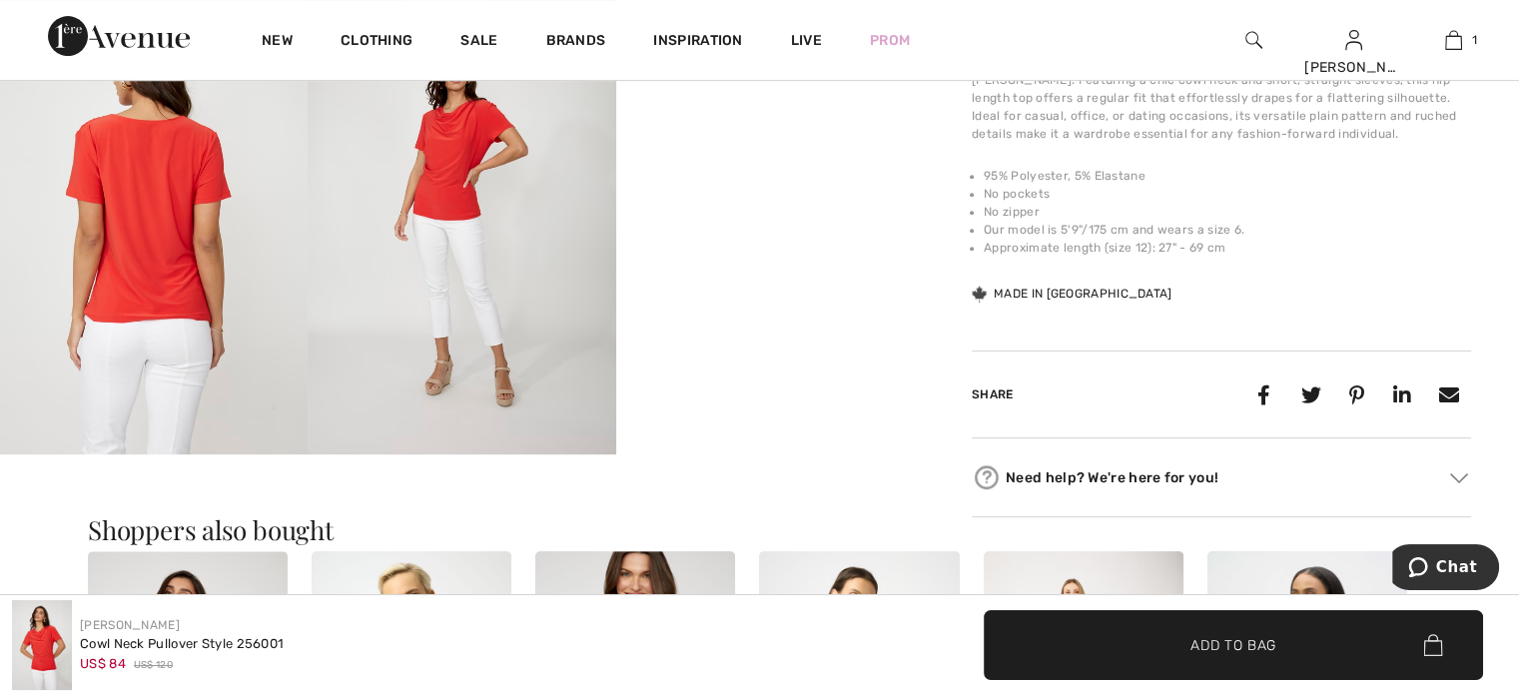
scroll to position [799, 0]
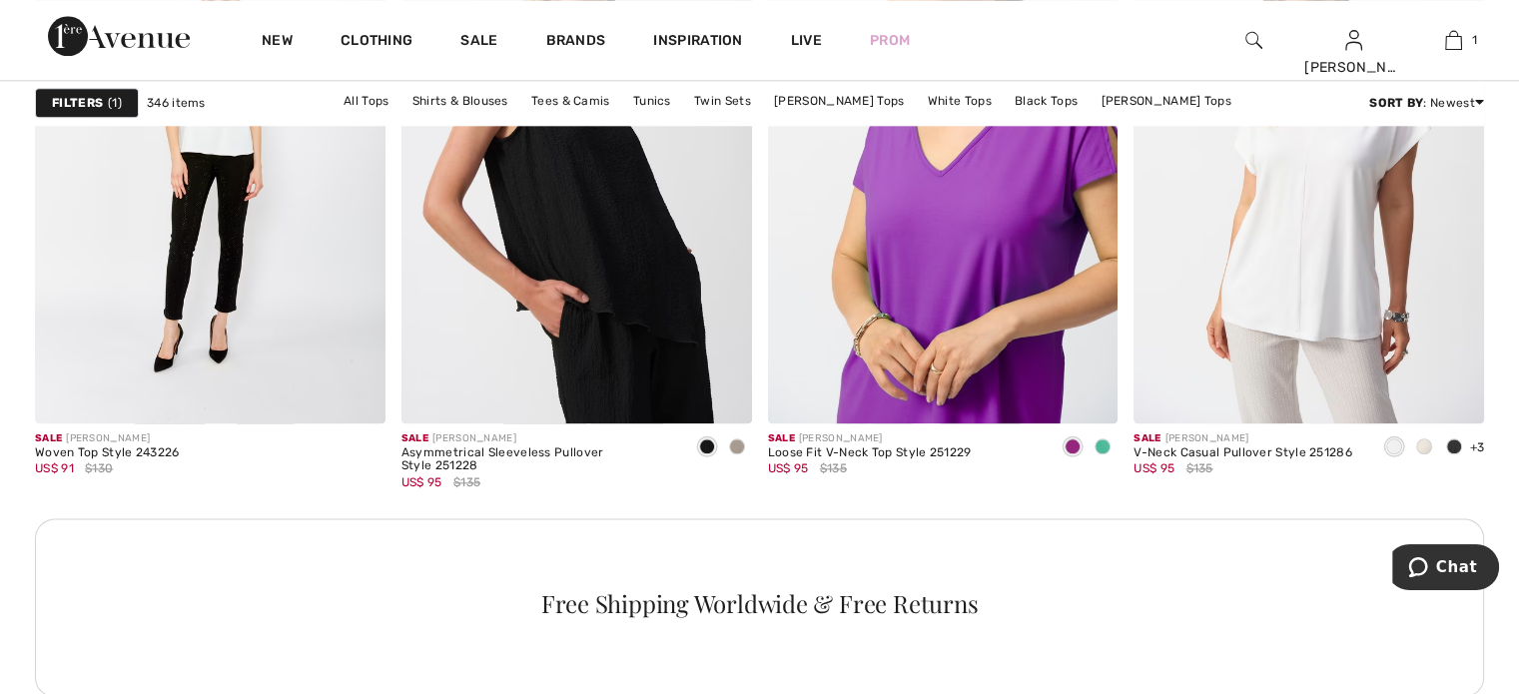
scroll to position [2354, 0]
click at [1454, 444] on span at bounding box center [1455, 447] width 16 height 16
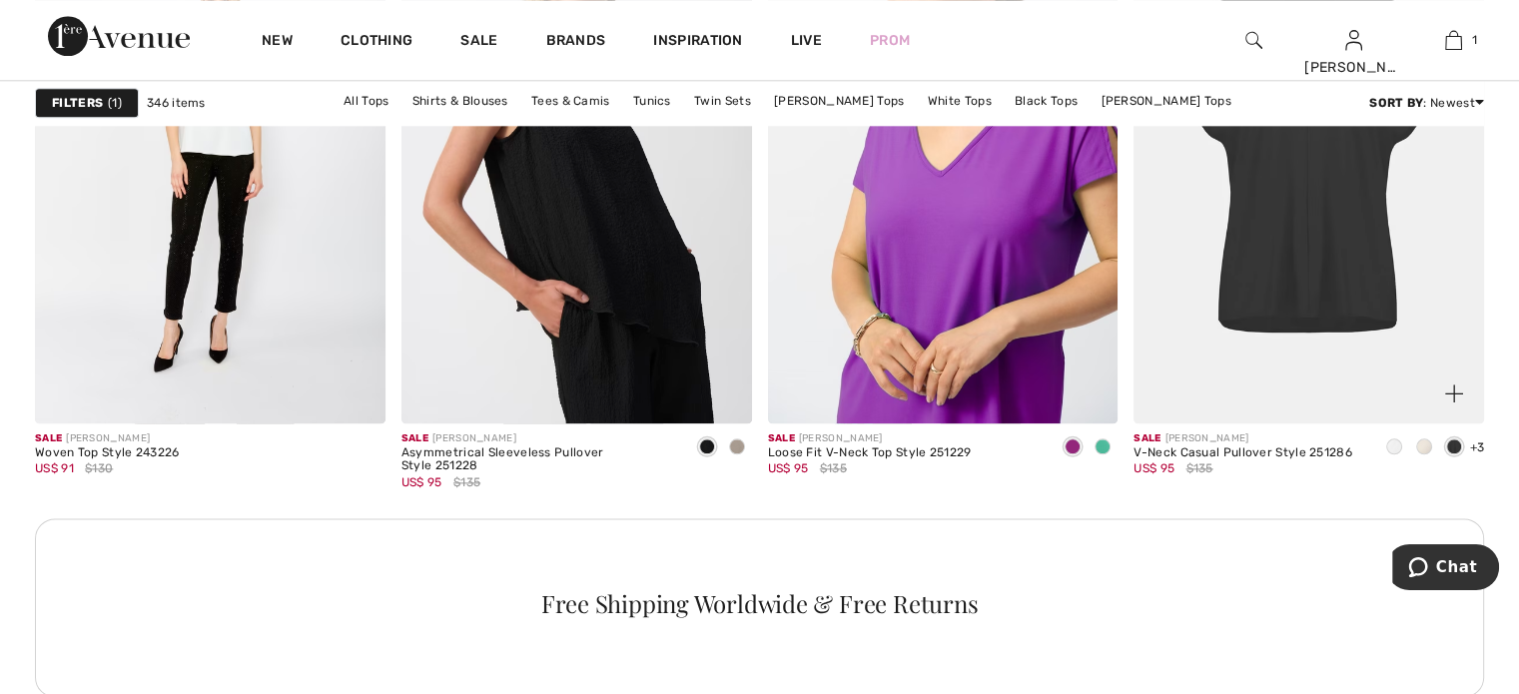
click at [1426, 446] on span at bounding box center [1425, 447] width 16 height 16
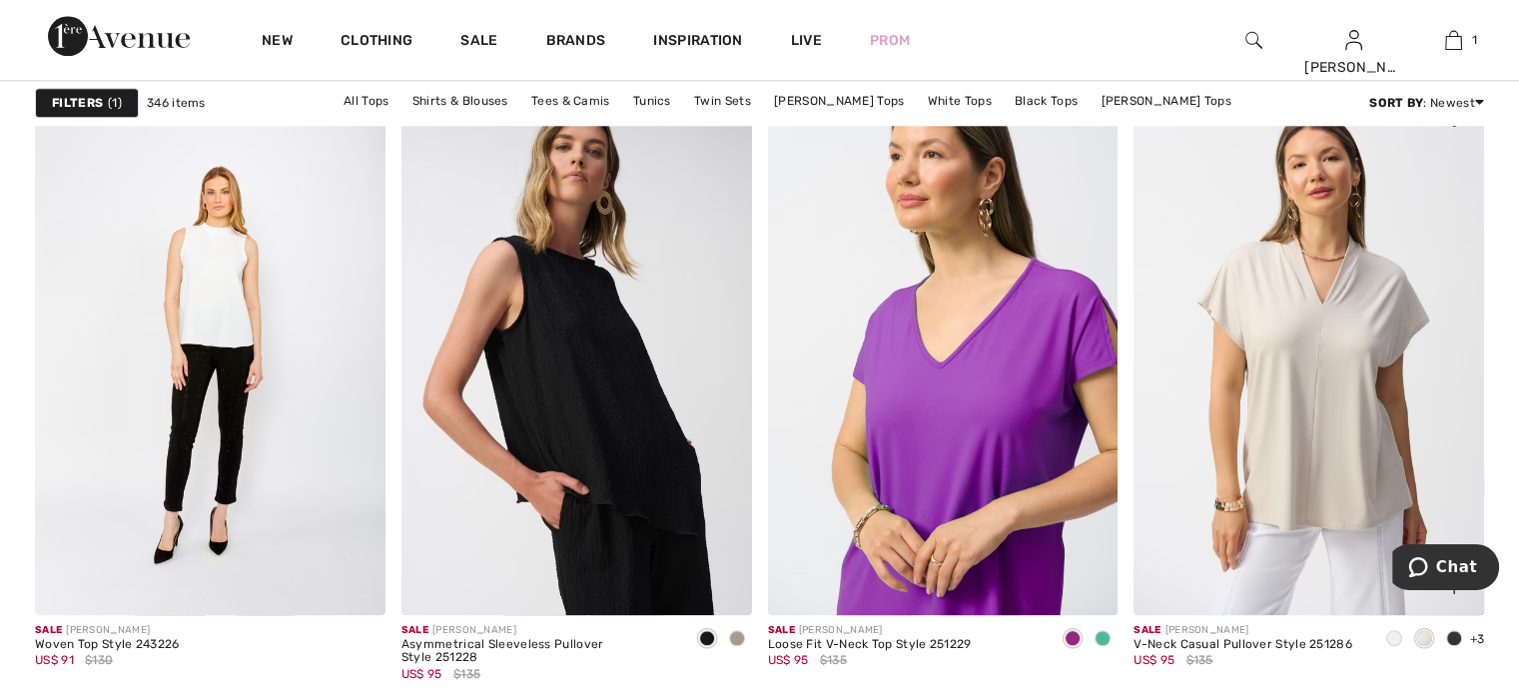
scroll to position [2159, 0]
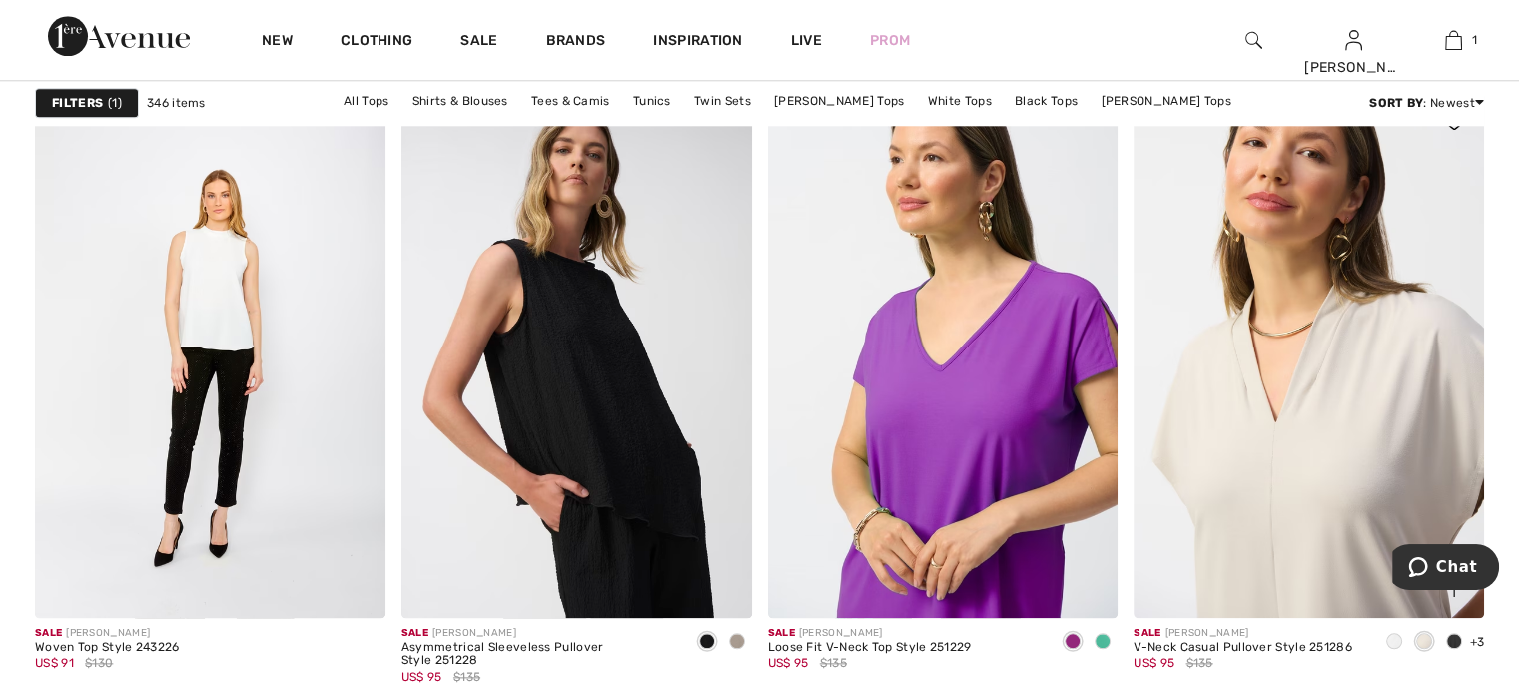
click at [1251, 486] on img at bounding box center [1309, 354] width 351 height 525
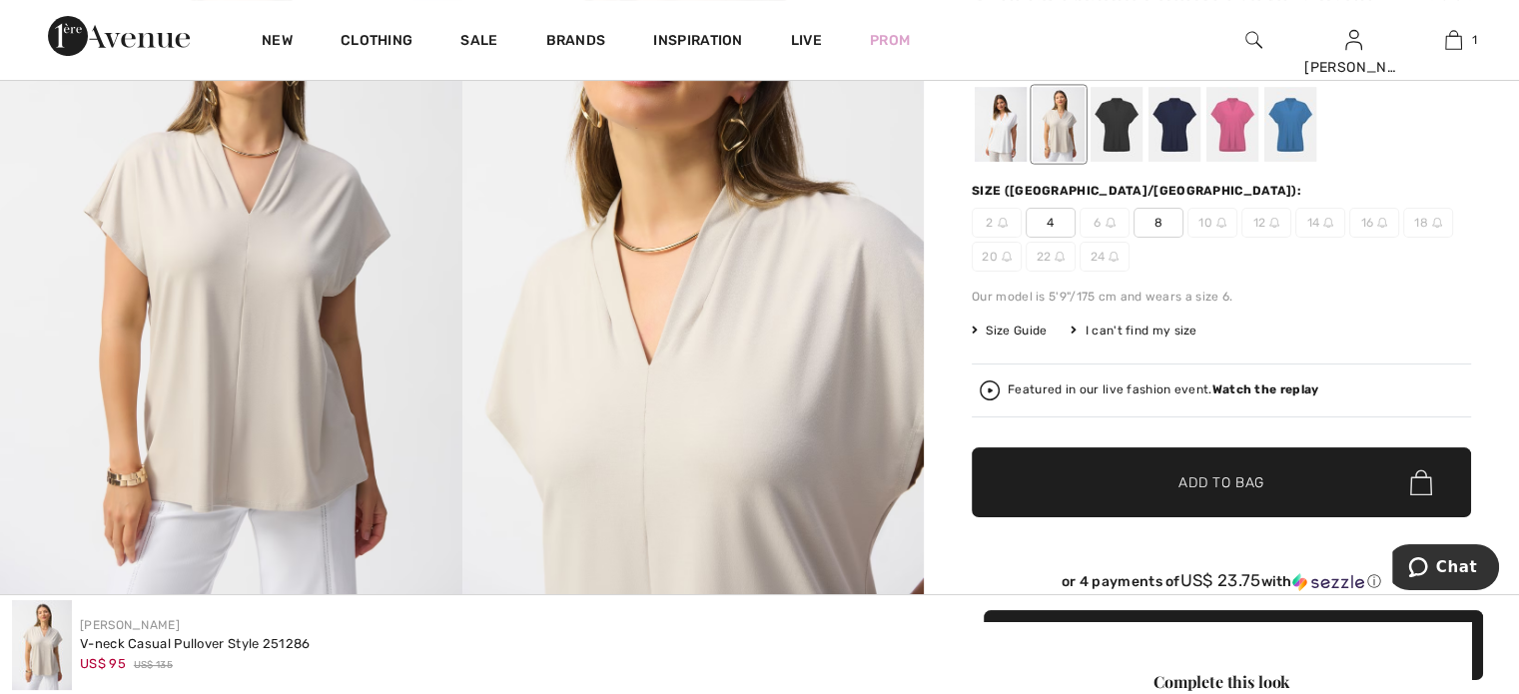
scroll to position [284, 0]
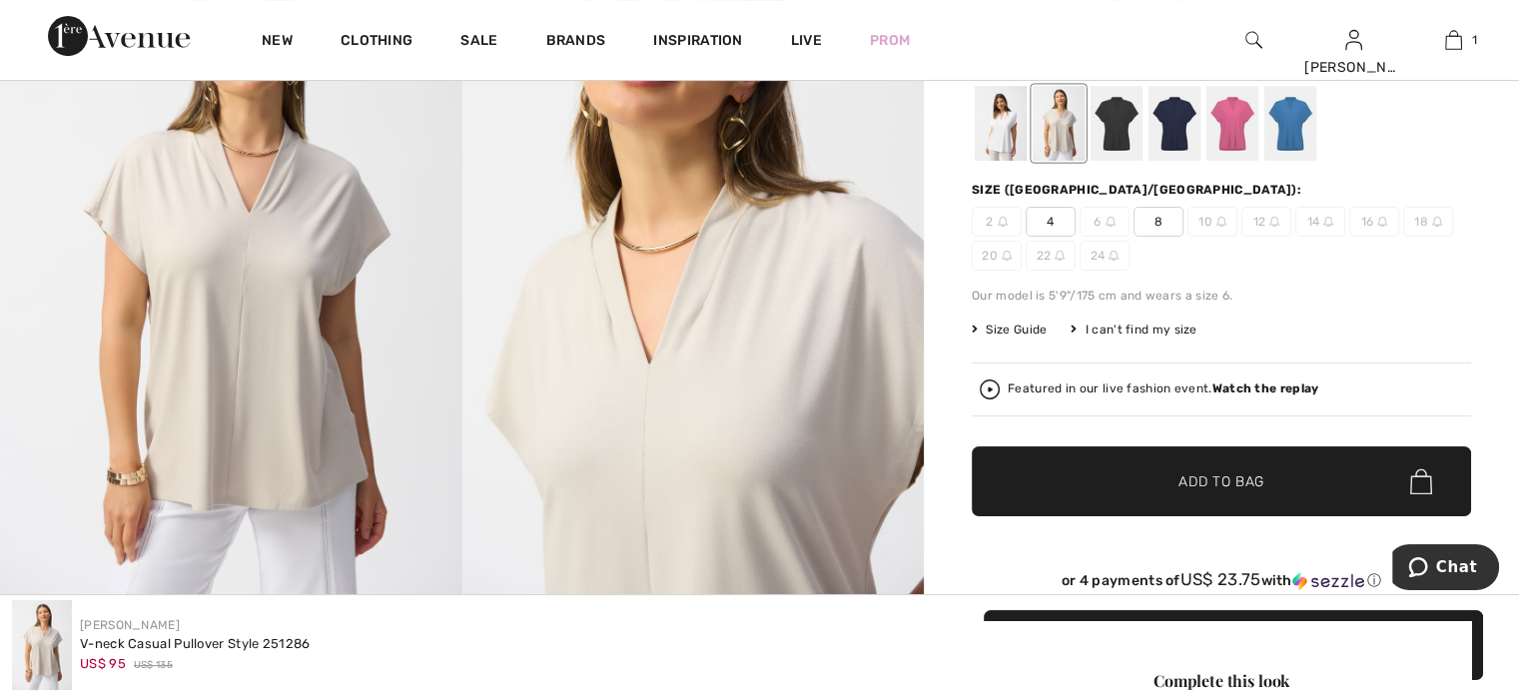
click at [1206, 220] on span "10" at bounding box center [1213, 222] width 50 height 30
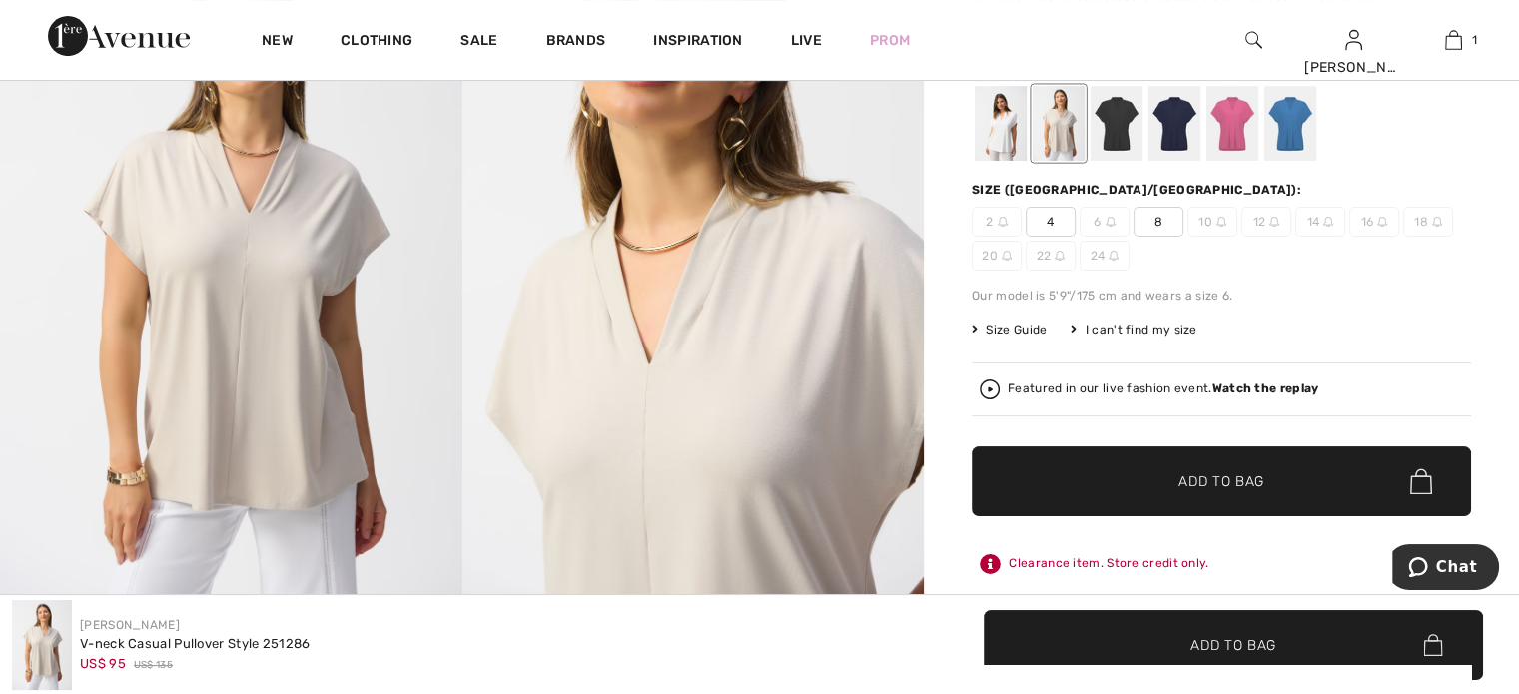
click at [1206, 220] on span "10" at bounding box center [1213, 222] width 50 height 30
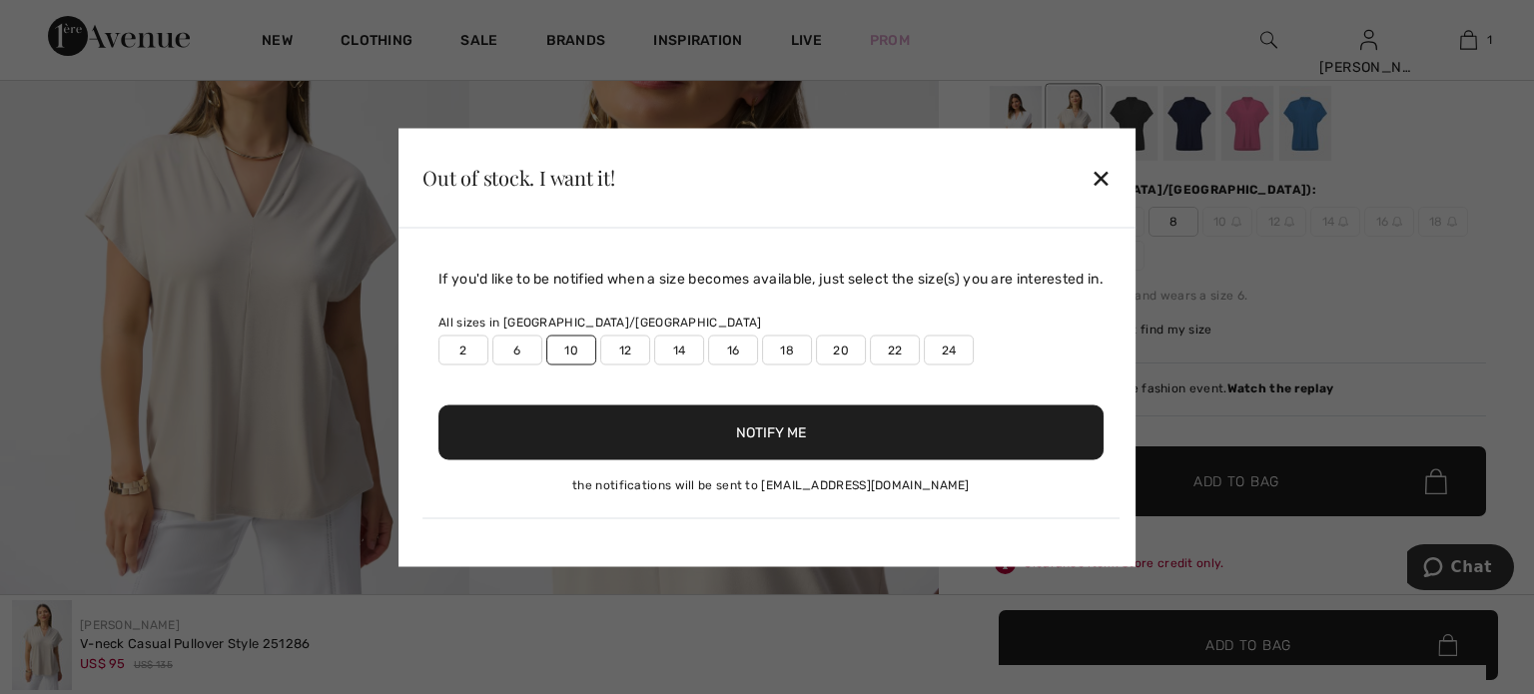
click at [1118, 115] on div at bounding box center [767, 347] width 1534 height 694
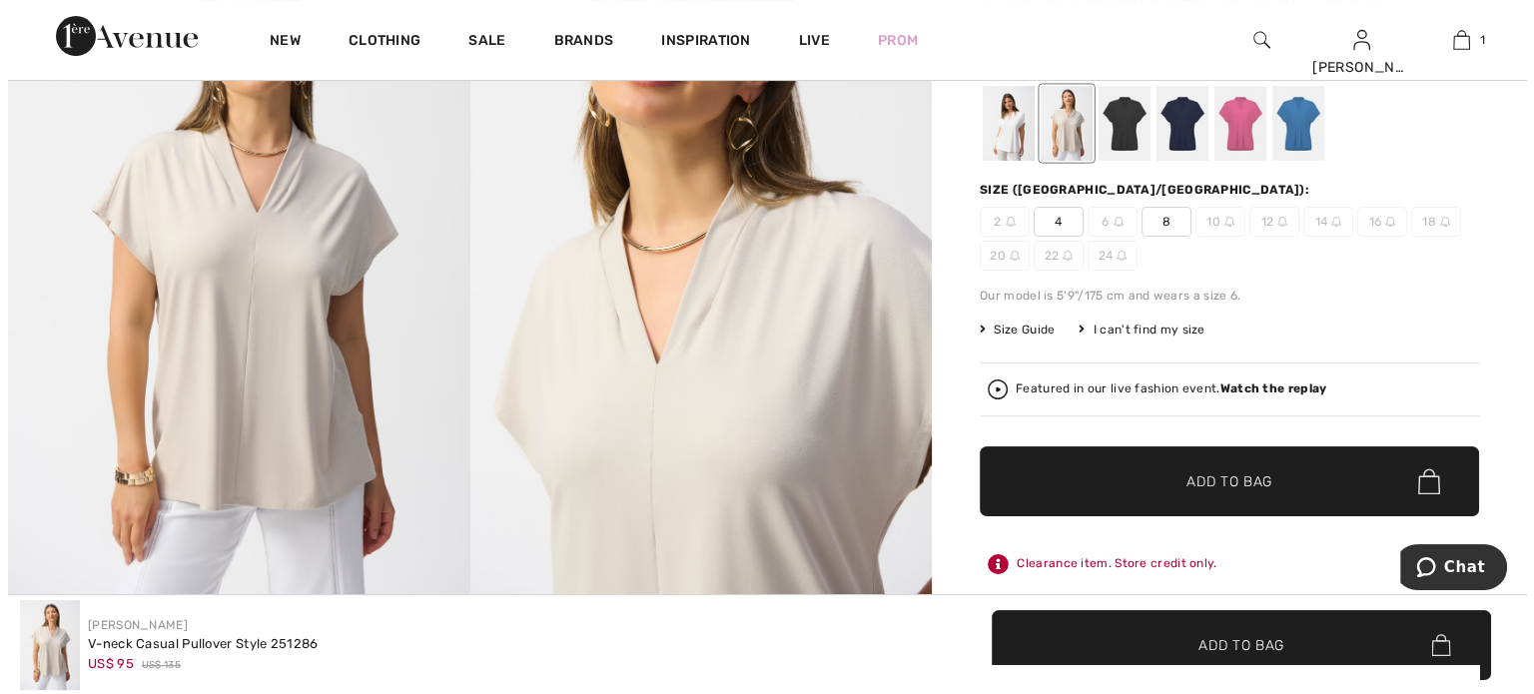
scroll to position [285, 0]
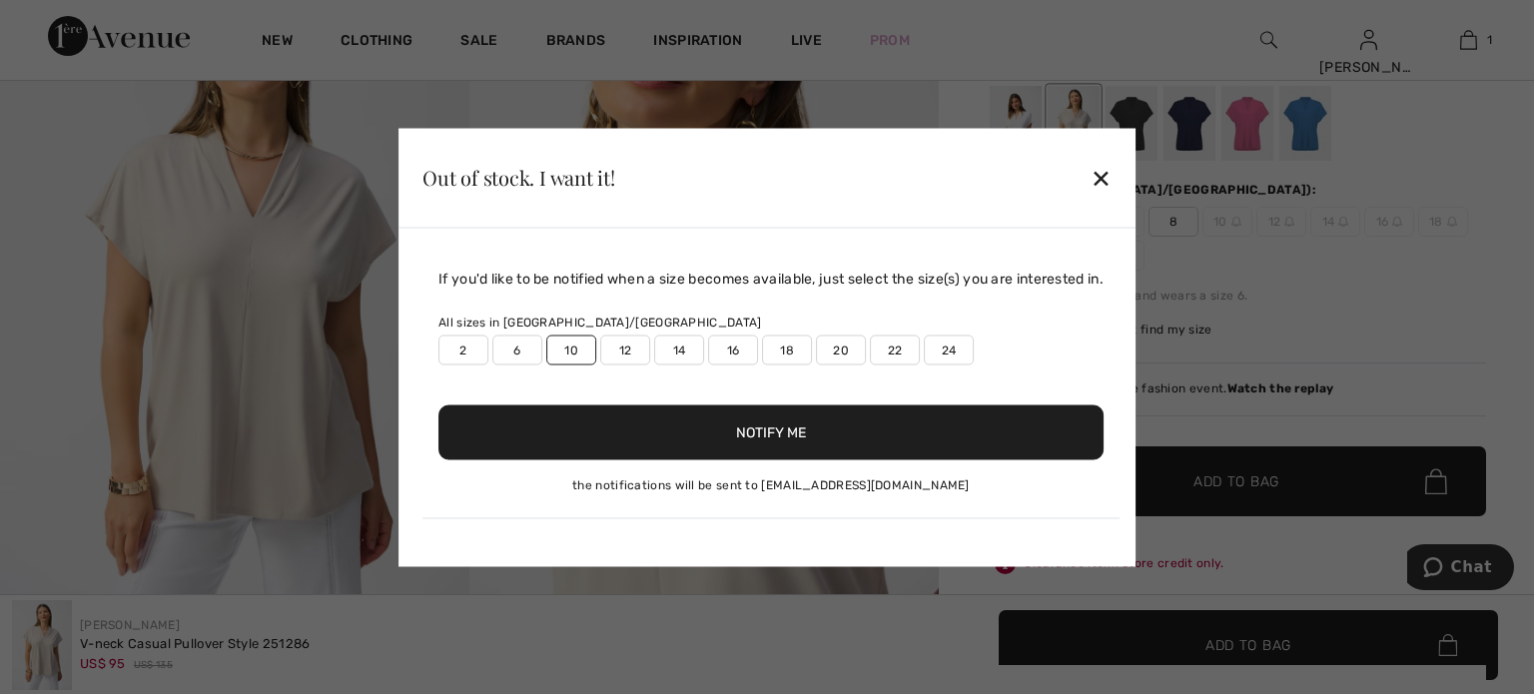
click at [1109, 188] on div "✕" at bounding box center [1101, 178] width 21 height 42
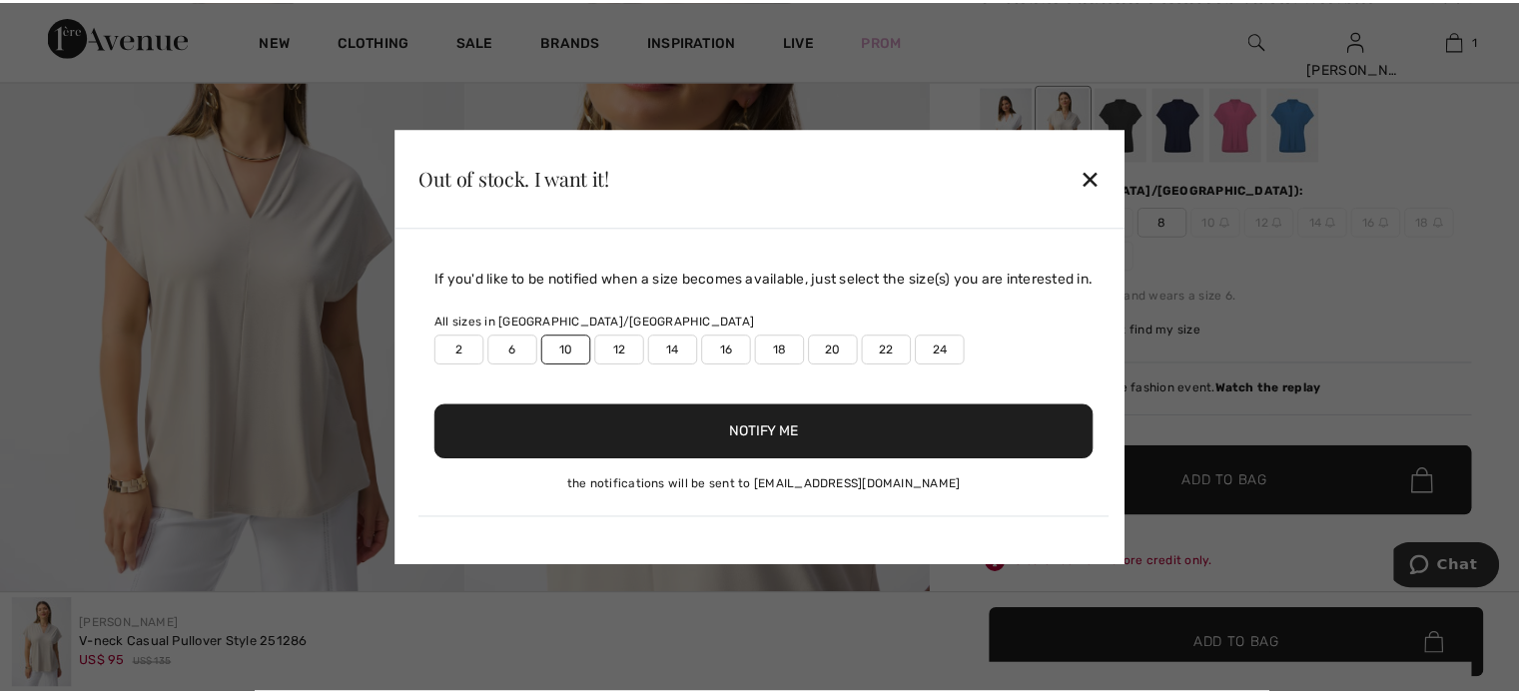
scroll to position [284, 0]
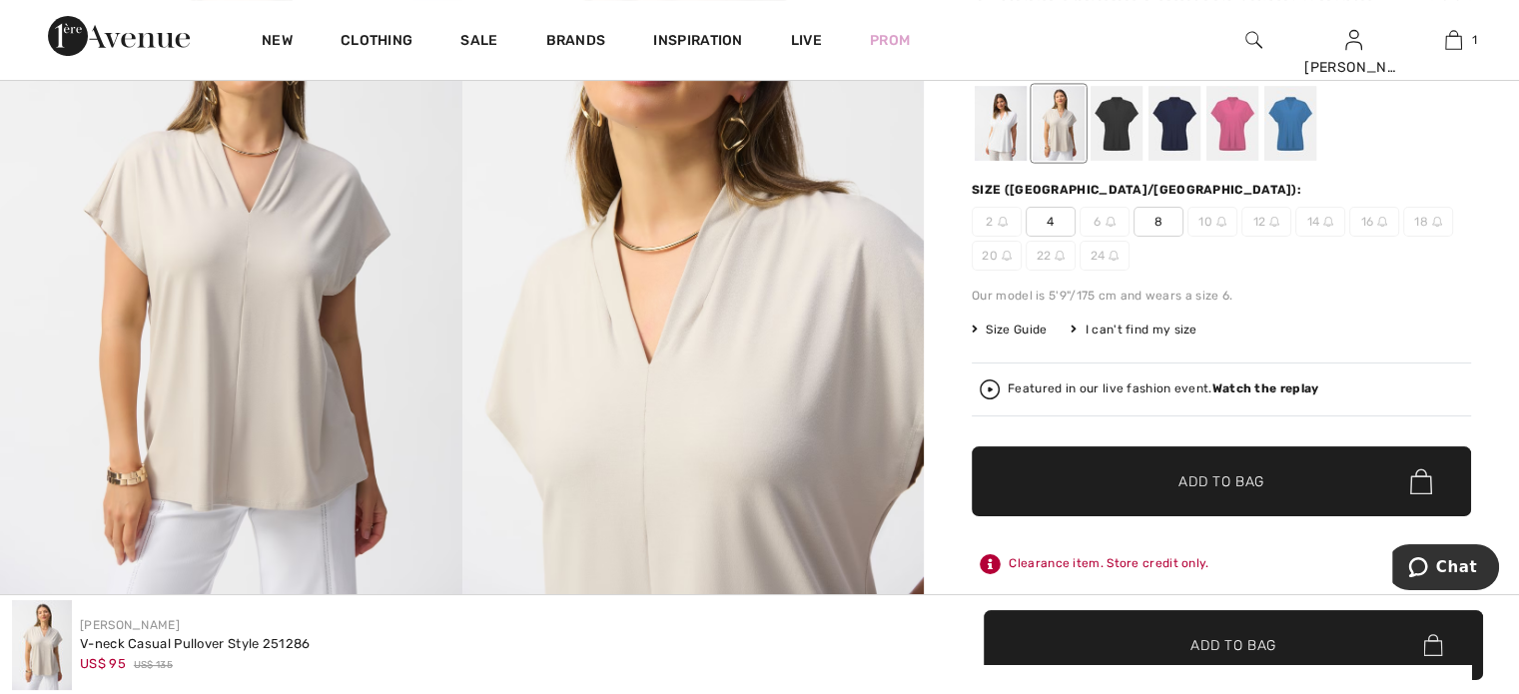
click at [1112, 155] on div at bounding box center [1117, 123] width 52 height 75
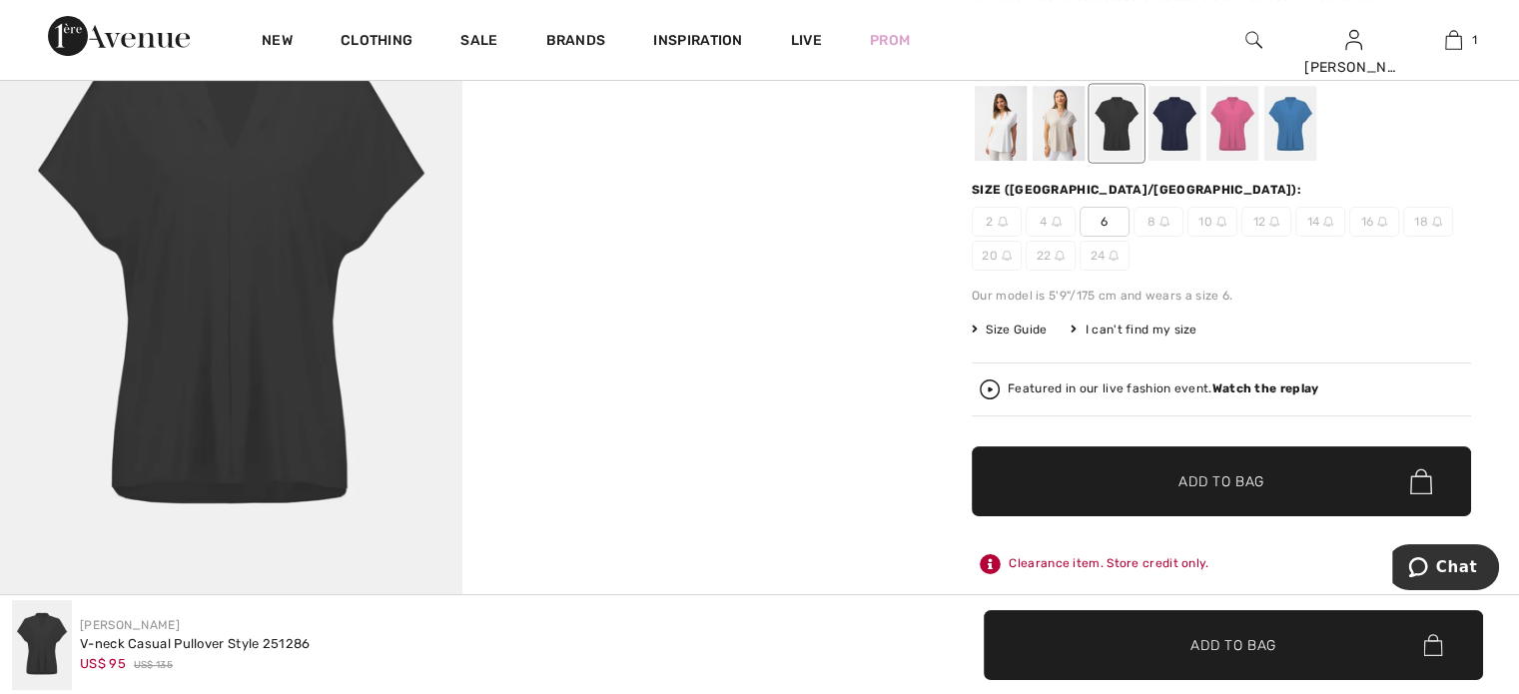
click at [1171, 143] on div at bounding box center [1175, 123] width 52 height 75
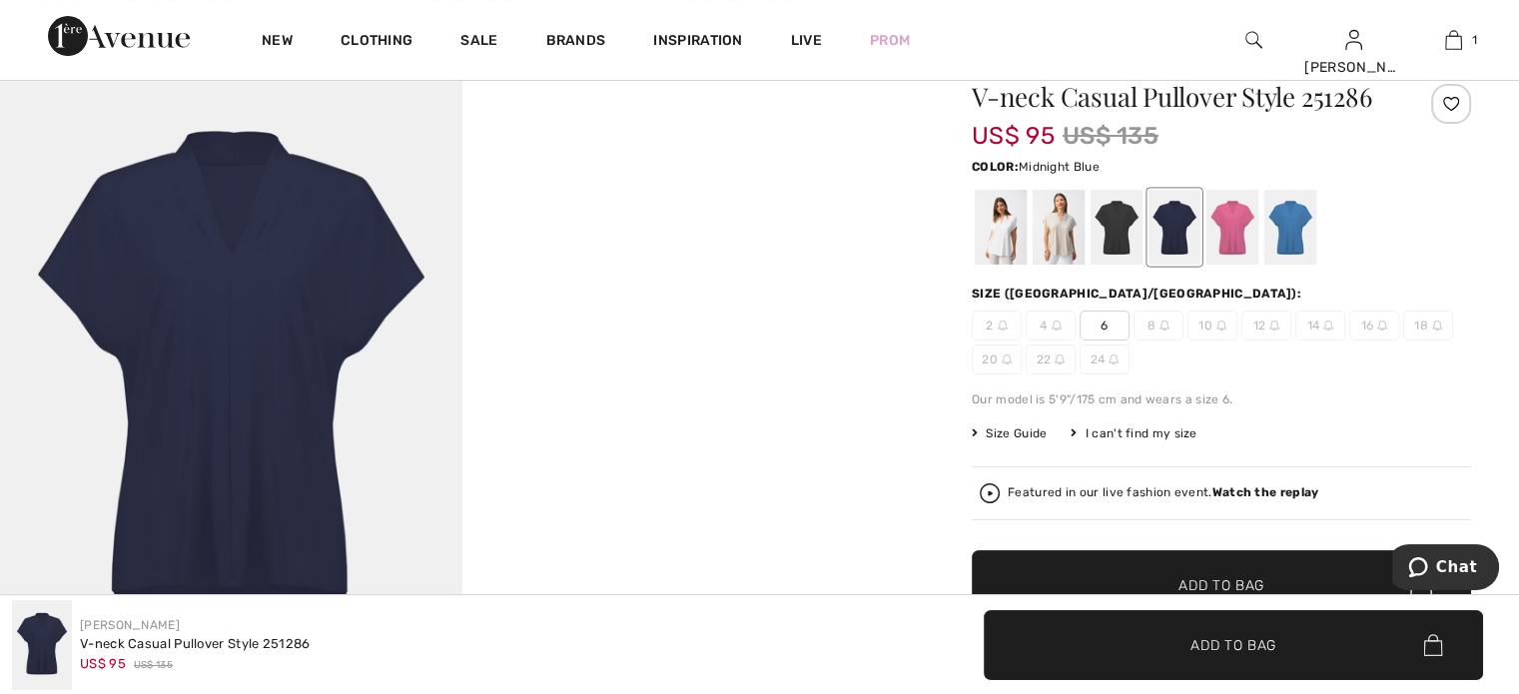
scroll to position [176, 0]
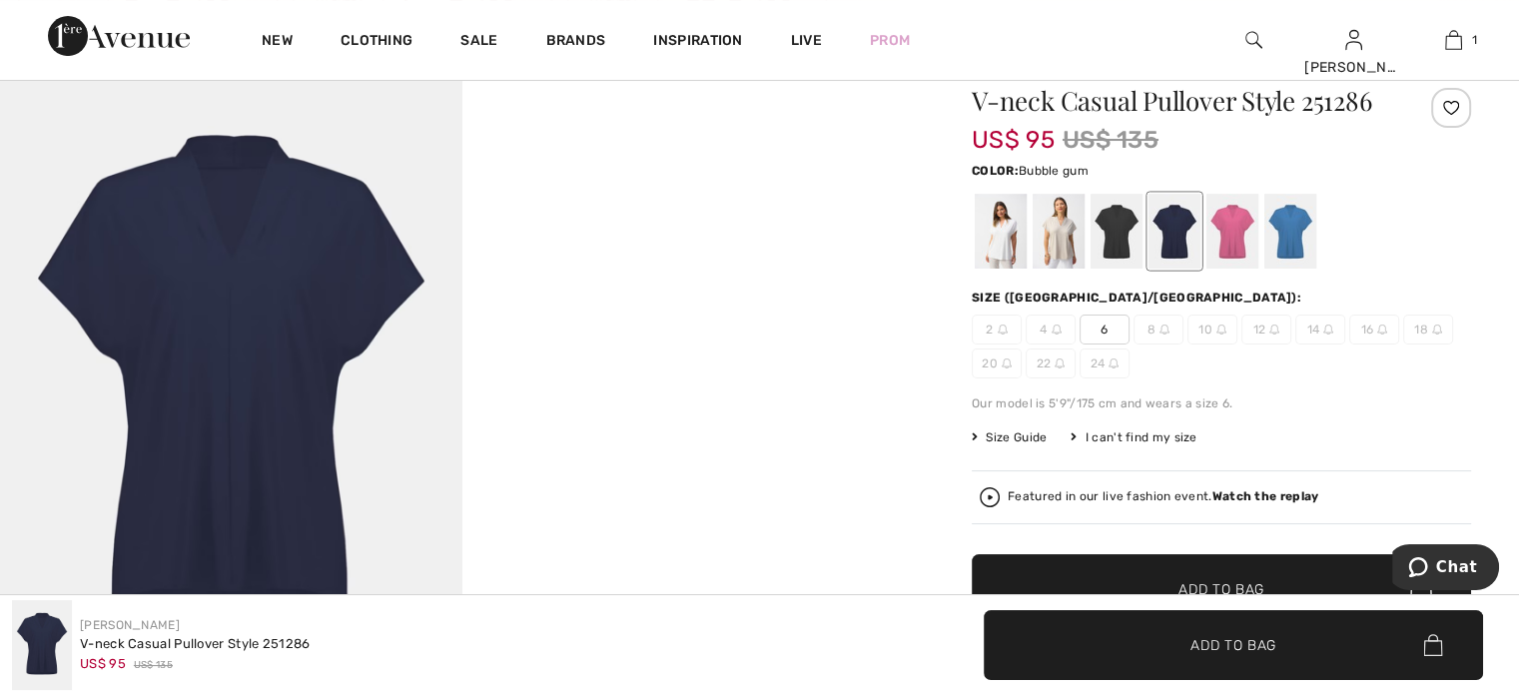
click at [1225, 215] on div at bounding box center [1233, 231] width 52 height 75
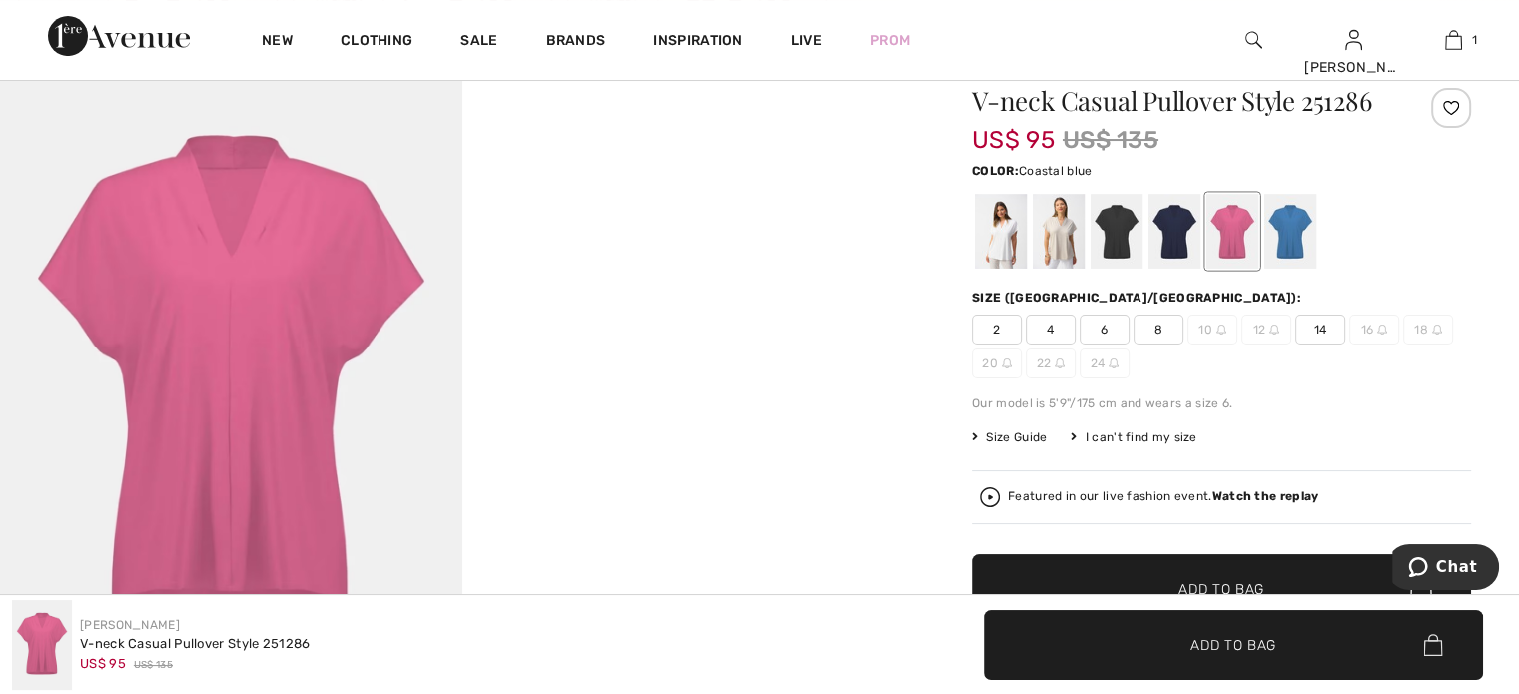
click at [1311, 217] on div at bounding box center [1291, 231] width 52 height 75
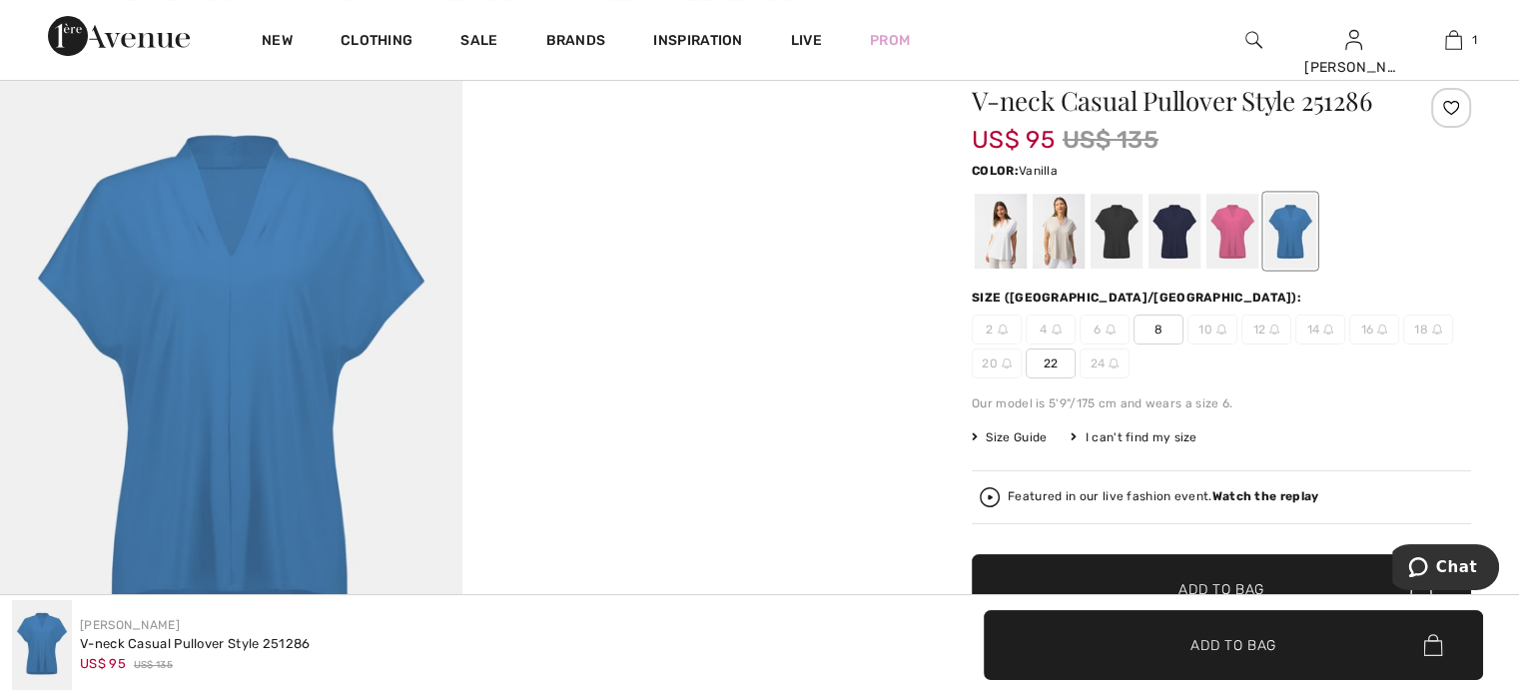
click at [989, 243] on div at bounding box center [1001, 231] width 52 height 75
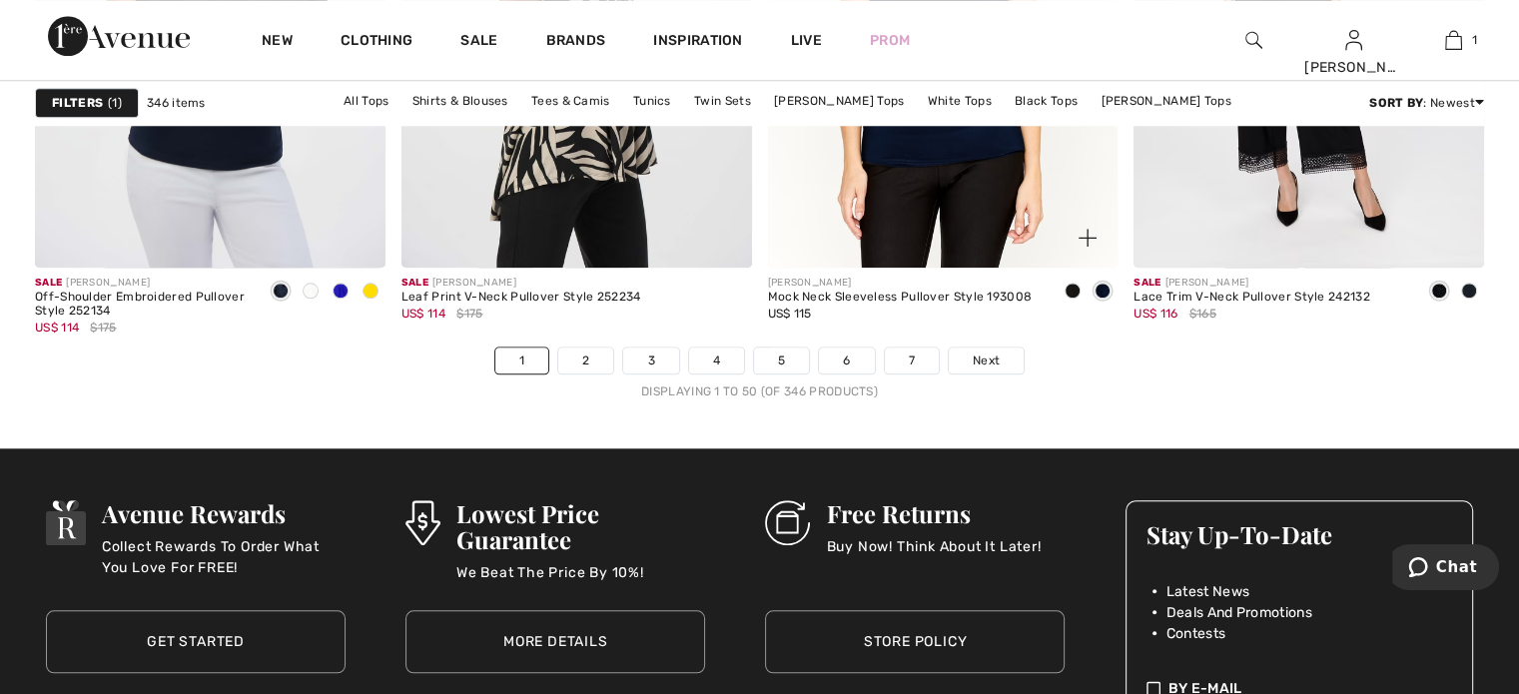
scroll to position [9510, 0]
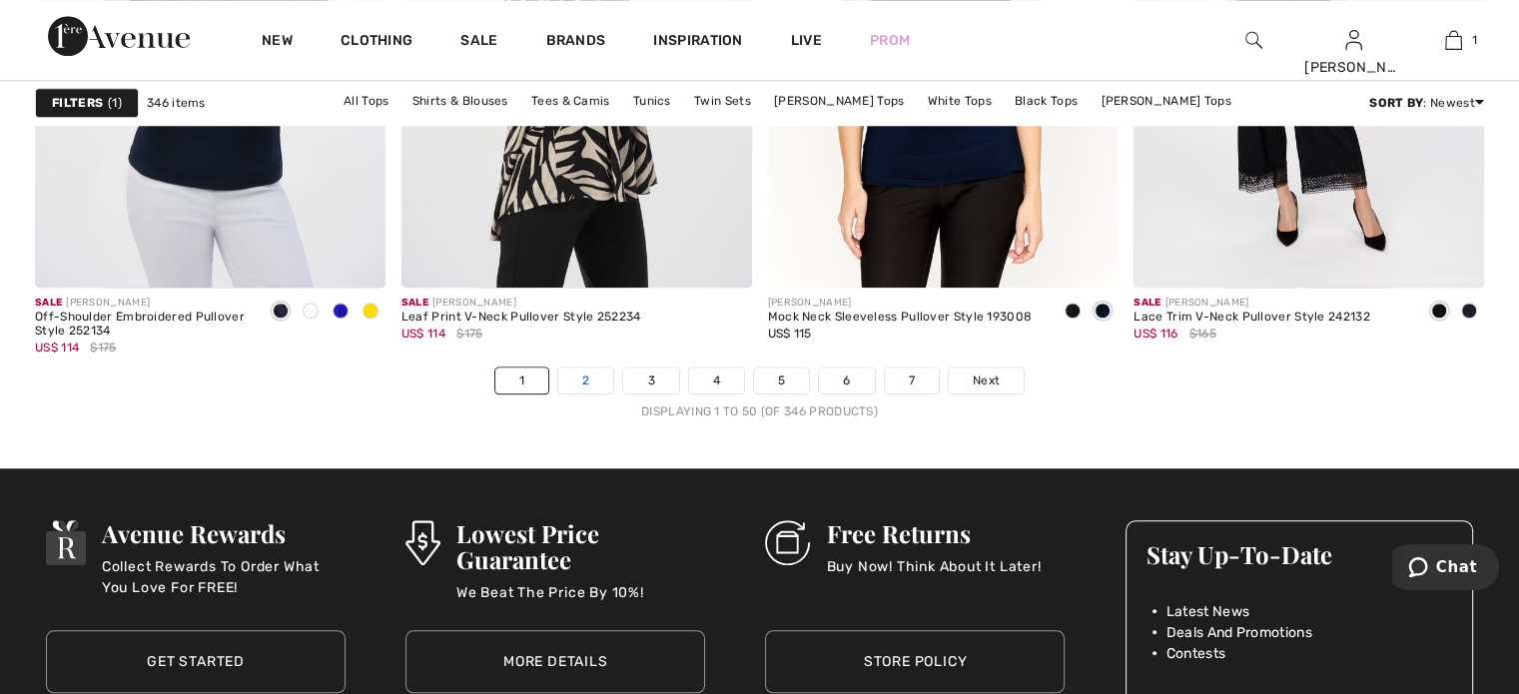
click at [588, 378] on link "2" at bounding box center [585, 381] width 55 height 26
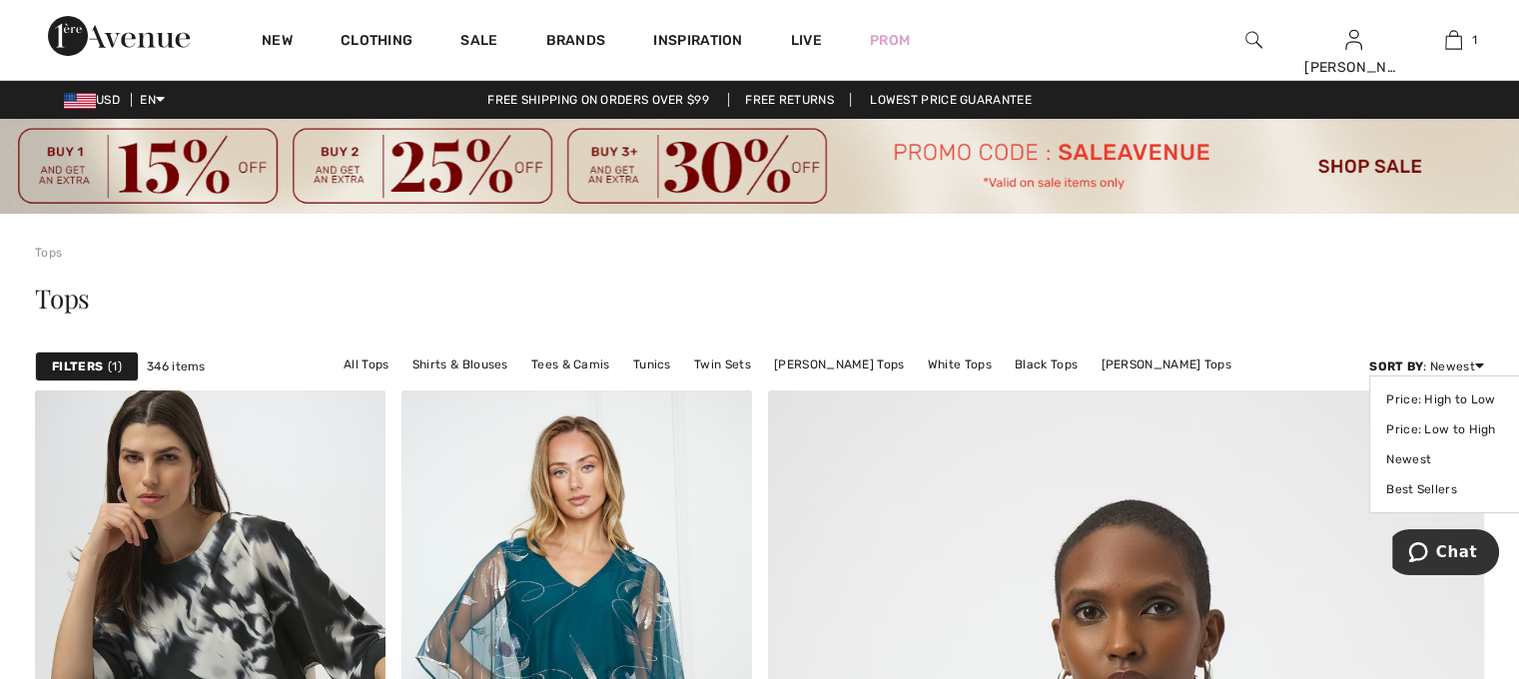
click at [1455, 366] on div "Sort By : Newest Price: High to Low Price: Low to High Newest Best Sellers" at bounding box center [1427, 367] width 115 height 18
click at [1449, 427] on link "Price: Low to High" at bounding box center [1450, 430] width 126 height 30
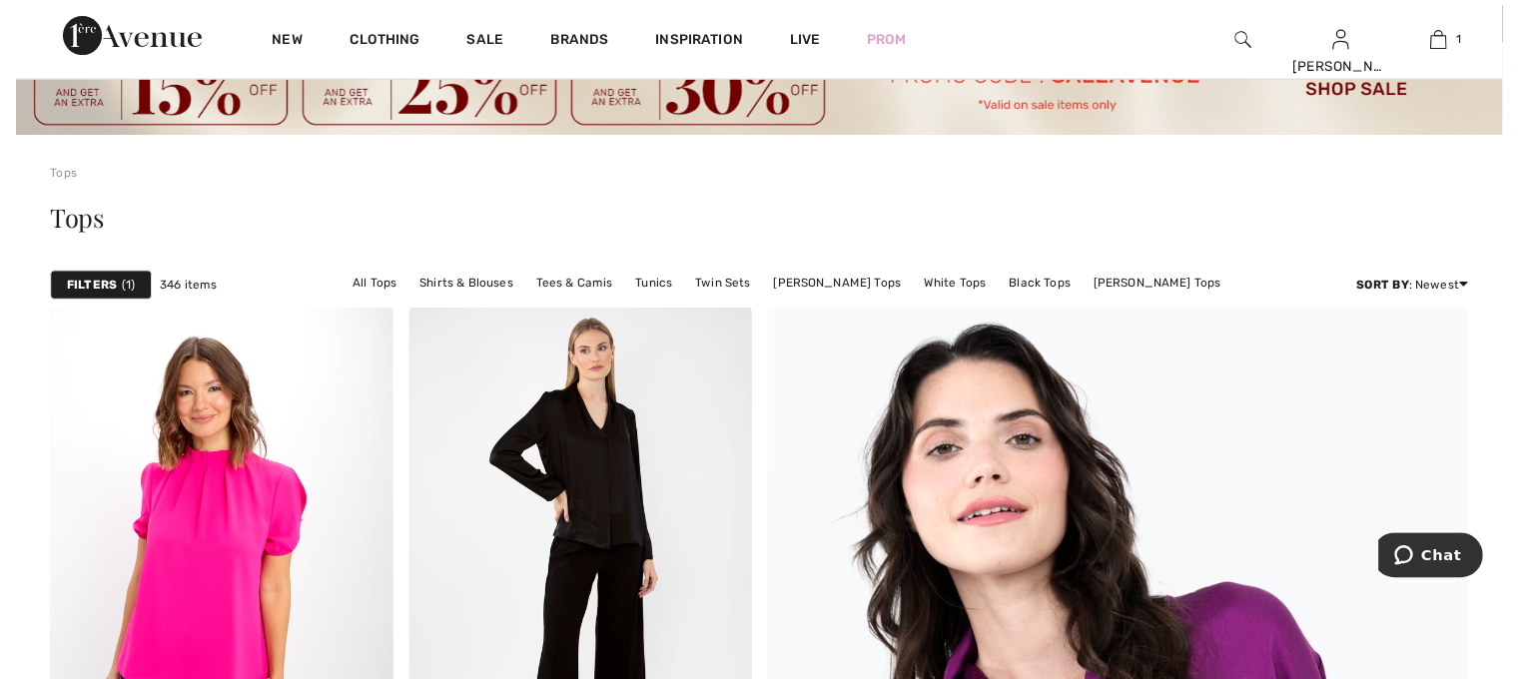
scroll to position [31, 0]
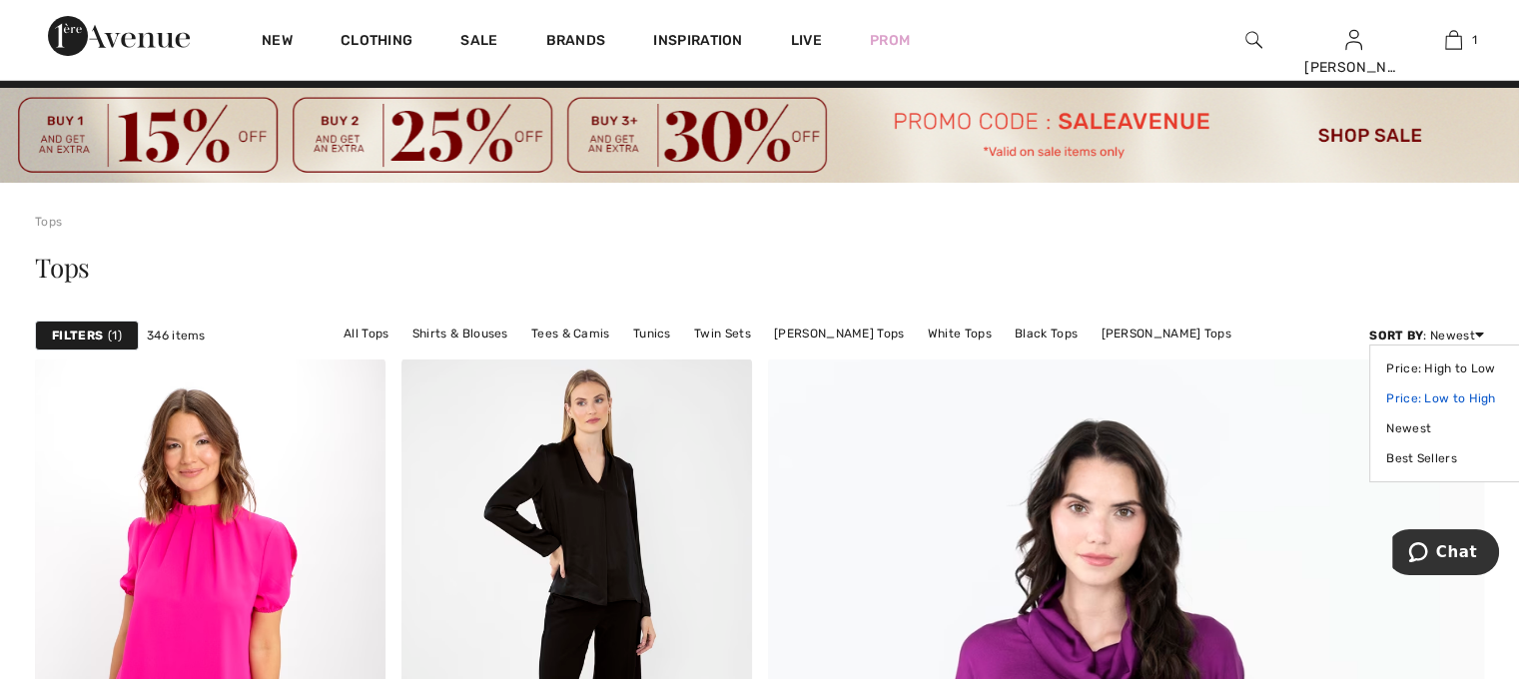
click at [1451, 397] on link "Price: Low to High" at bounding box center [1450, 399] width 126 height 30
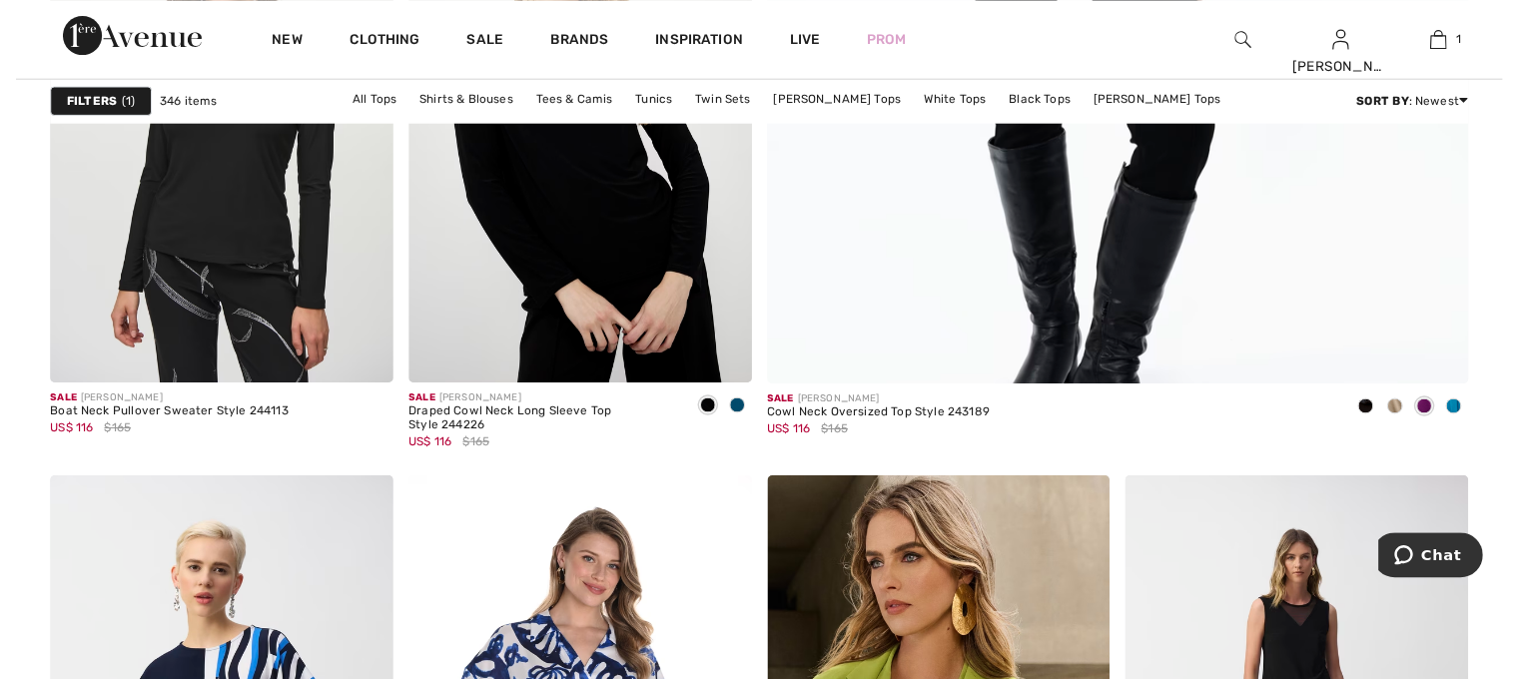
scroll to position [1122, 0]
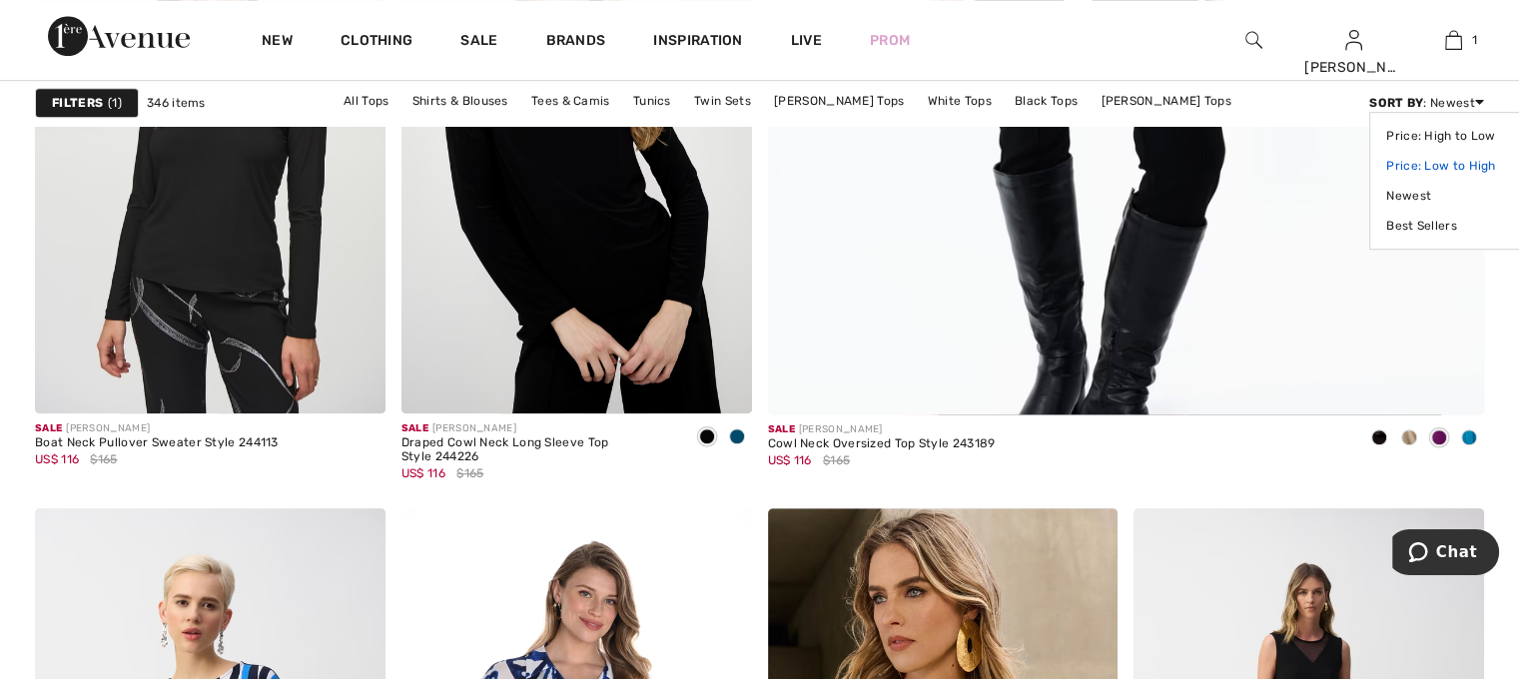
click at [1393, 162] on link "Price: Low to High" at bounding box center [1450, 166] width 126 height 30
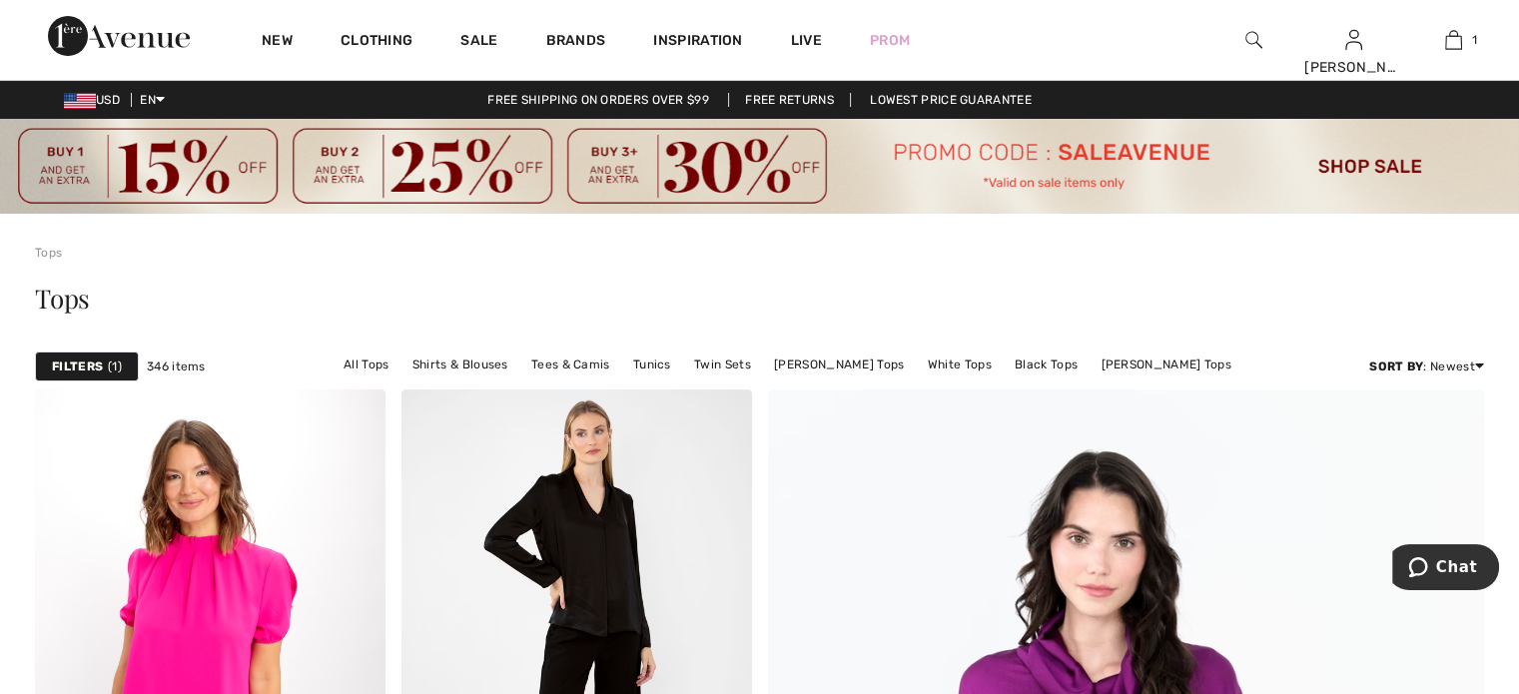
click at [82, 354] on div "Filters 1" at bounding box center [87, 367] width 104 height 30
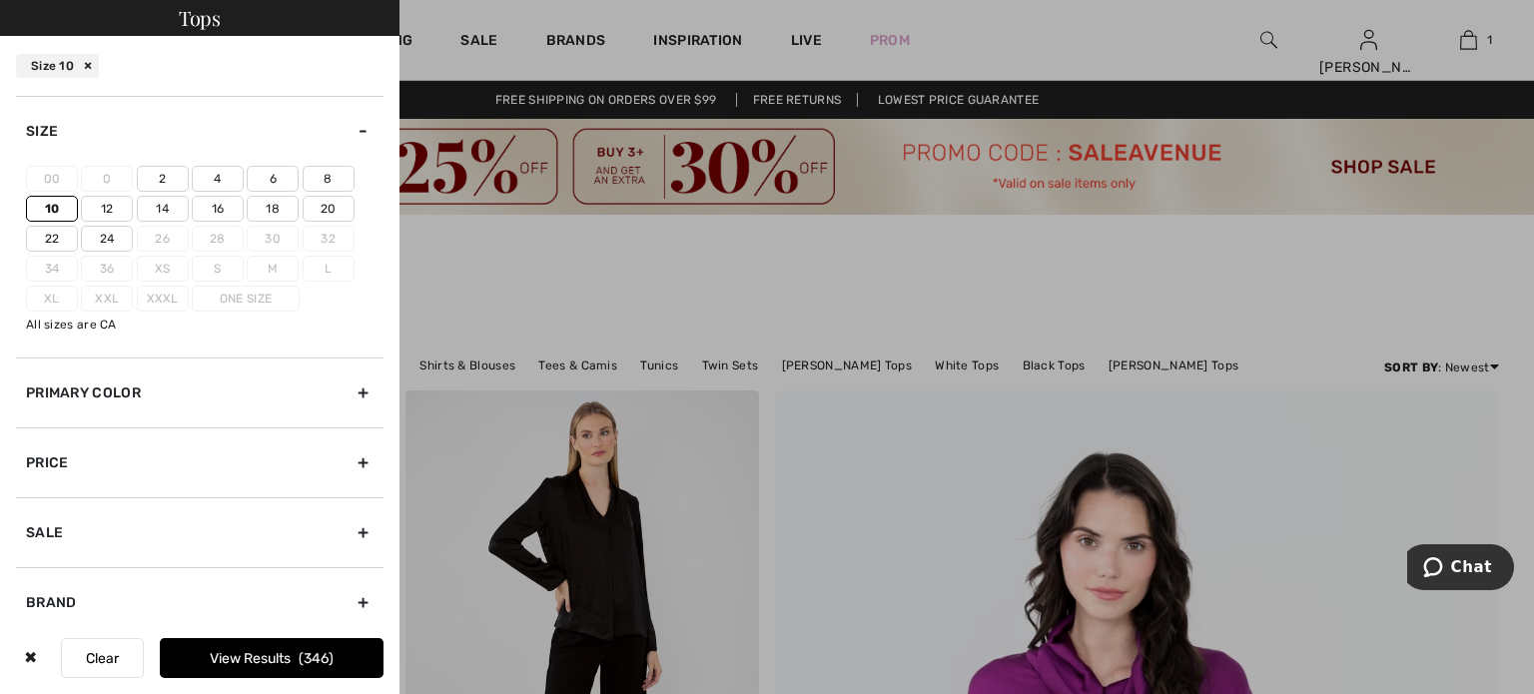
click at [75, 478] on div "Price" at bounding box center [200, 463] width 368 height 70
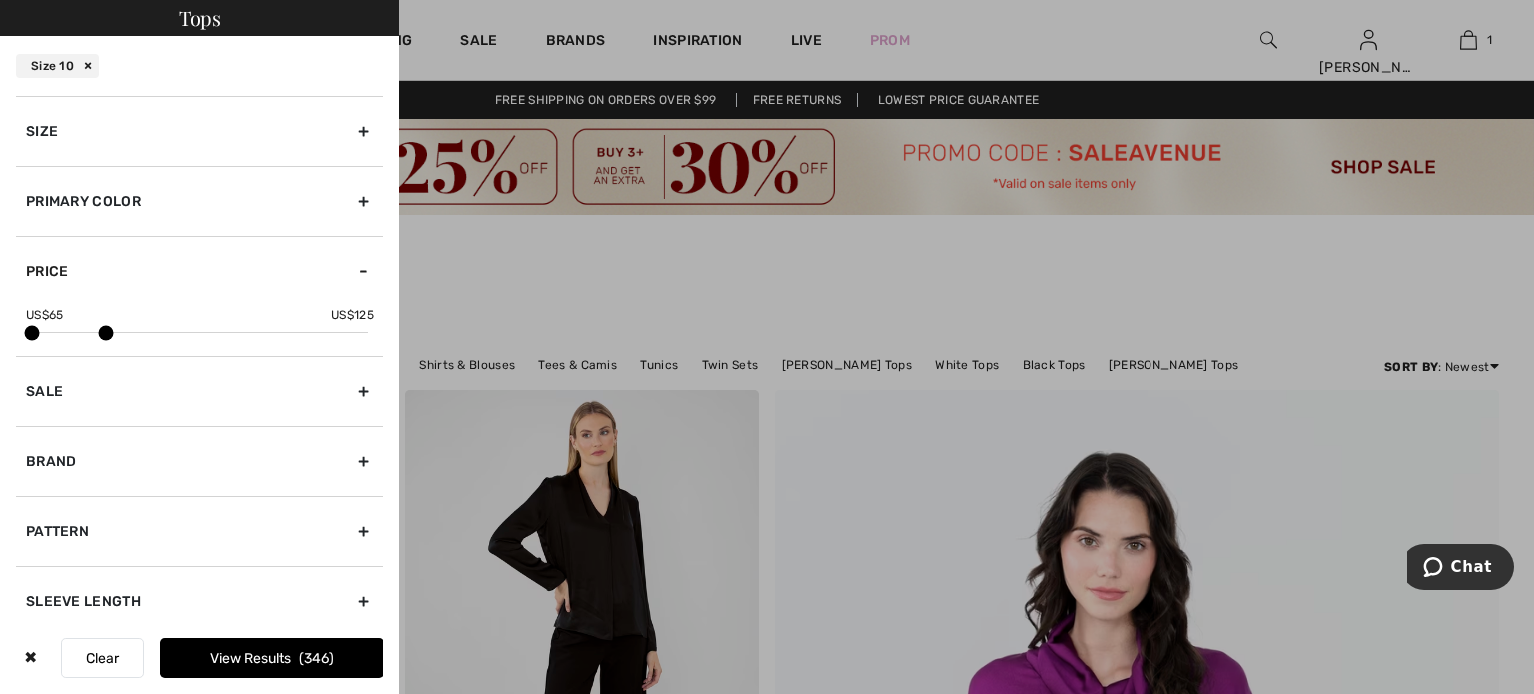
drag, startPoint x: 352, startPoint y: 328, endPoint x: 101, endPoint y: 339, distance: 251.0
click at [101, 339] on span at bounding box center [105, 333] width 15 height 15
click at [215, 648] on button "View Results 98" at bounding box center [272, 658] width 224 height 40
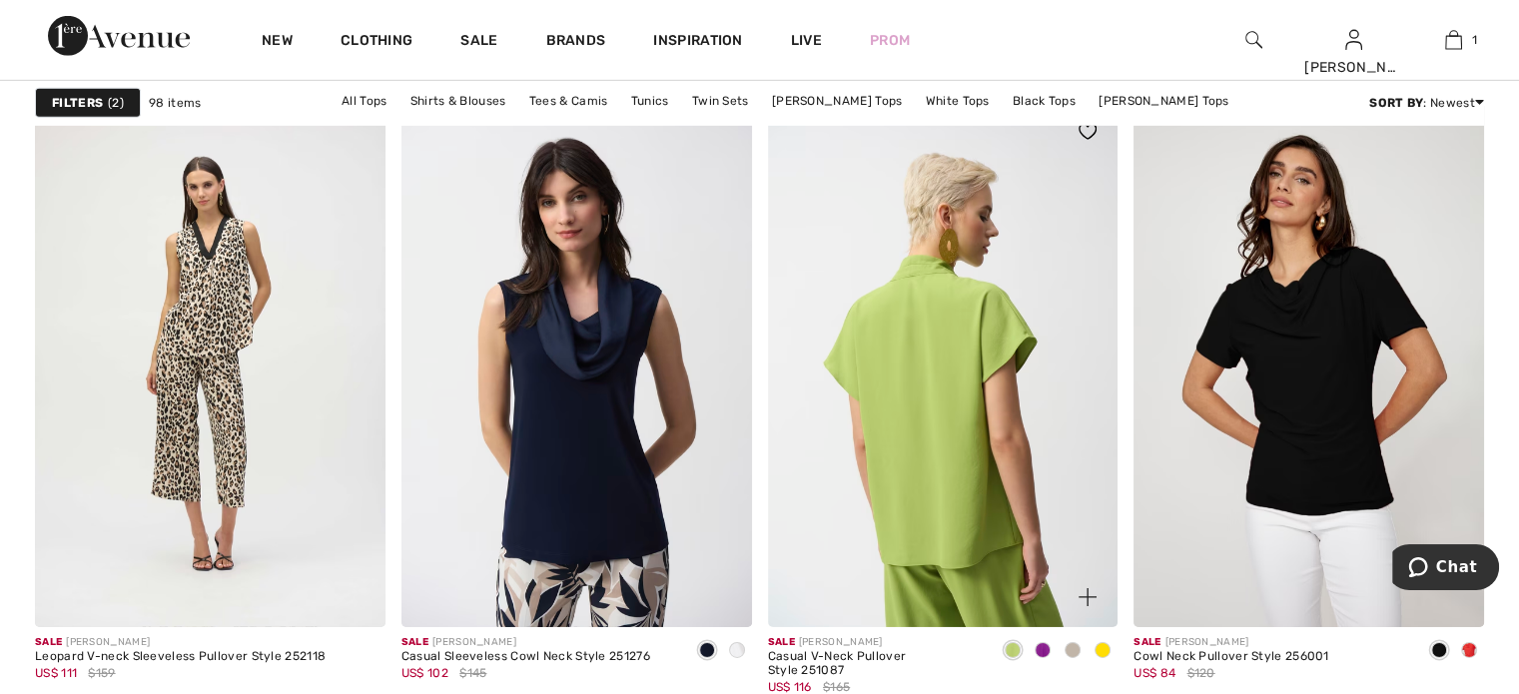
scroll to position [6398, 0]
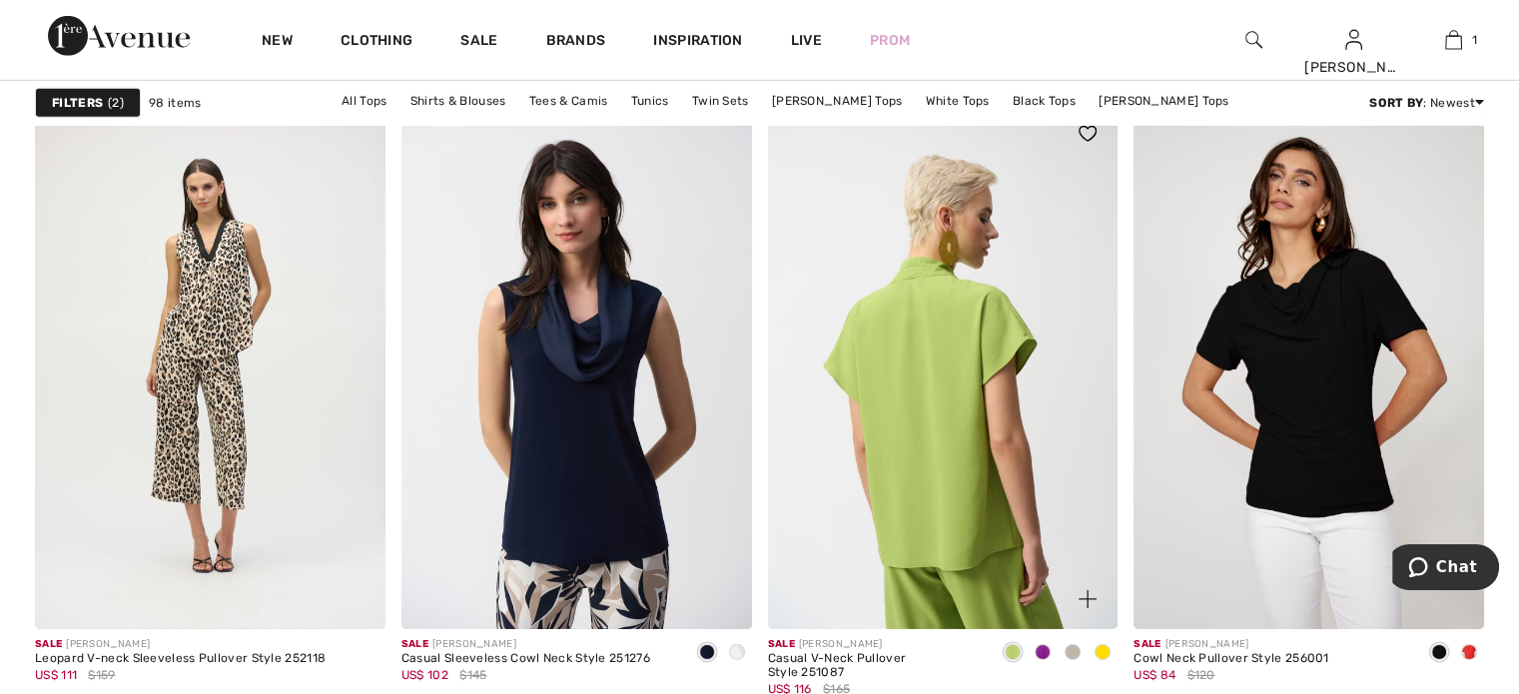
click at [911, 337] on img at bounding box center [943, 366] width 351 height 525
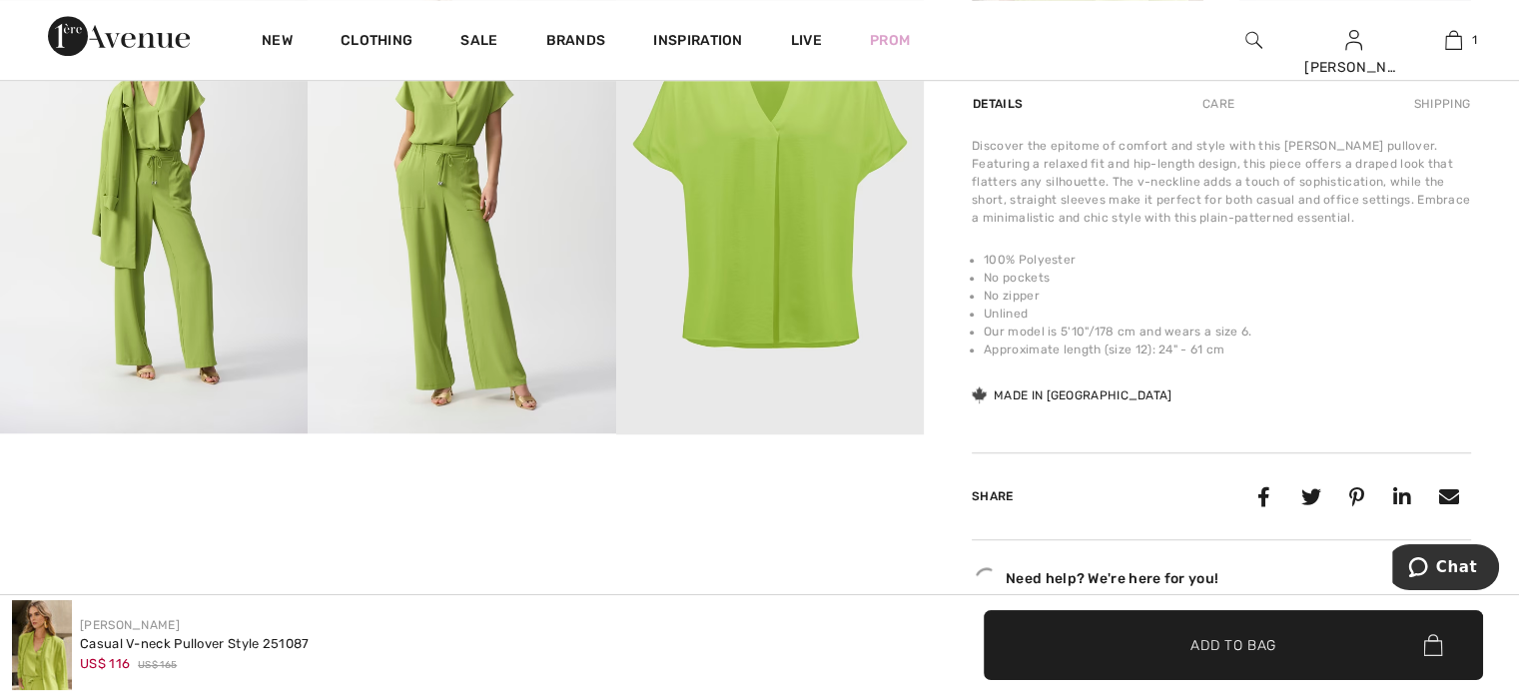
scroll to position [1395, 0]
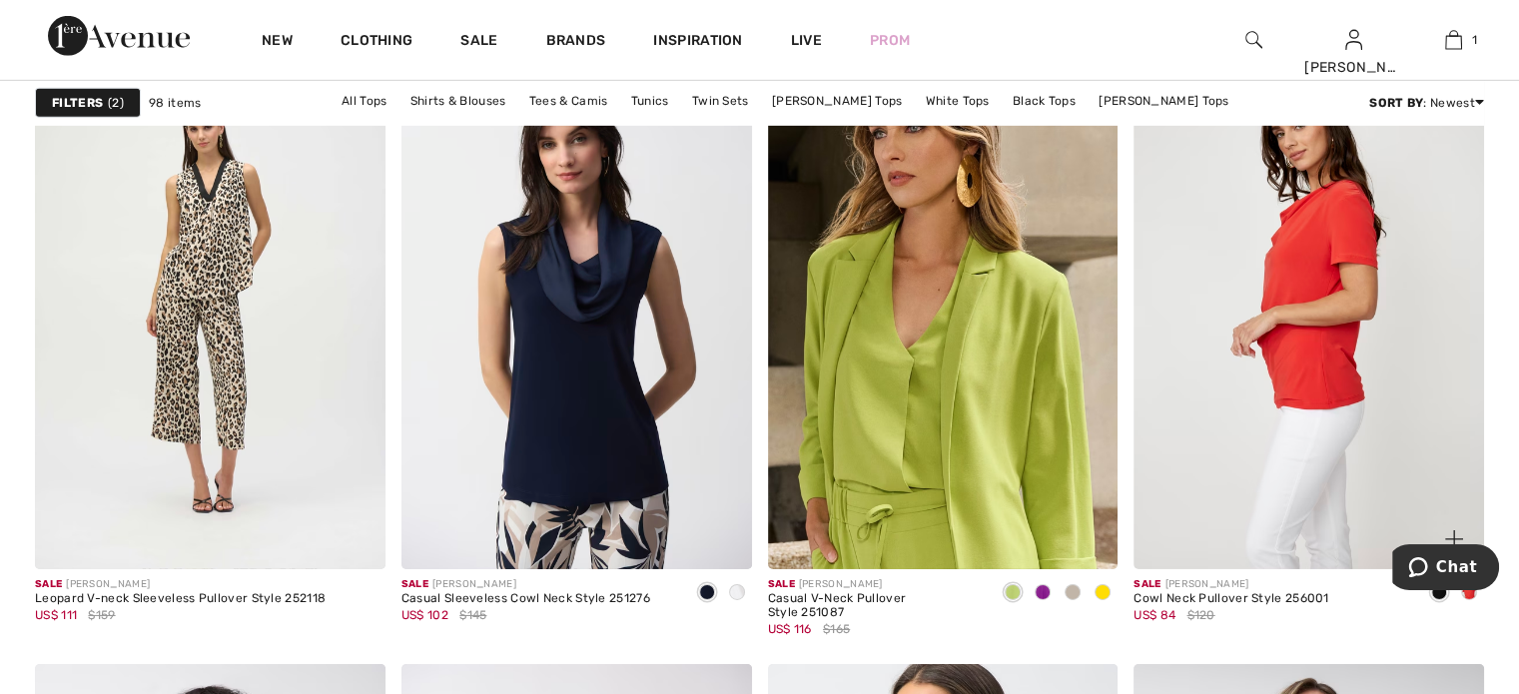
scroll to position [6446, 0]
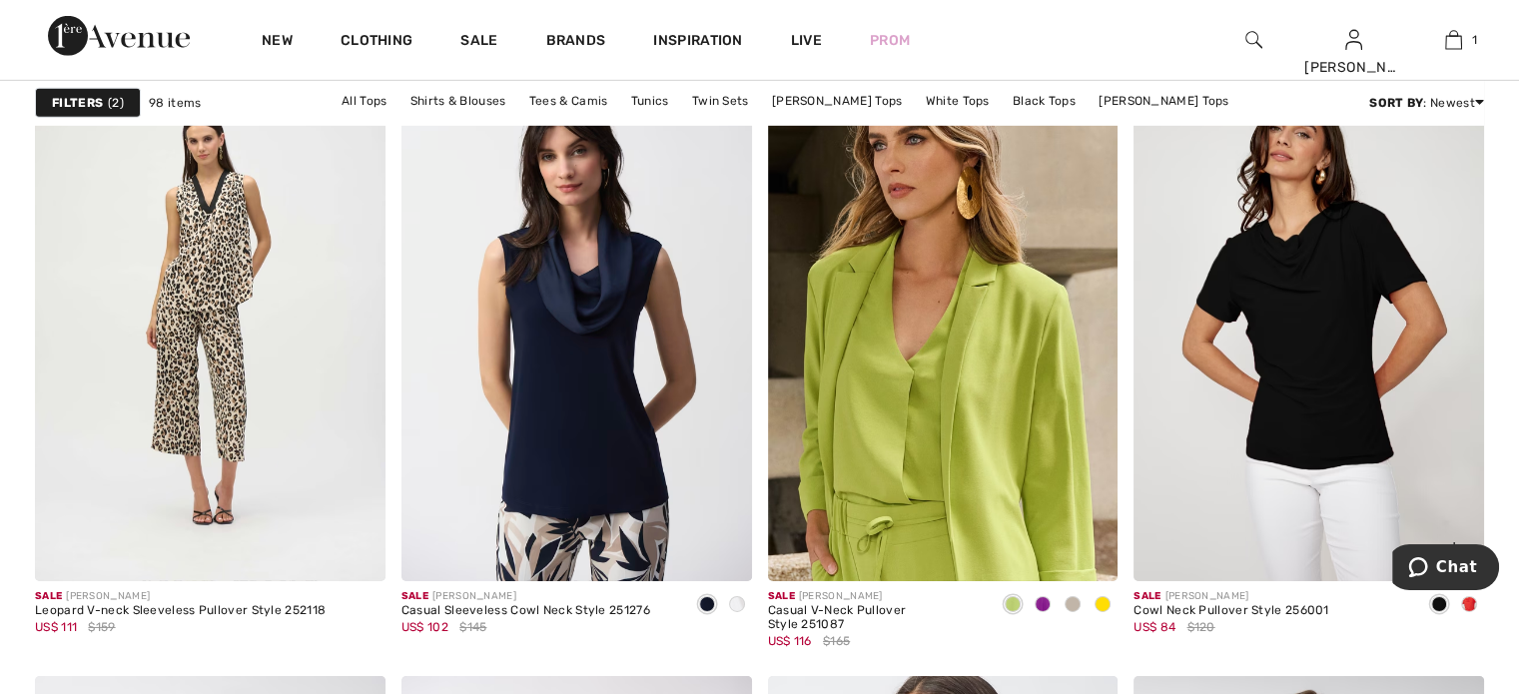
click at [1435, 601] on span at bounding box center [1440, 604] width 16 height 16
click at [1292, 394] on img at bounding box center [1309, 318] width 351 height 525
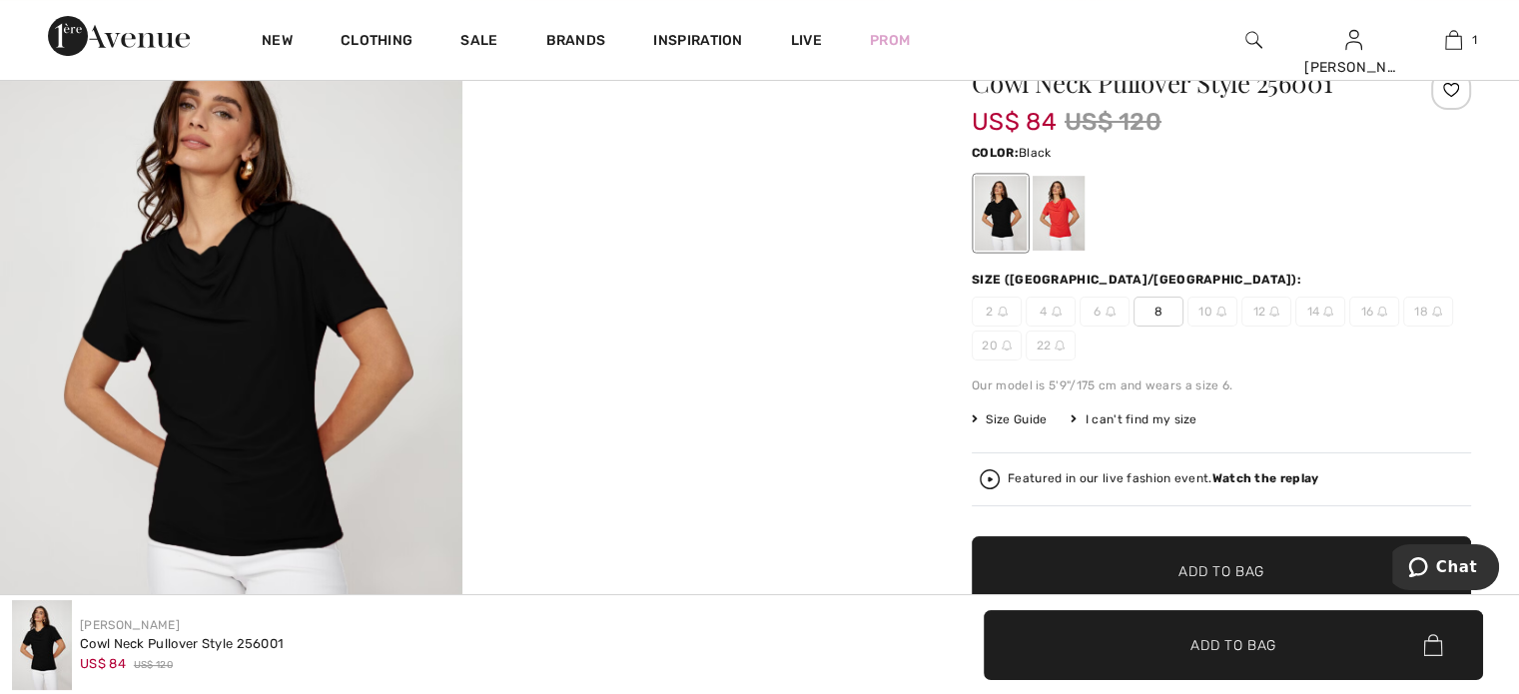
scroll to position [204, 0]
click at [1063, 218] on div at bounding box center [1059, 213] width 52 height 75
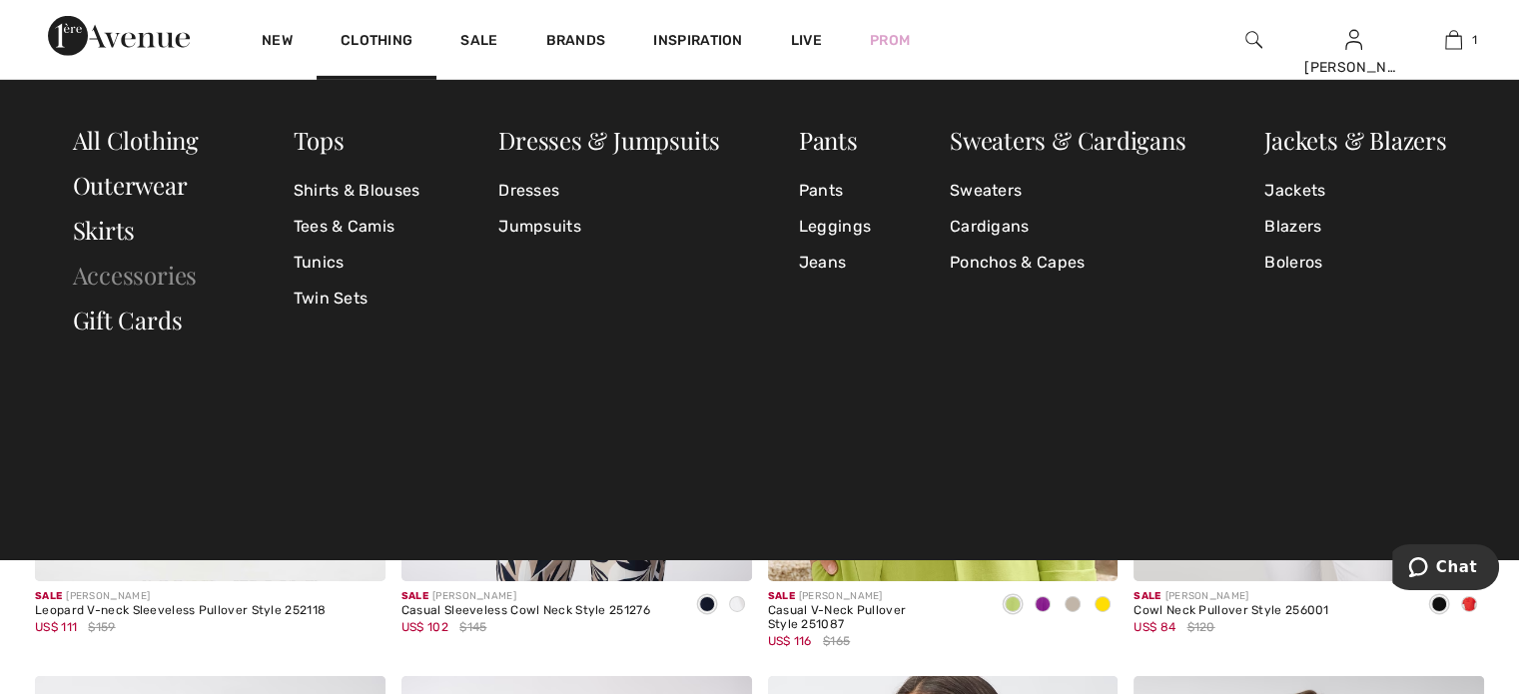
click at [160, 263] on link "Accessories" at bounding box center [135, 275] width 125 height 32
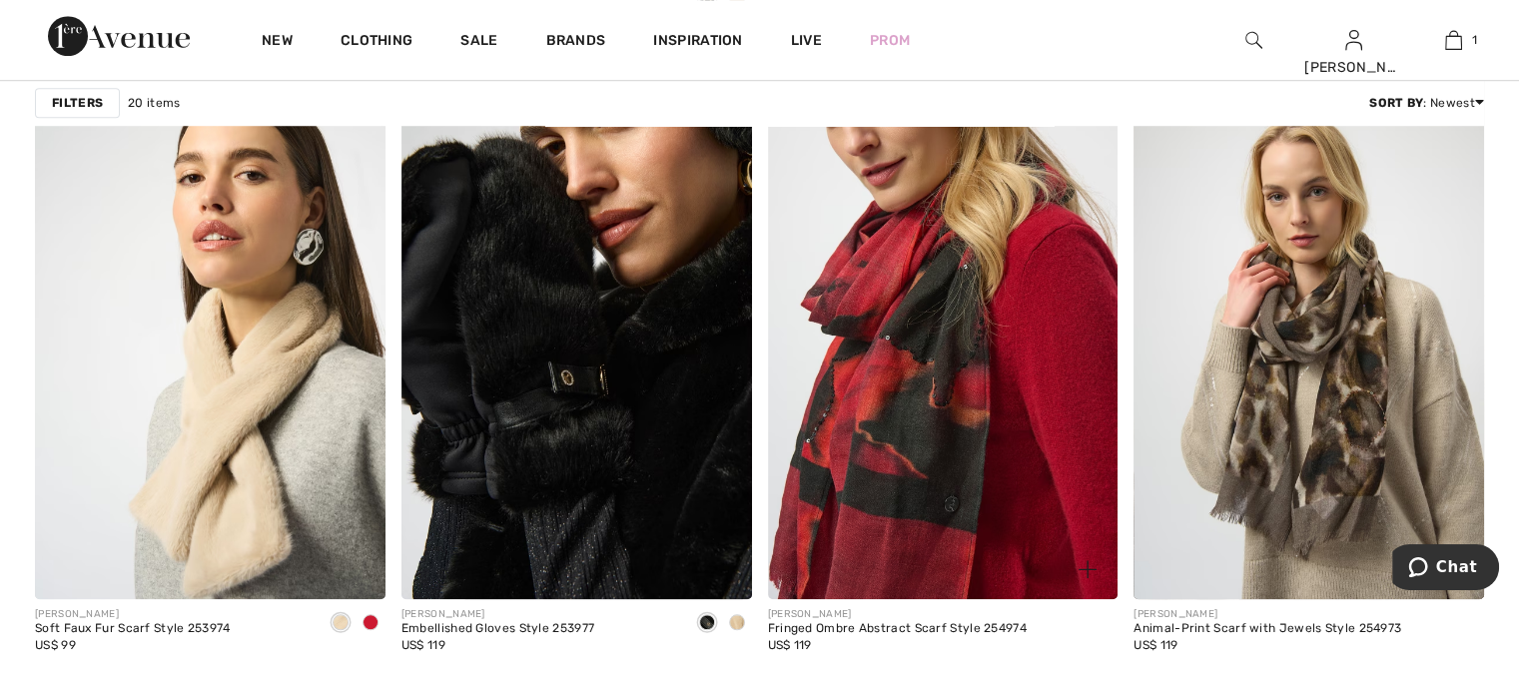
scroll to position [1538, 0]
click at [913, 355] on img at bounding box center [943, 336] width 351 height 525
click at [928, 393] on img at bounding box center [943, 336] width 351 height 525
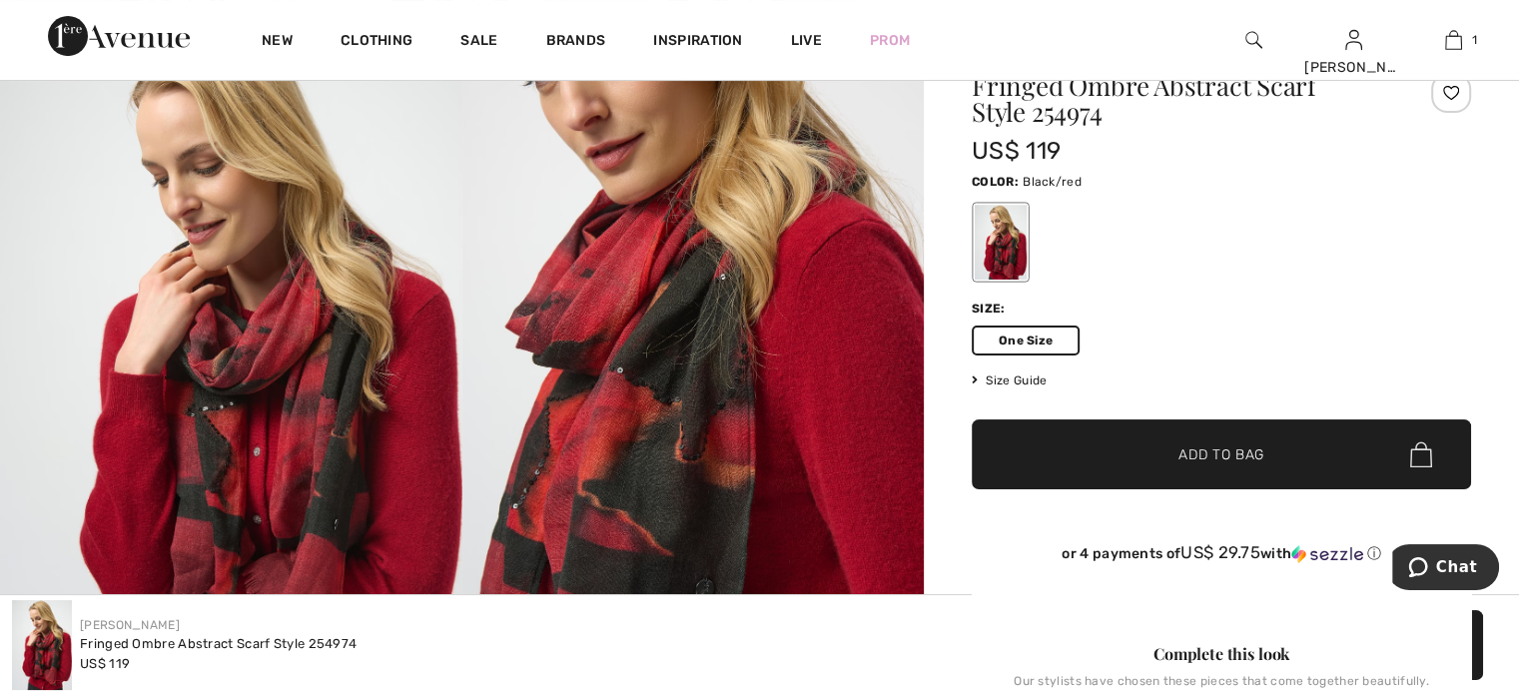
scroll to position [190, 0]
click at [1198, 453] on span "Add to Bag" at bounding box center [1222, 456] width 86 height 21
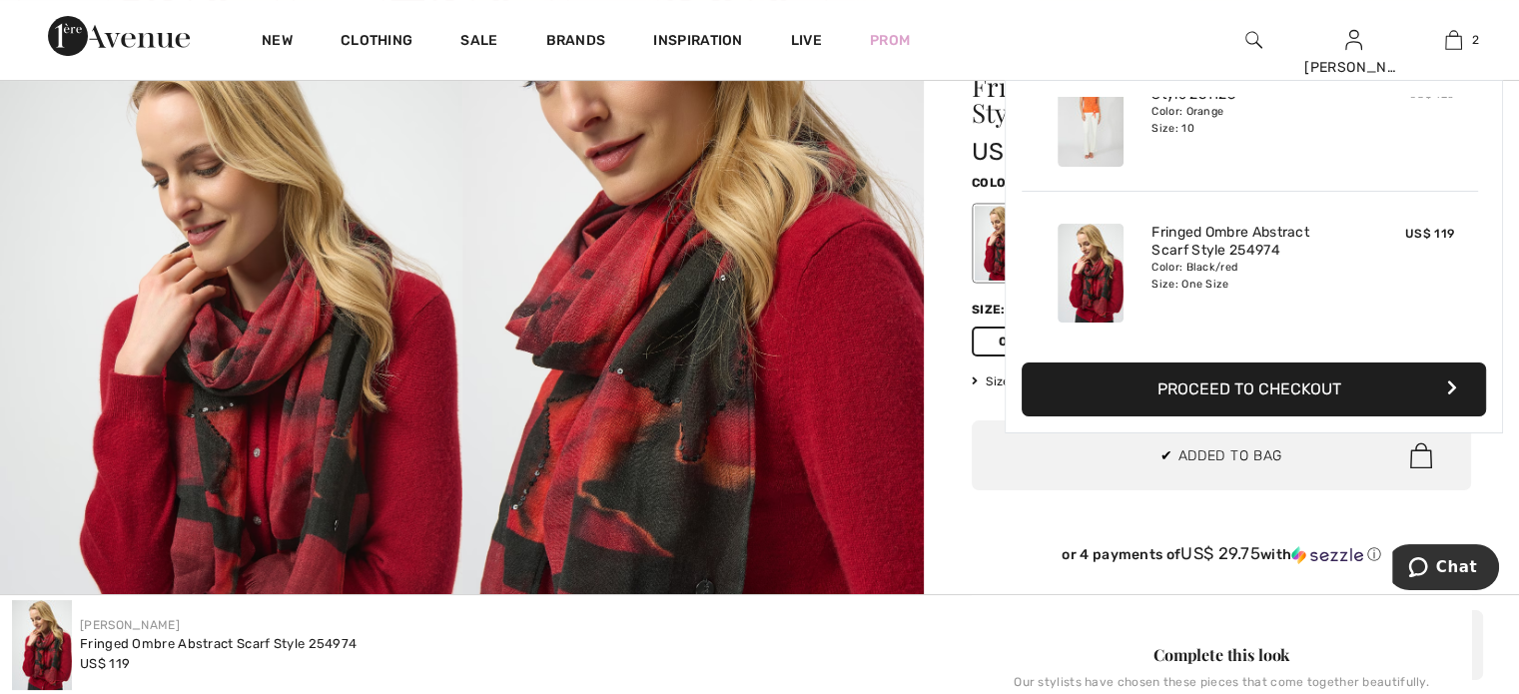
scroll to position [0, 0]
click at [1293, 381] on button "Proceed to Checkout" at bounding box center [1254, 390] width 465 height 54
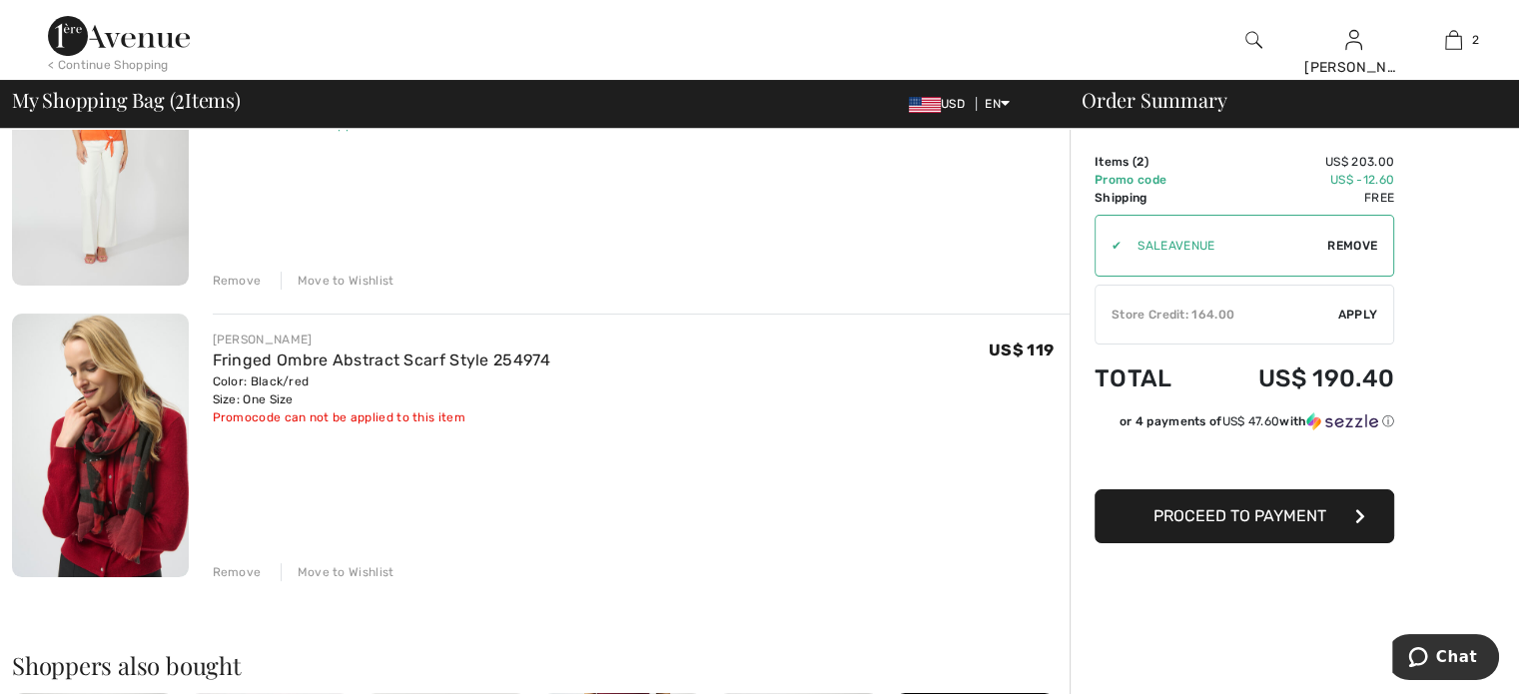
scroll to position [274, 0]
click at [226, 571] on div "Remove" at bounding box center [237, 570] width 49 height 18
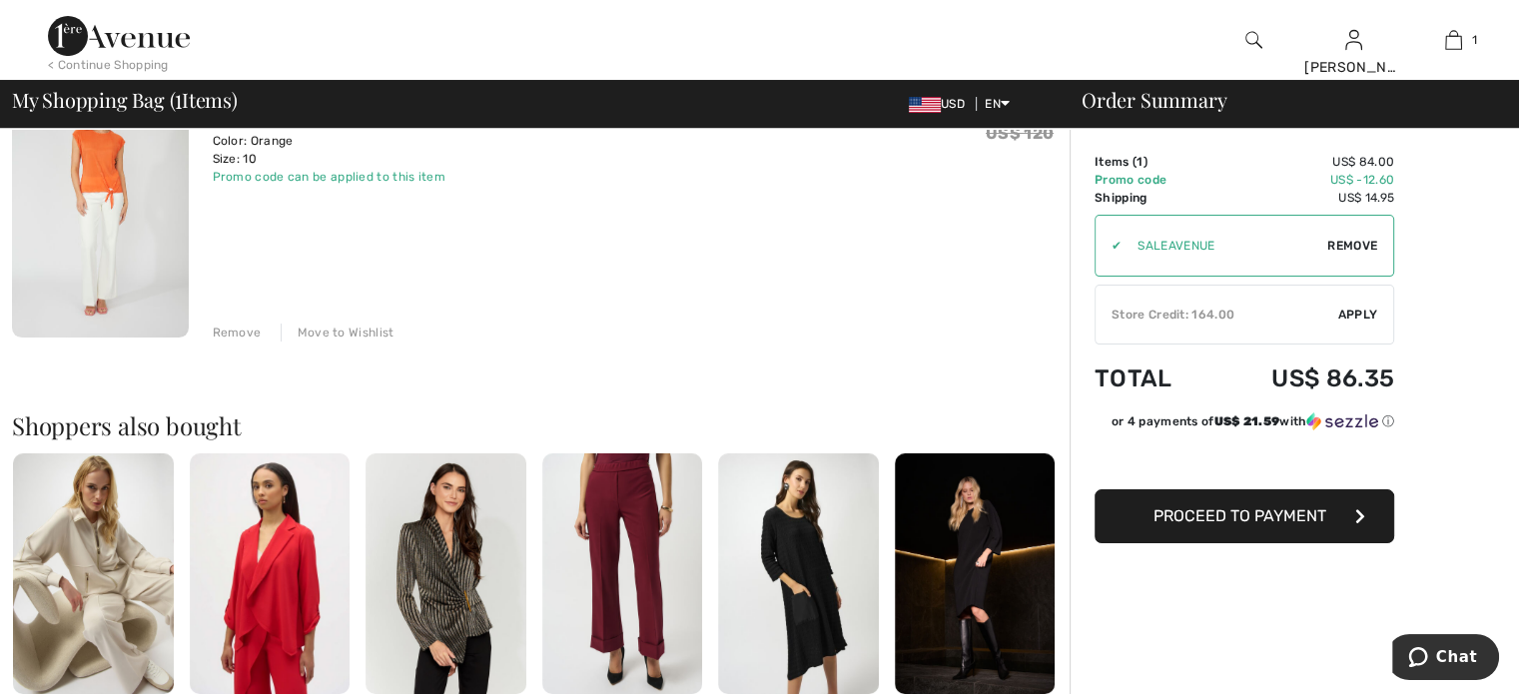
scroll to position [206, 0]
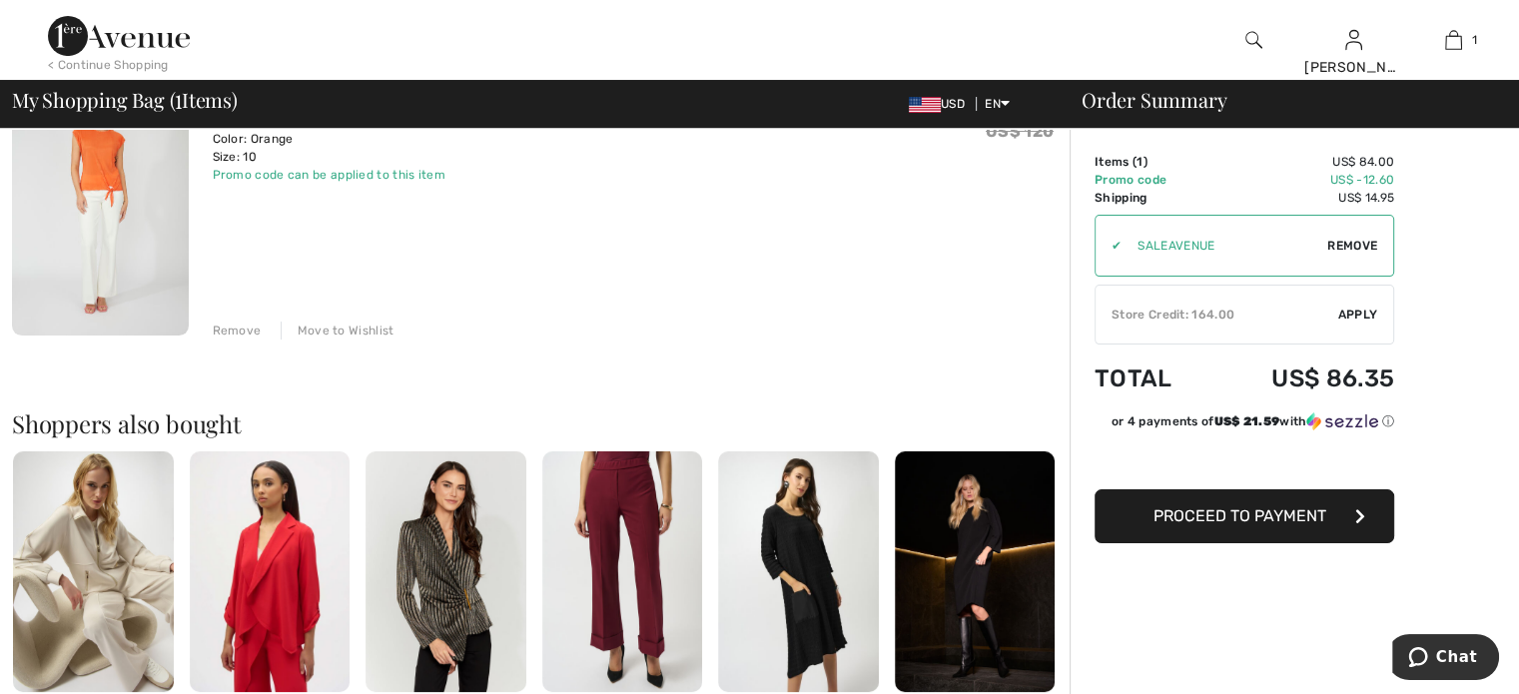
click at [156, 64] on div "< Continue Shopping" at bounding box center [108, 65] width 121 height 18
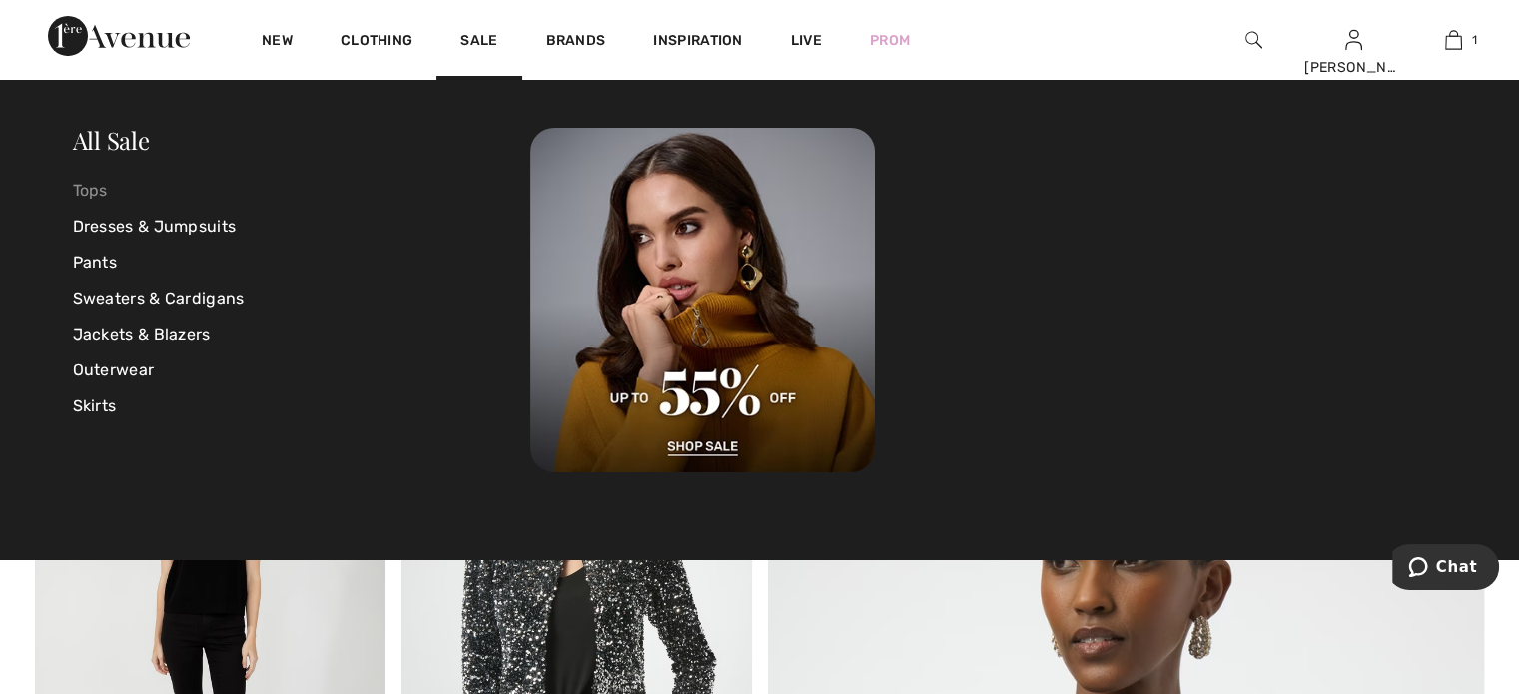
click at [85, 194] on link "Tops" at bounding box center [302, 191] width 459 height 36
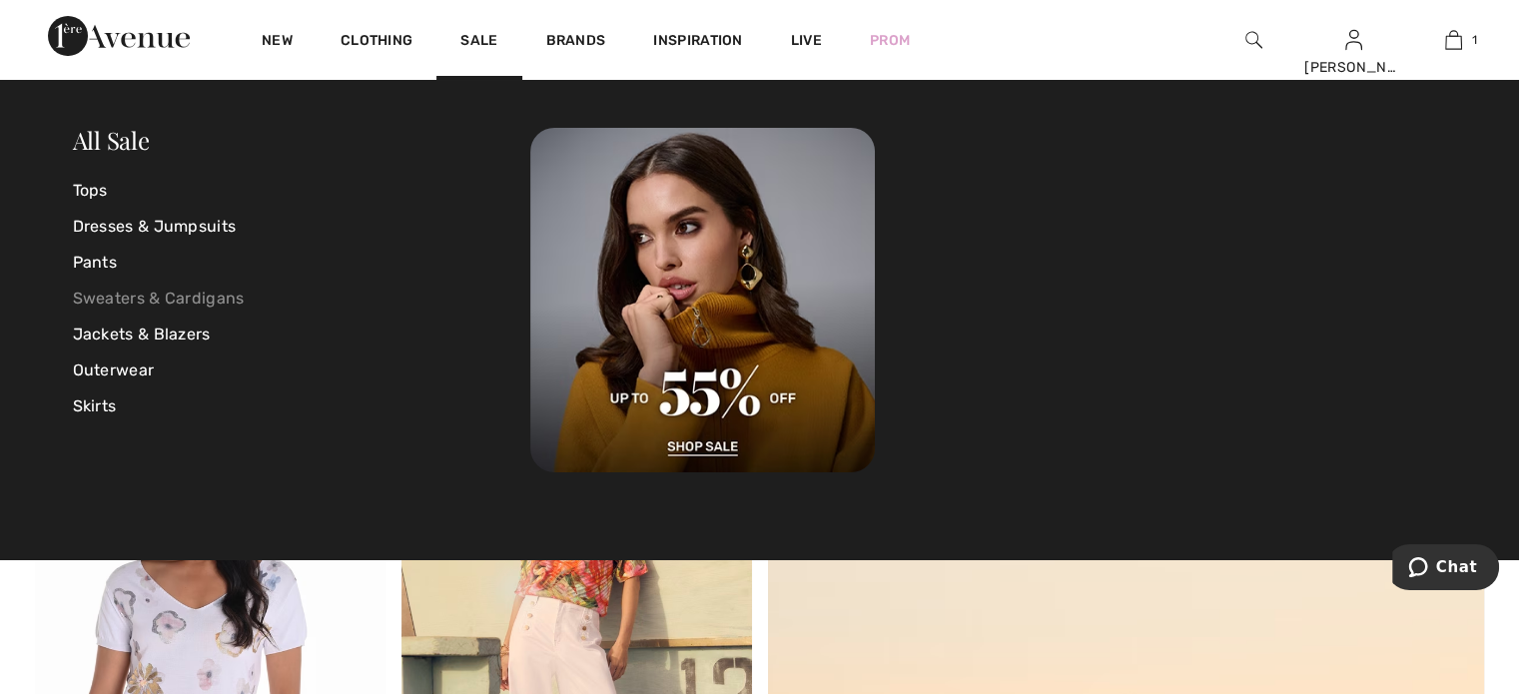
click at [223, 293] on link "Sweaters & Cardigans" at bounding box center [302, 299] width 459 height 36
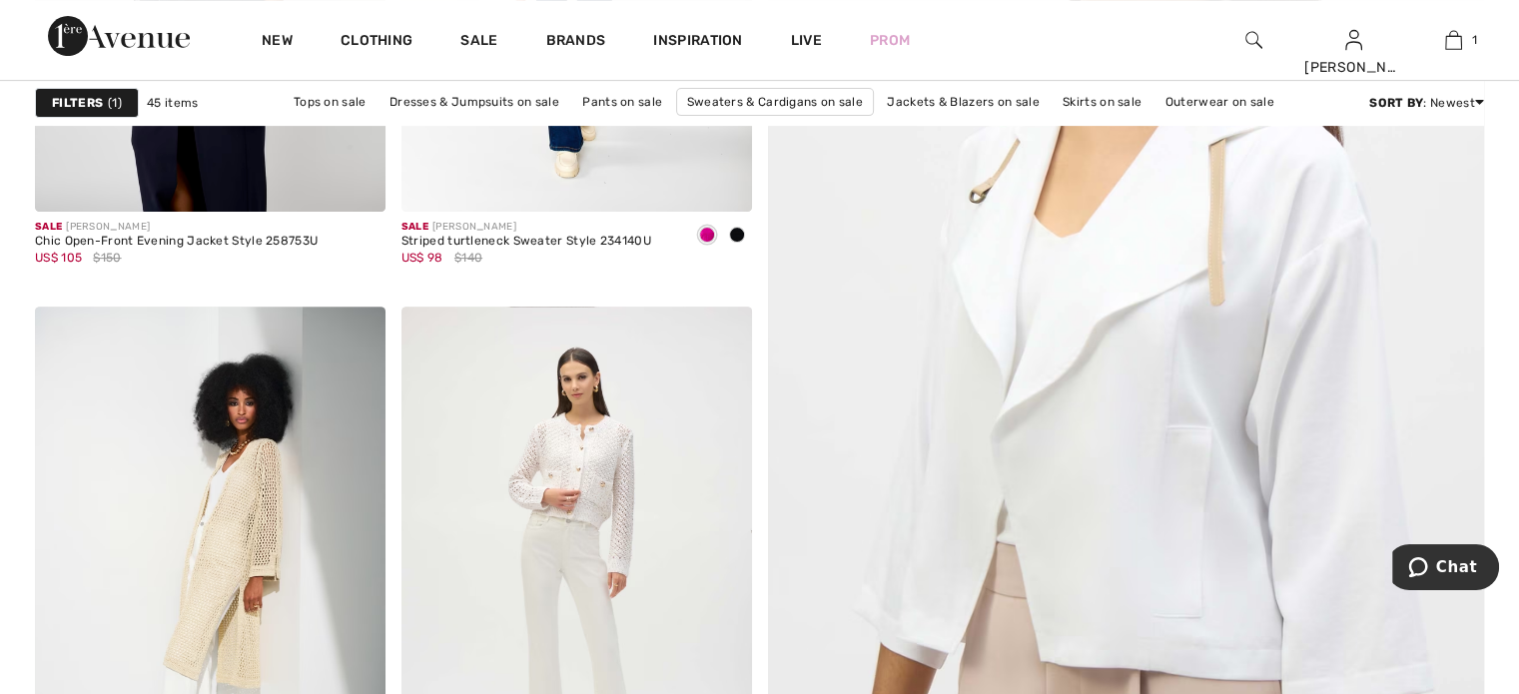
scroll to position [653, 0]
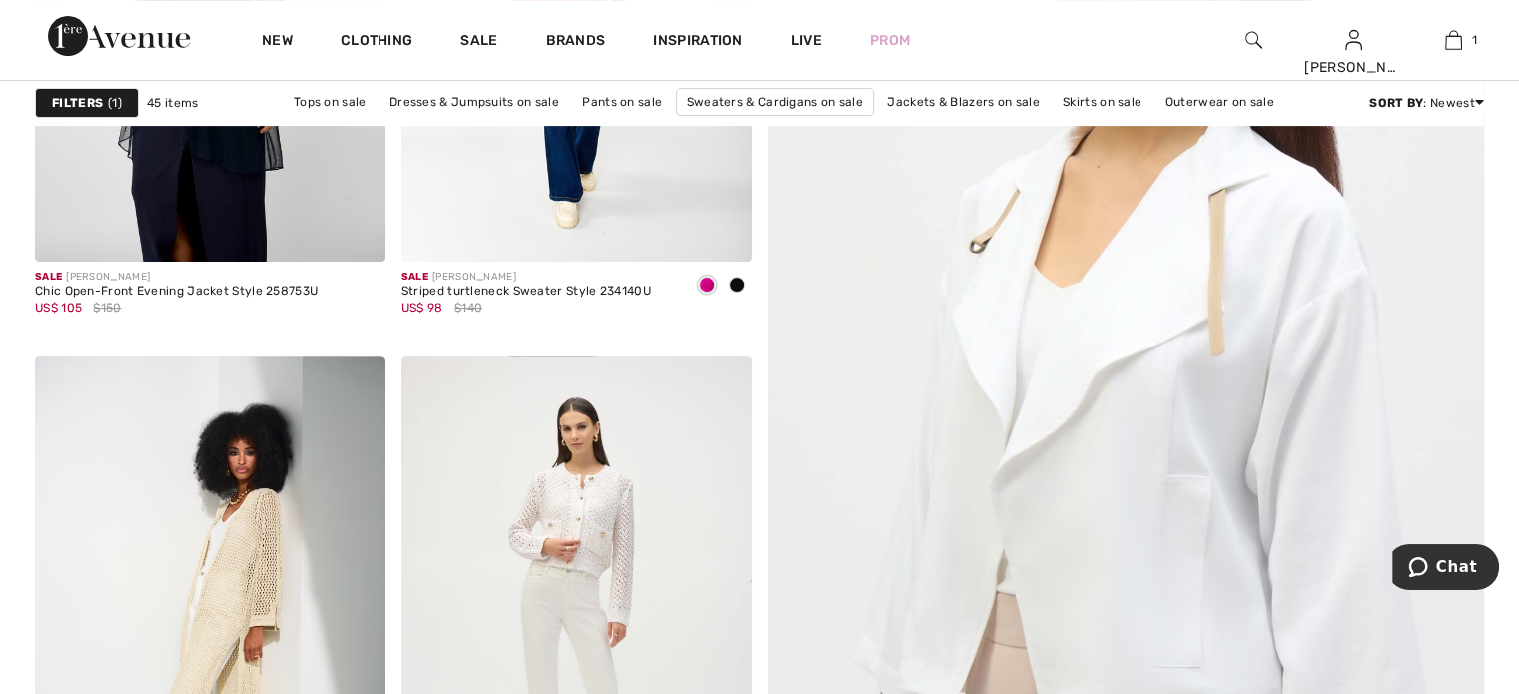
click at [56, 95] on strong "Filters" at bounding box center [77, 103] width 51 height 18
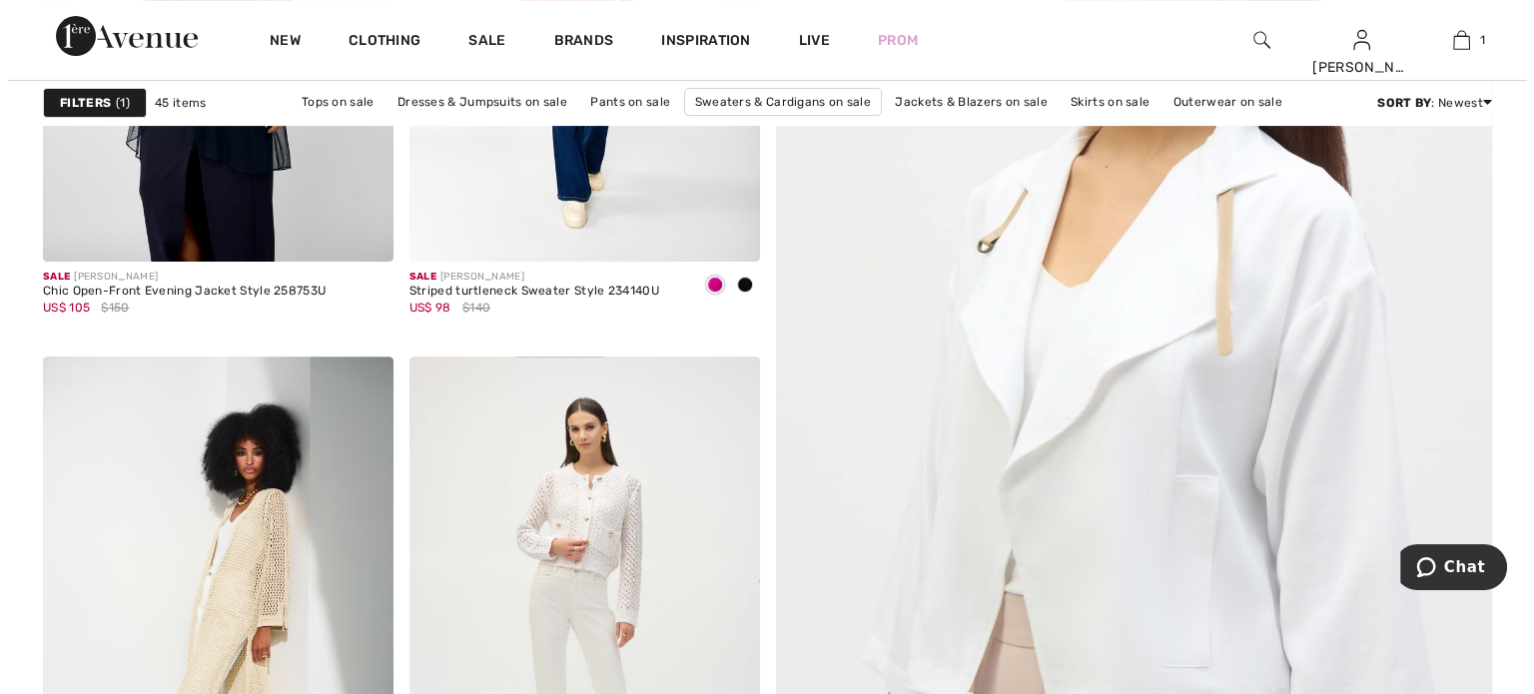
scroll to position [655, 0]
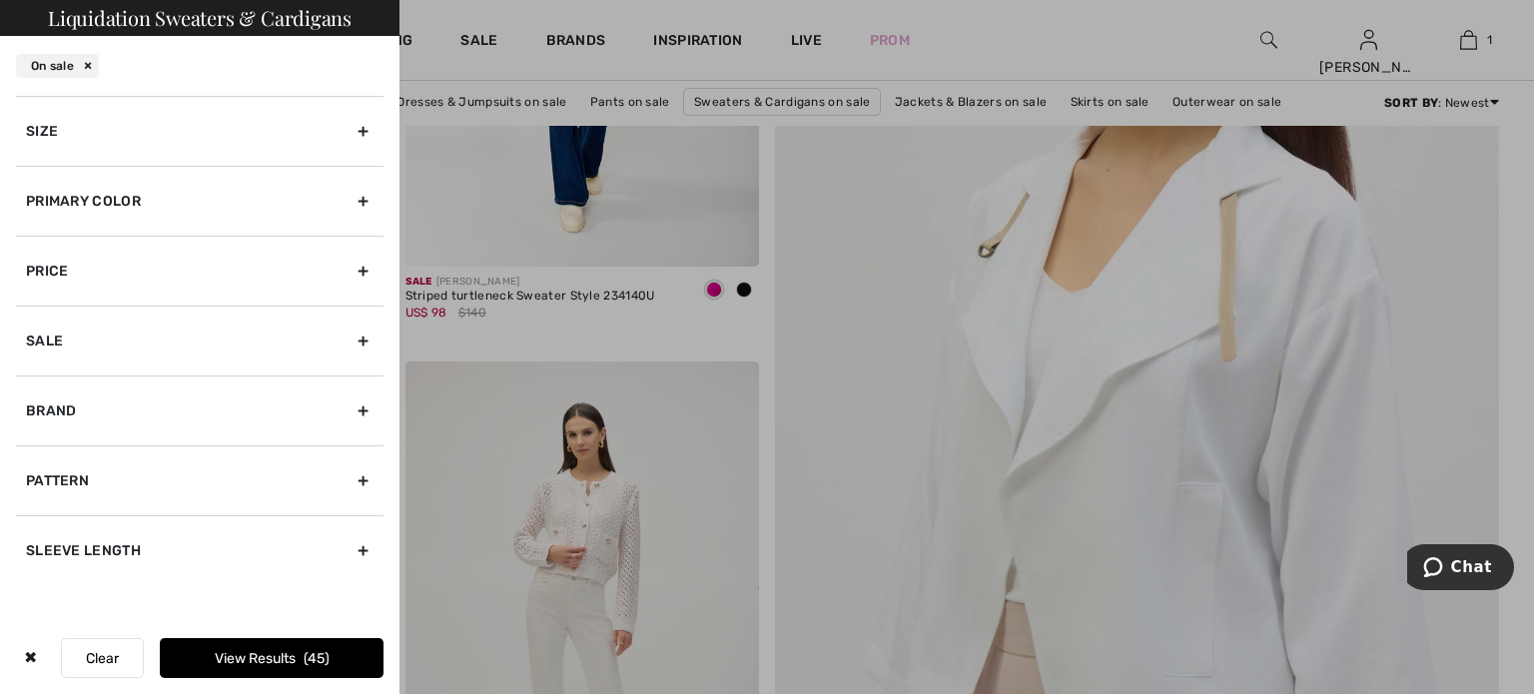
click at [73, 126] on div "Size" at bounding box center [200, 131] width 368 height 70
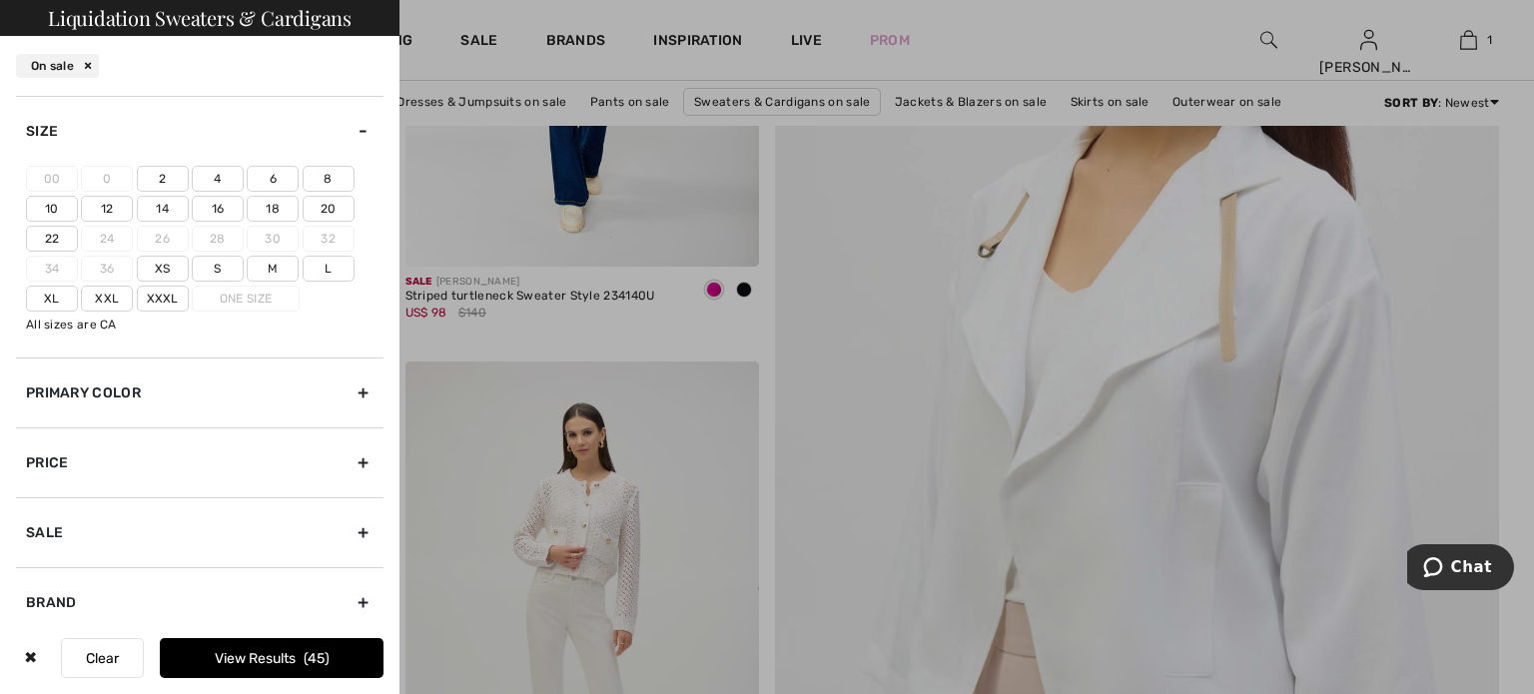
click at [63, 205] on label "10" at bounding box center [52, 209] width 52 height 26
click at [0, 0] on input"] "10" at bounding box center [0, 0] width 0 height 0
click at [330, 179] on label "8" at bounding box center [329, 179] width 52 height 26
click at [0, 0] on input"] "8" at bounding box center [0, 0] width 0 height 0
click at [251, 654] on button "View Results 4" at bounding box center [272, 658] width 224 height 40
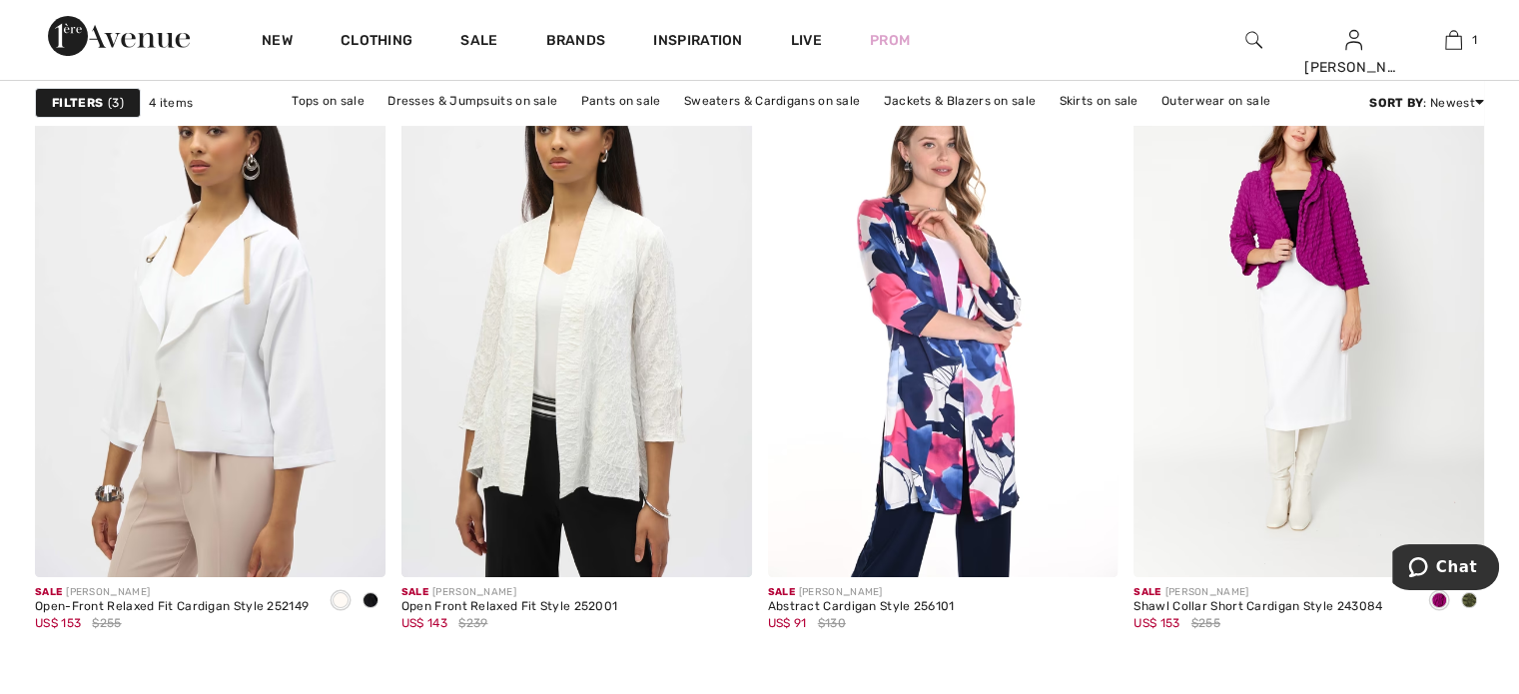
scroll to position [324, 0]
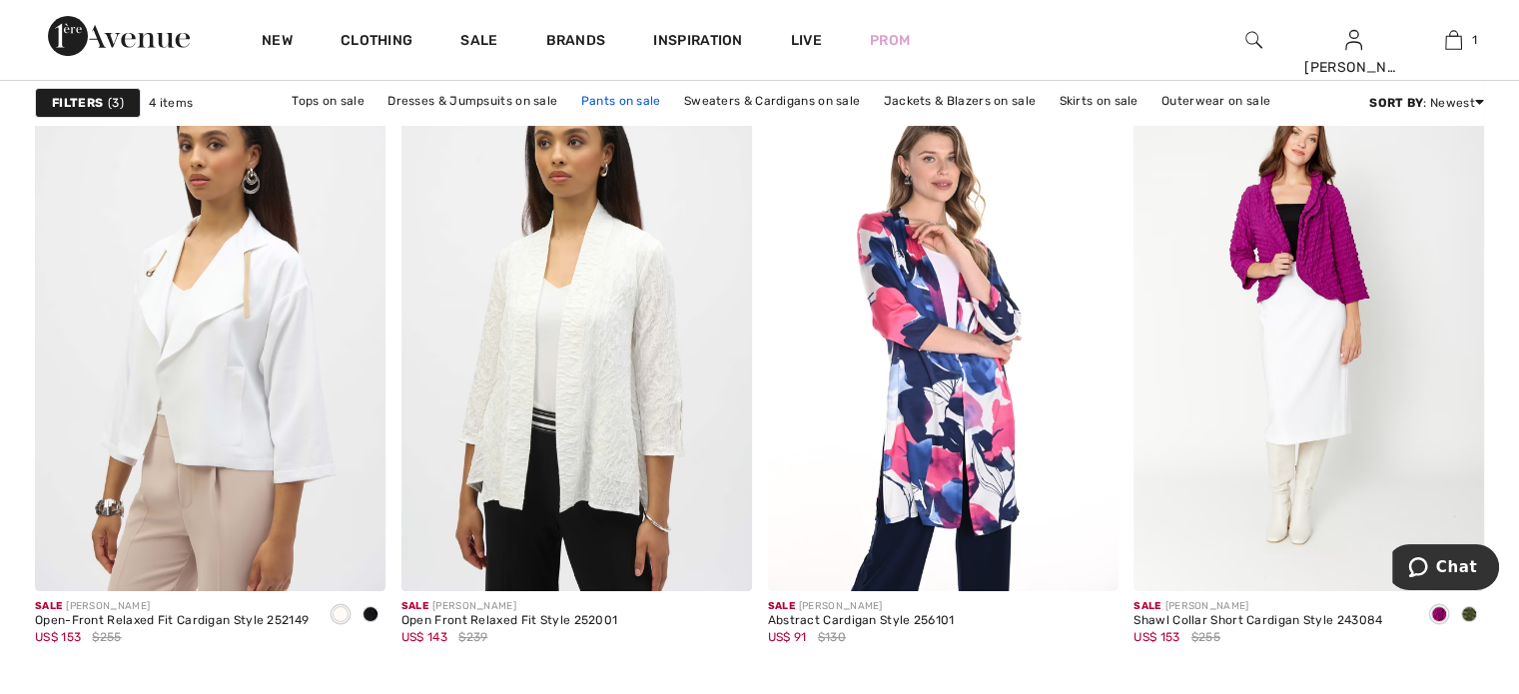
click at [616, 99] on link "Pants on sale" at bounding box center [621, 101] width 100 height 26
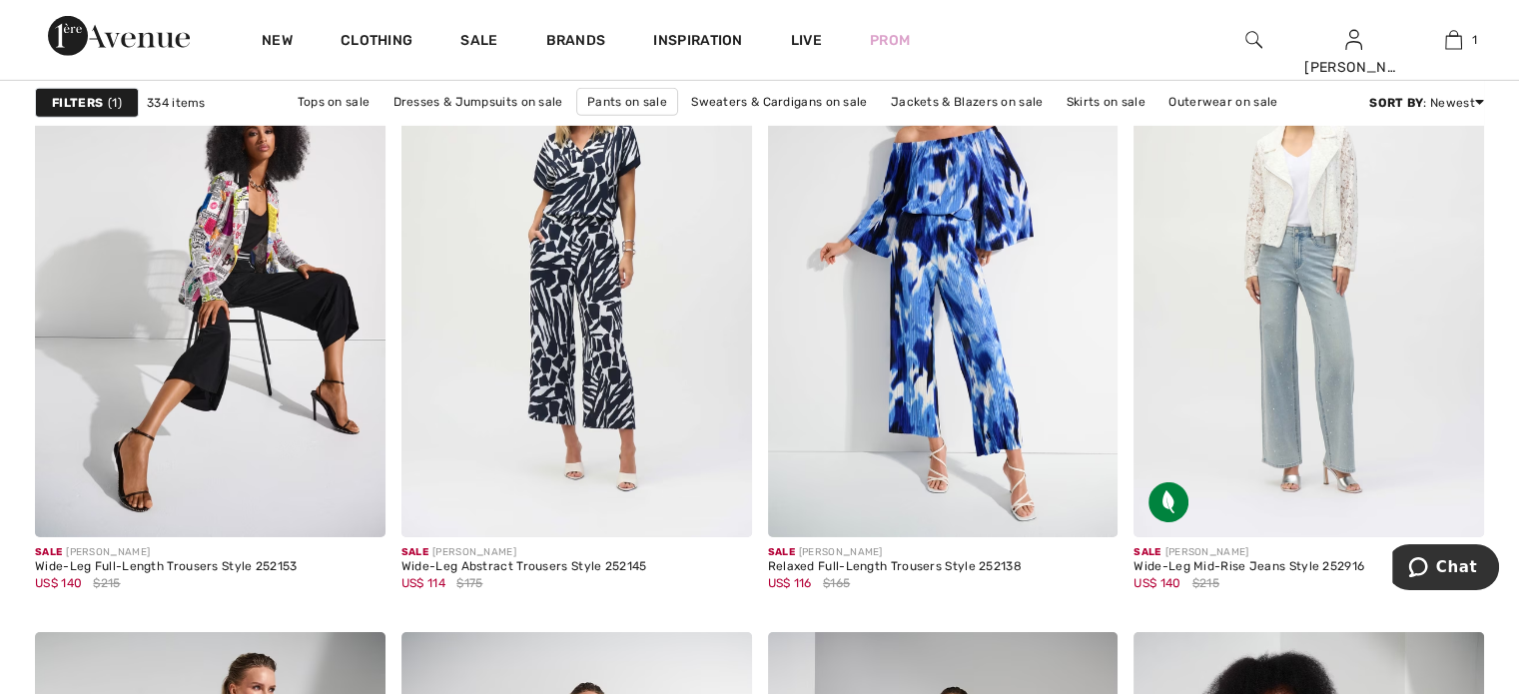
scroll to position [6489, 0]
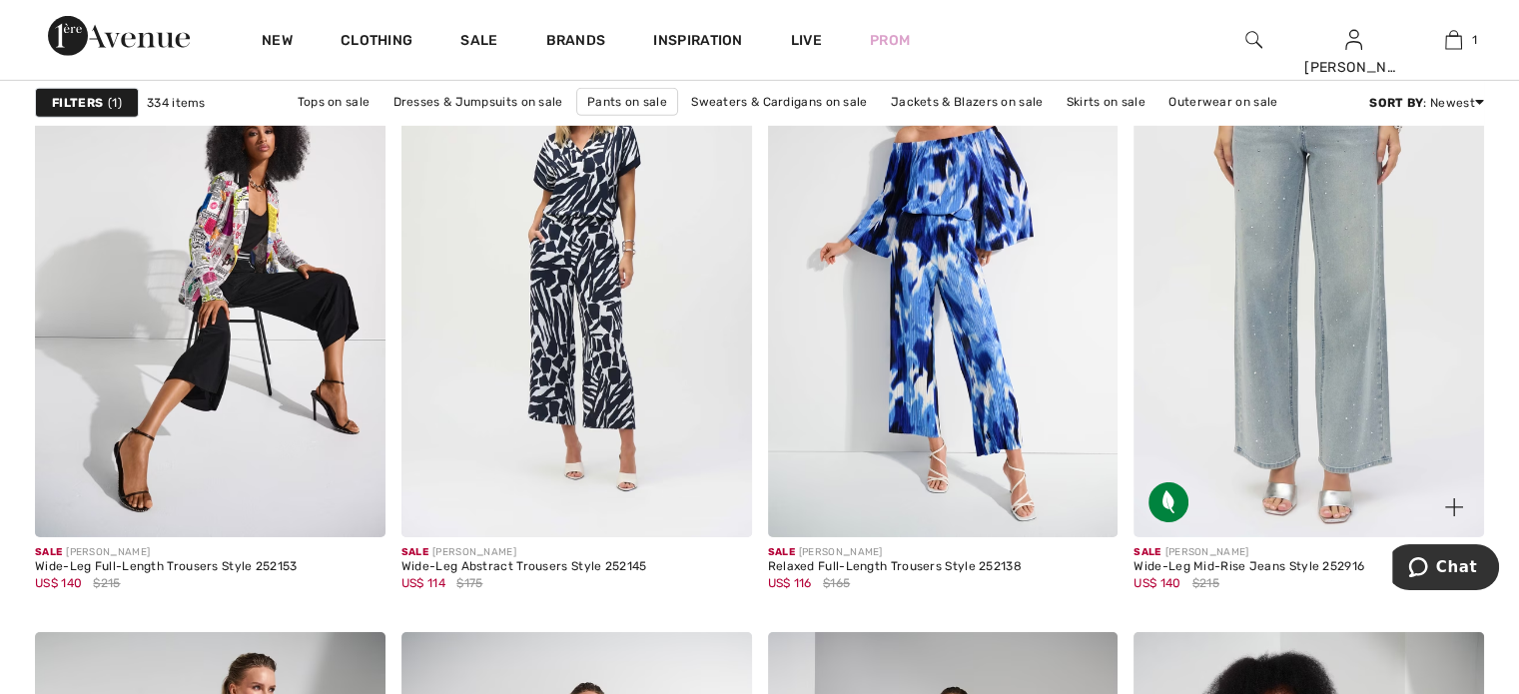
click at [1388, 448] on img at bounding box center [1309, 274] width 351 height 525
click at [1334, 391] on img at bounding box center [1309, 274] width 351 height 525
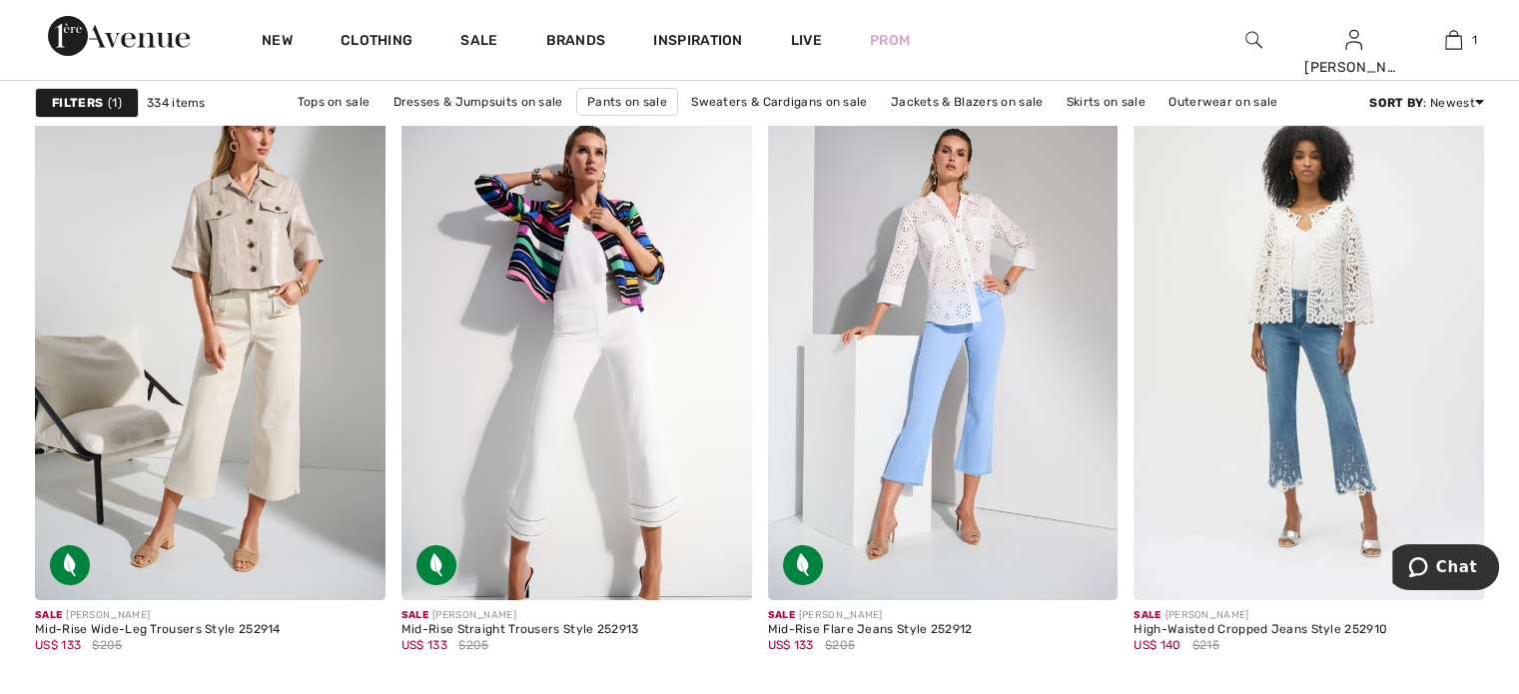
scroll to position [7049, 0]
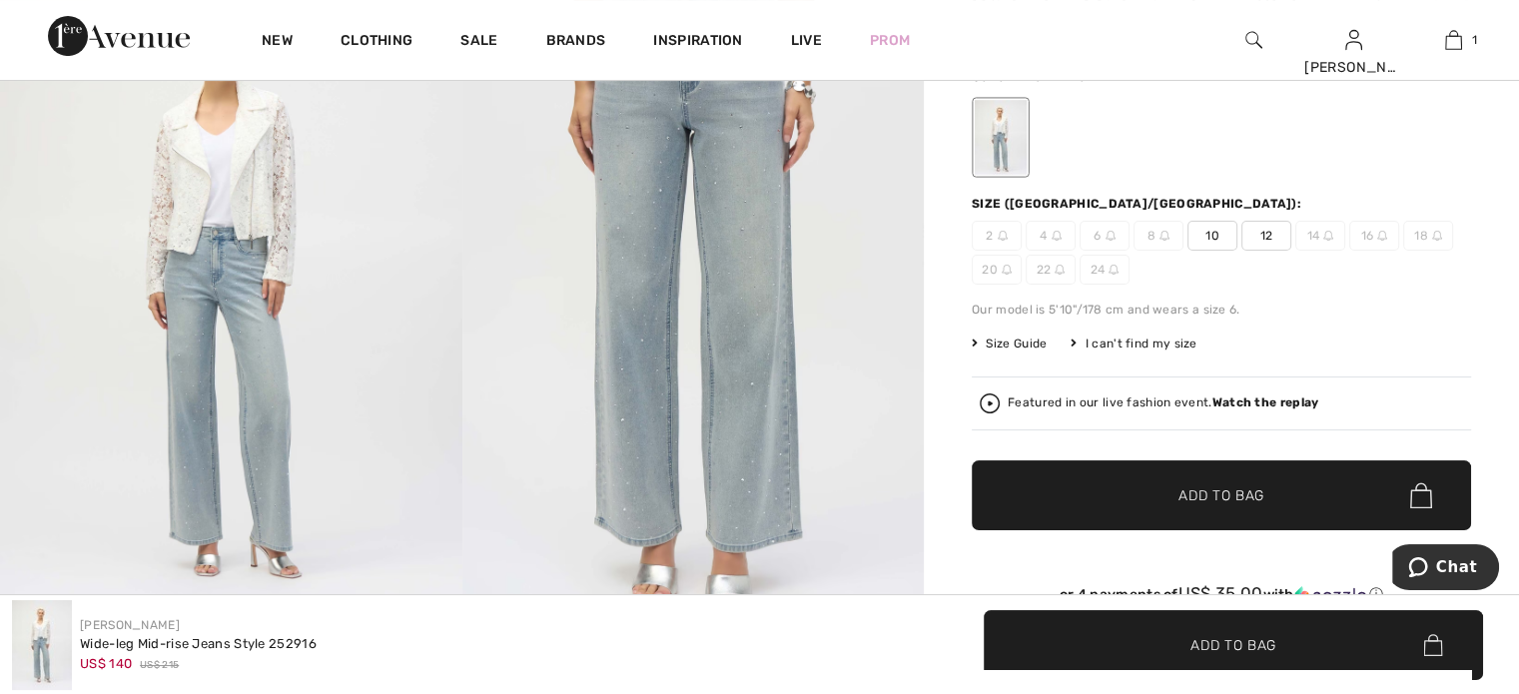
scroll to position [315, 0]
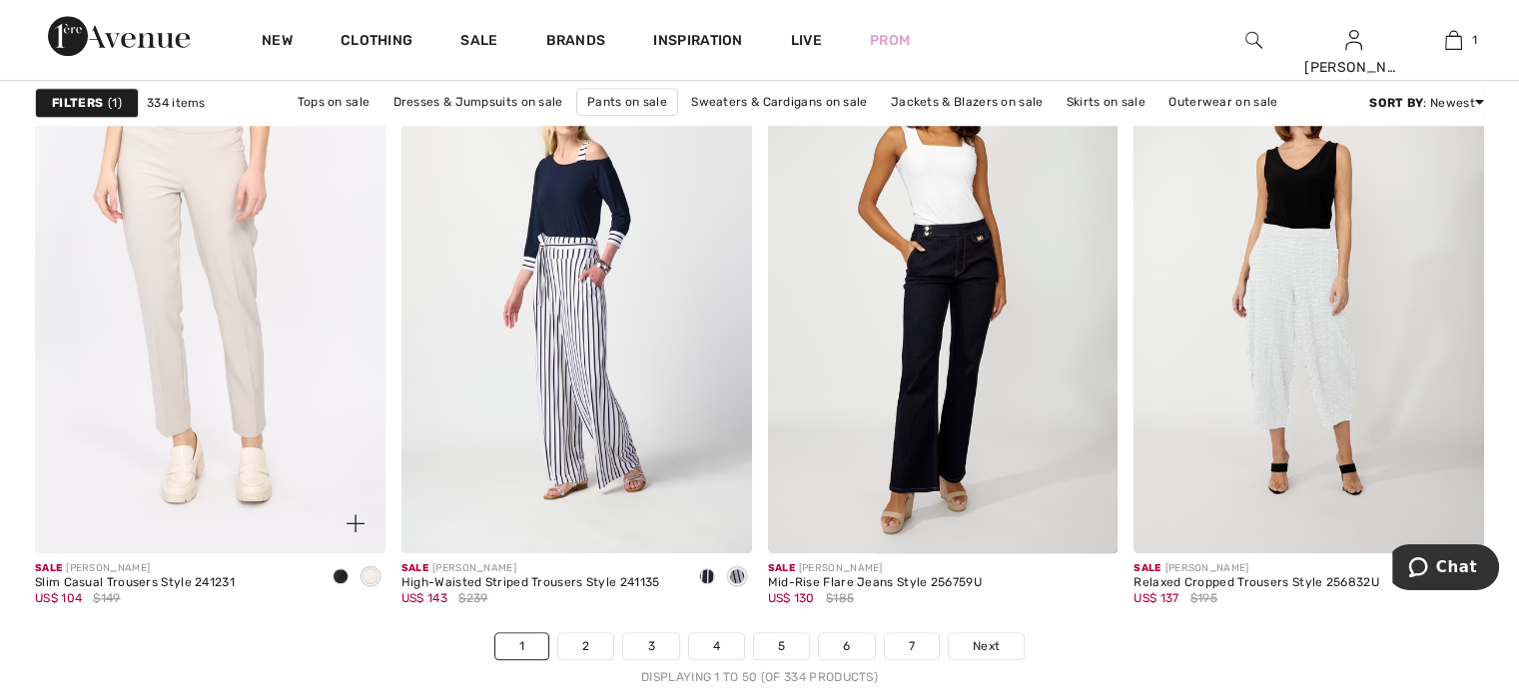
scroll to position [9460, 0]
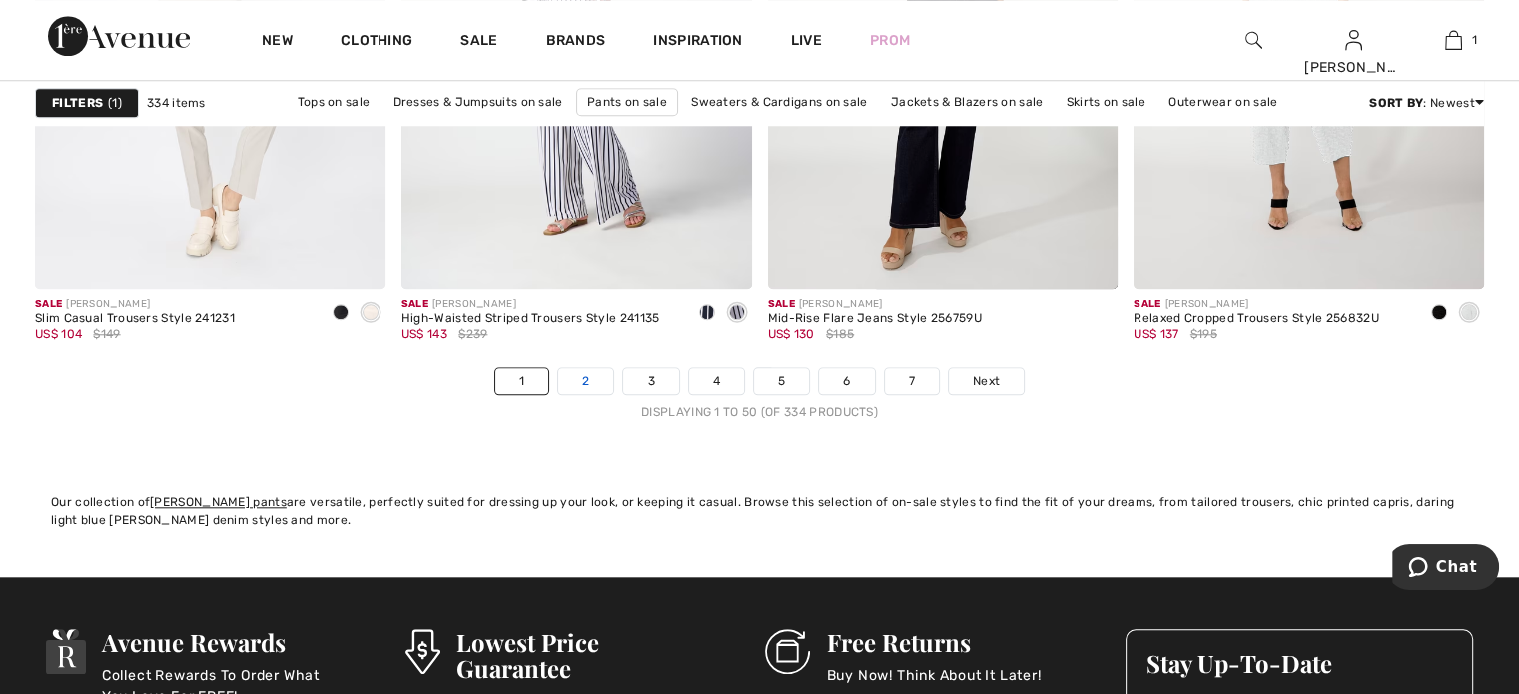
click at [583, 372] on link "2" at bounding box center [585, 382] width 55 height 26
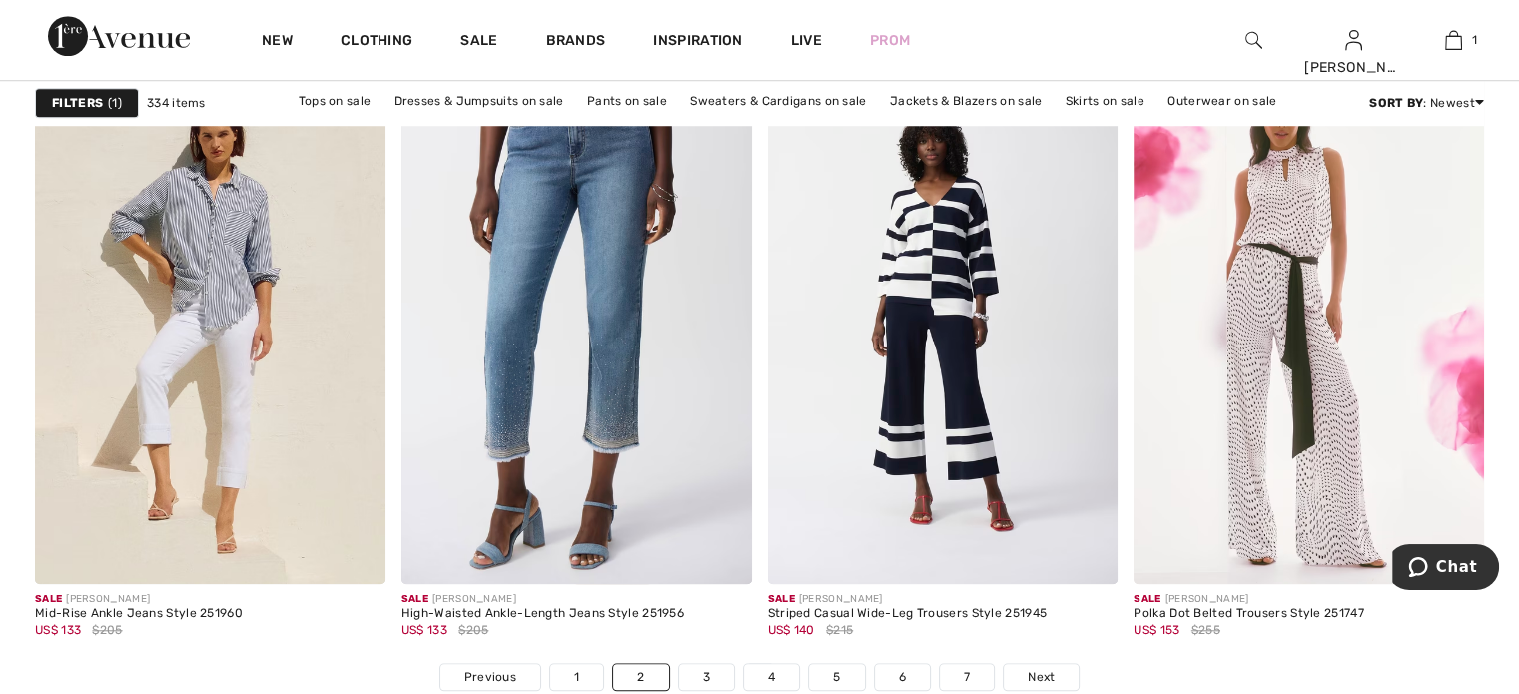
scroll to position [9215, 0]
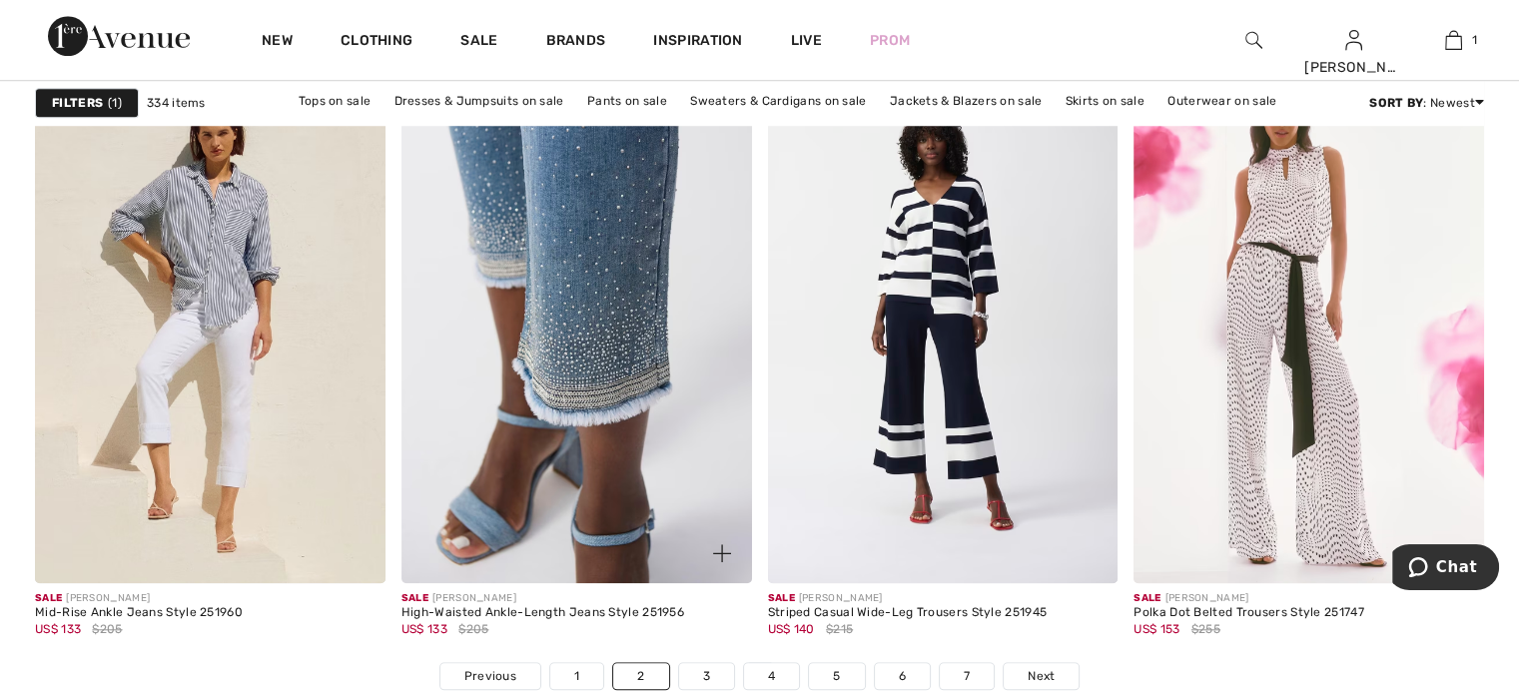
click at [525, 418] on img at bounding box center [577, 320] width 351 height 525
